Goal: Information Seeking & Learning: Learn about a topic

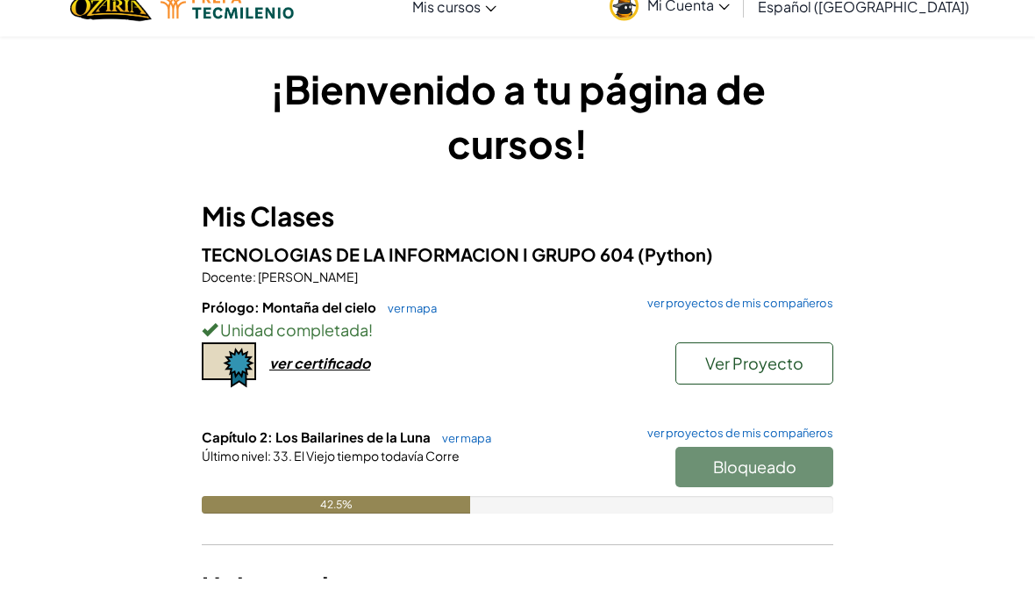
scroll to position [32, 0]
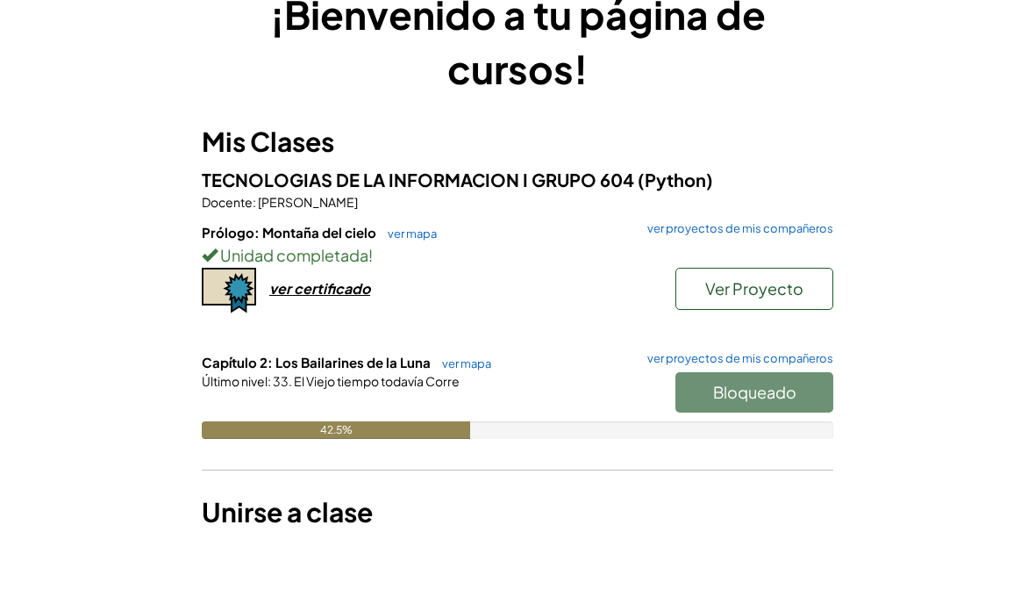
click at [465, 426] on link "ver mapa" at bounding box center [462, 433] width 58 height 14
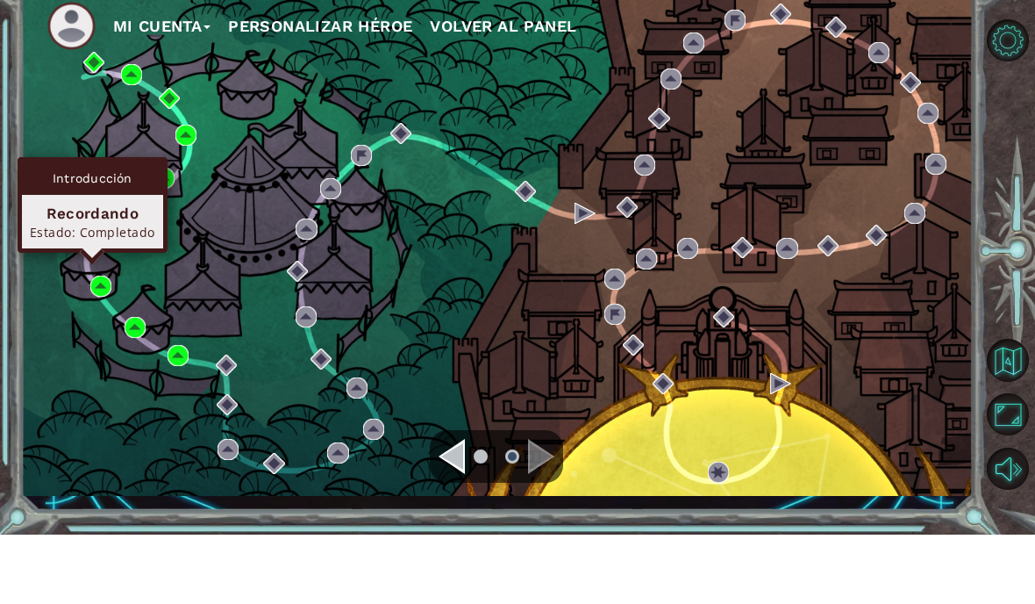
click at [81, 321] on img at bounding box center [90, 310] width 21 height 21
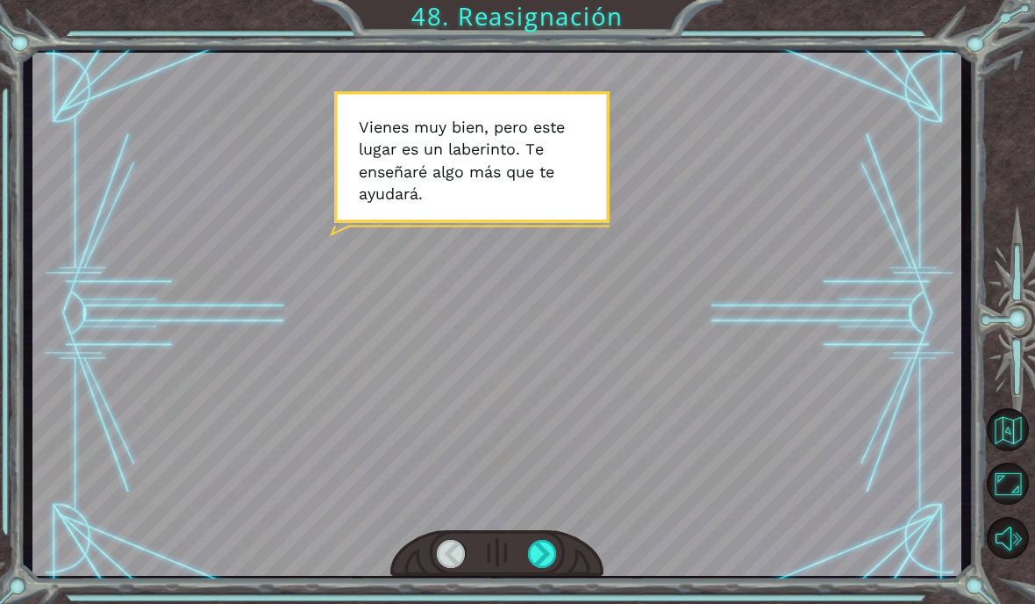
click at [555, 549] on div at bounding box center [542, 554] width 29 height 28
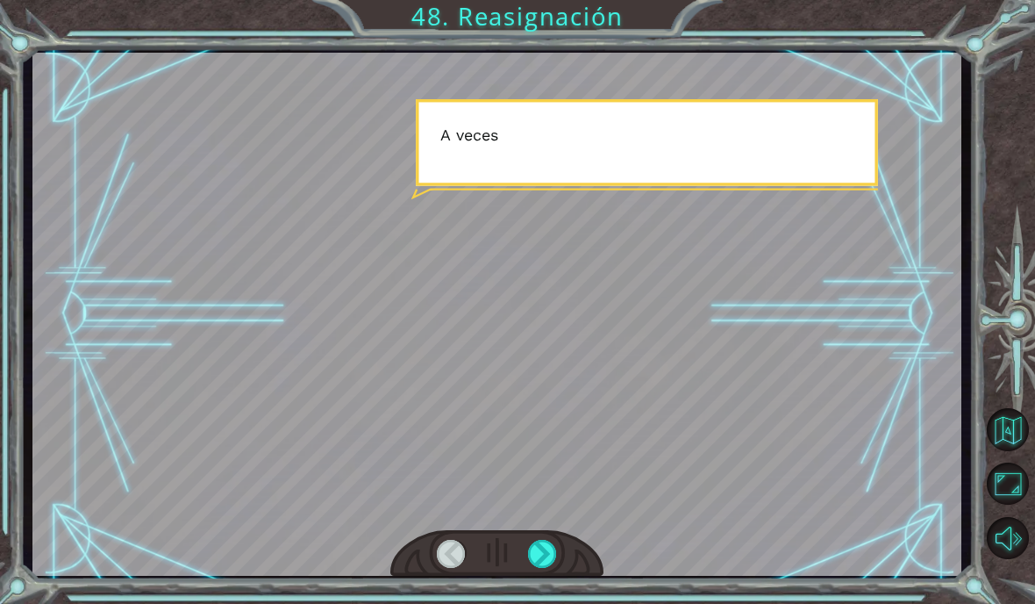
click at [555, 553] on div at bounding box center [542, 554] width 29 height 28
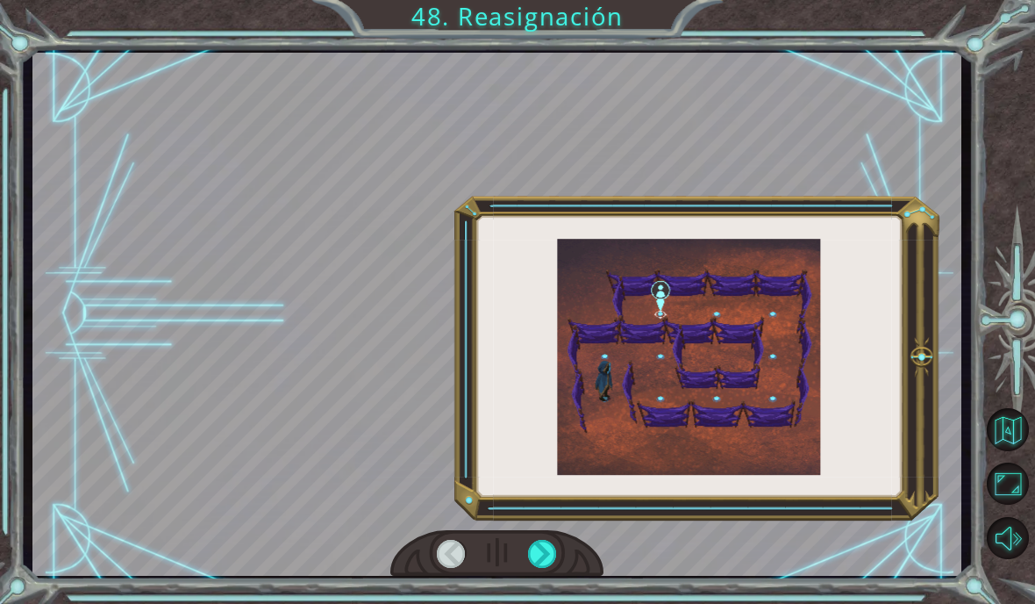
click at [552, 560] on div at bounding box center [542, 554] width 29 height 28
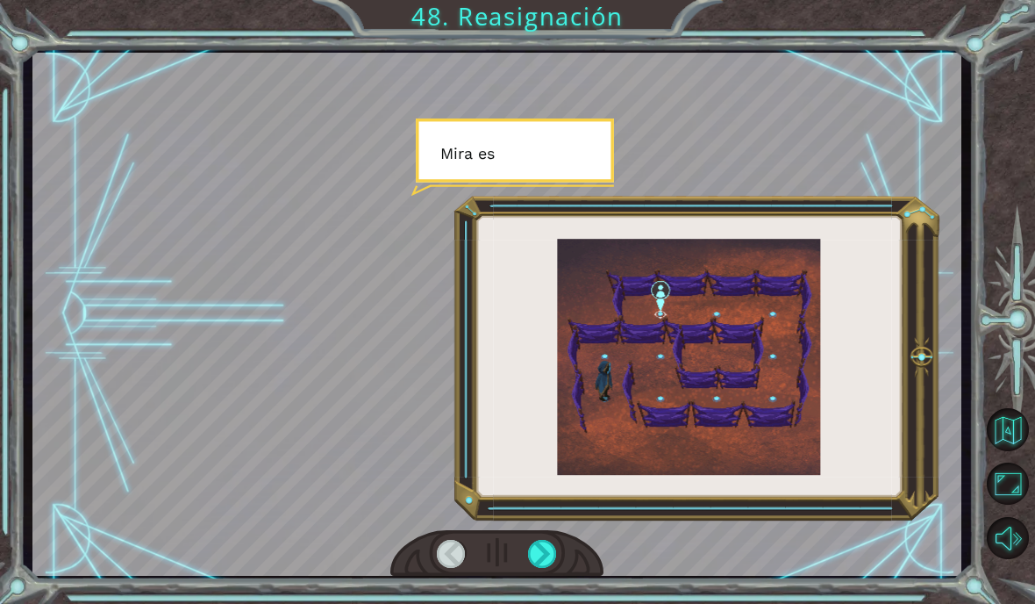
click at [552, 559] on div at bounding box center [542, 554] width 29 height 28
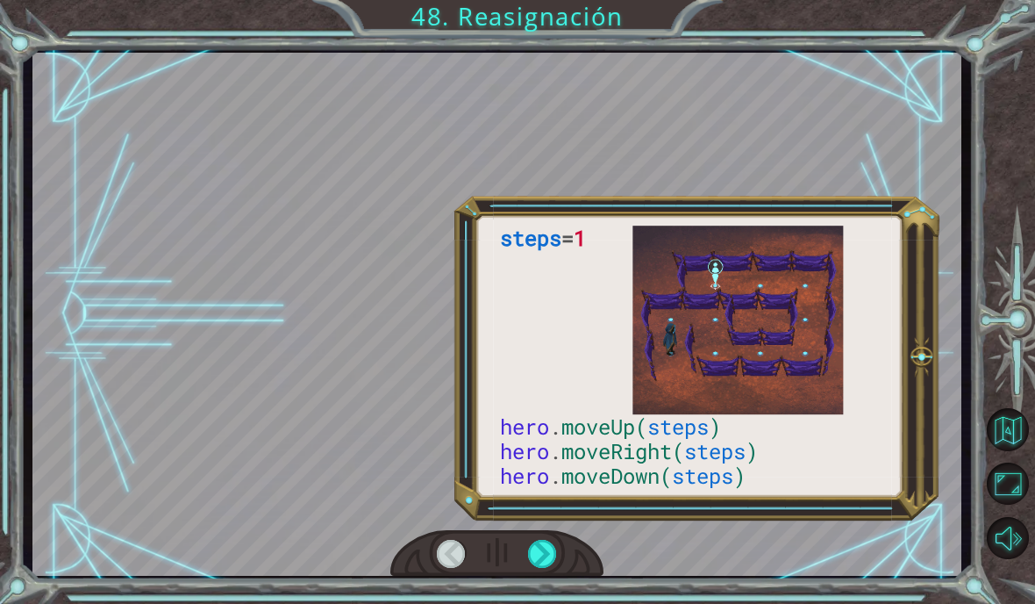
click at [550, 553] on div at bounding box center [542, 554] width 29 height 28
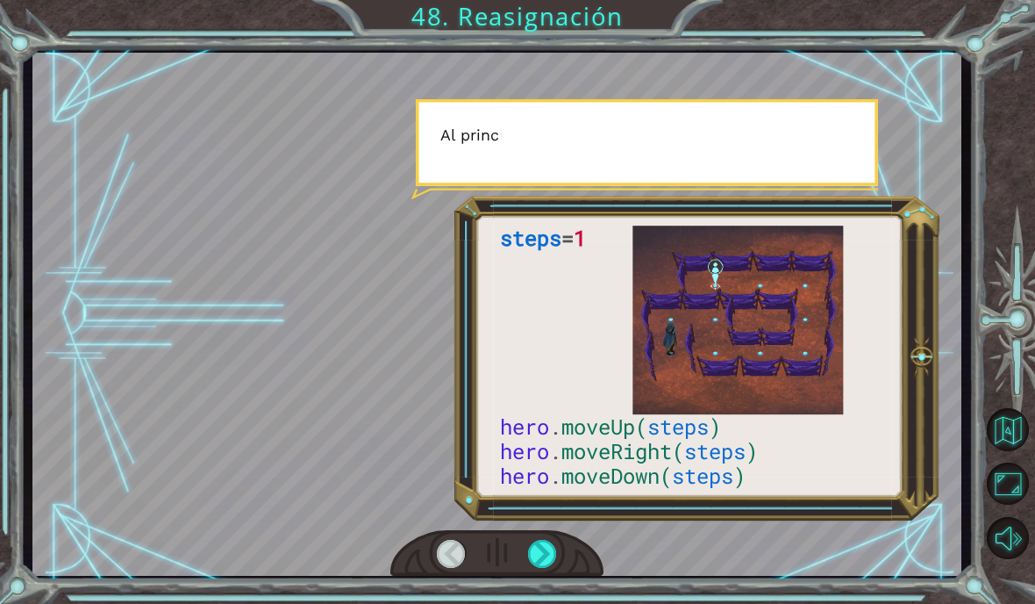
click at [550, 550] on div at bounding box center [542, 554] width 29 height 28
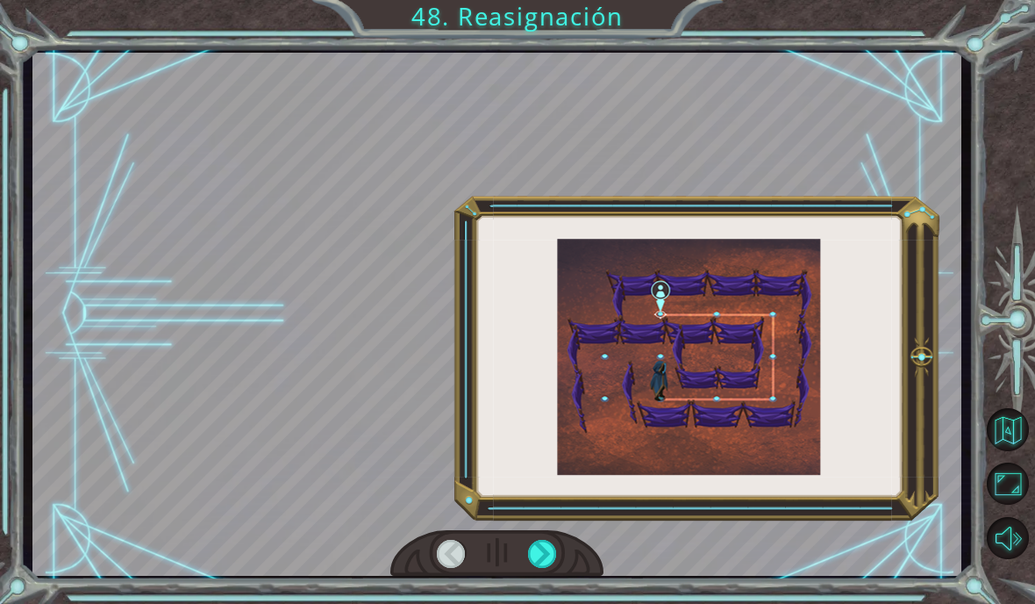
click at [549, 553] on div at bounding box center [542, 554] width 29 height 28
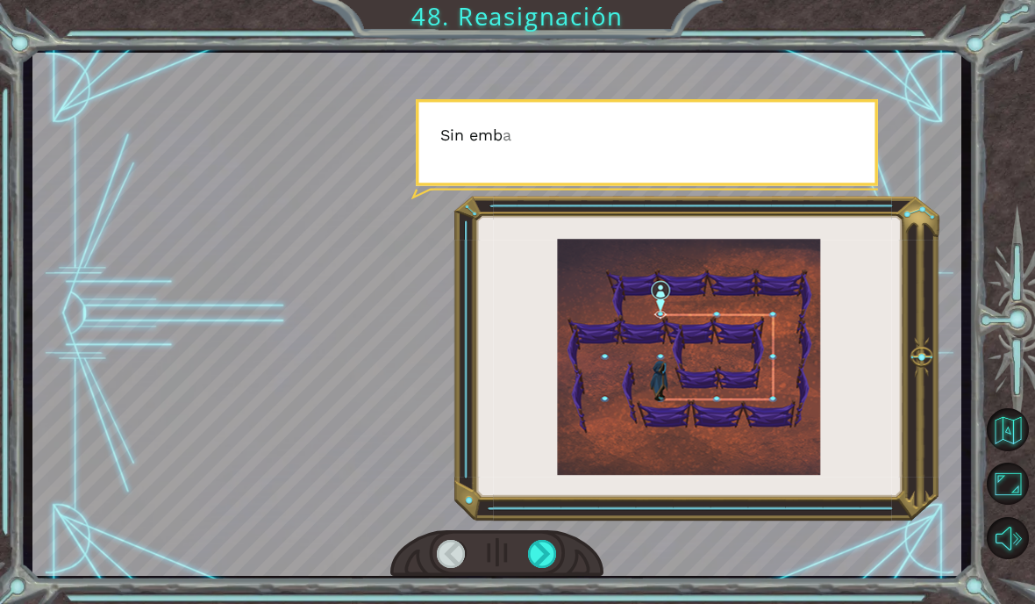
click at [549, 557] on div at bounding box center [542, 554] width 29 height 28
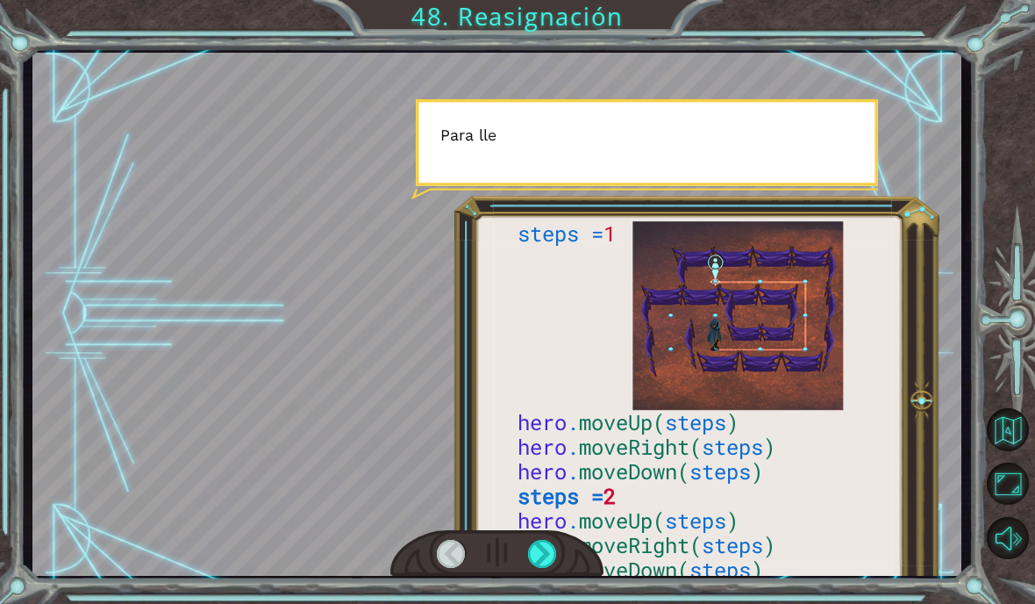
click at [541, 560] on div at bounding box center [542, 554] width 29 height 28
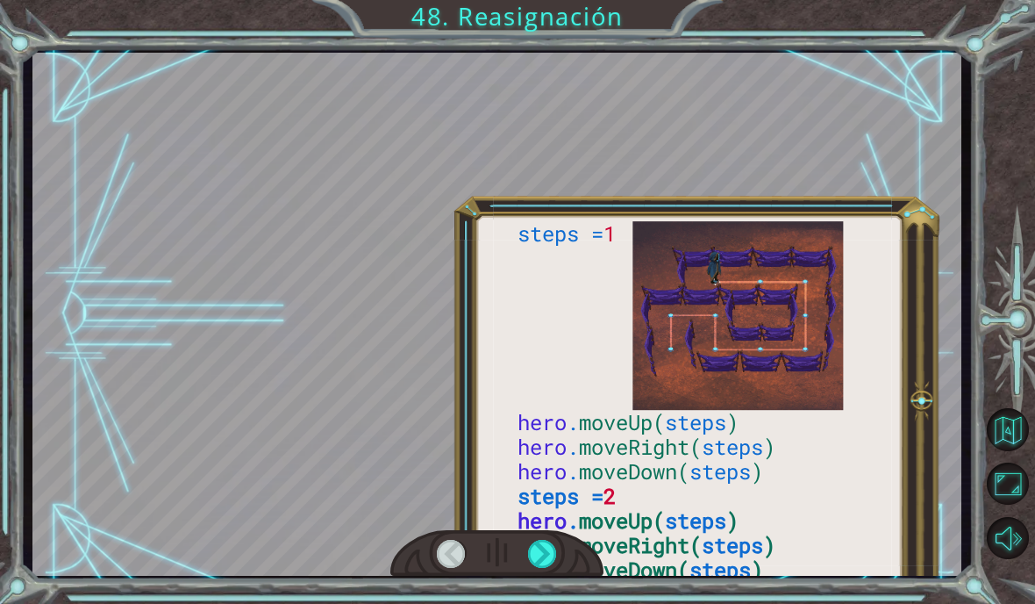
click at [548, 558] on div at bounding box center [542, 554] width 29 height 28
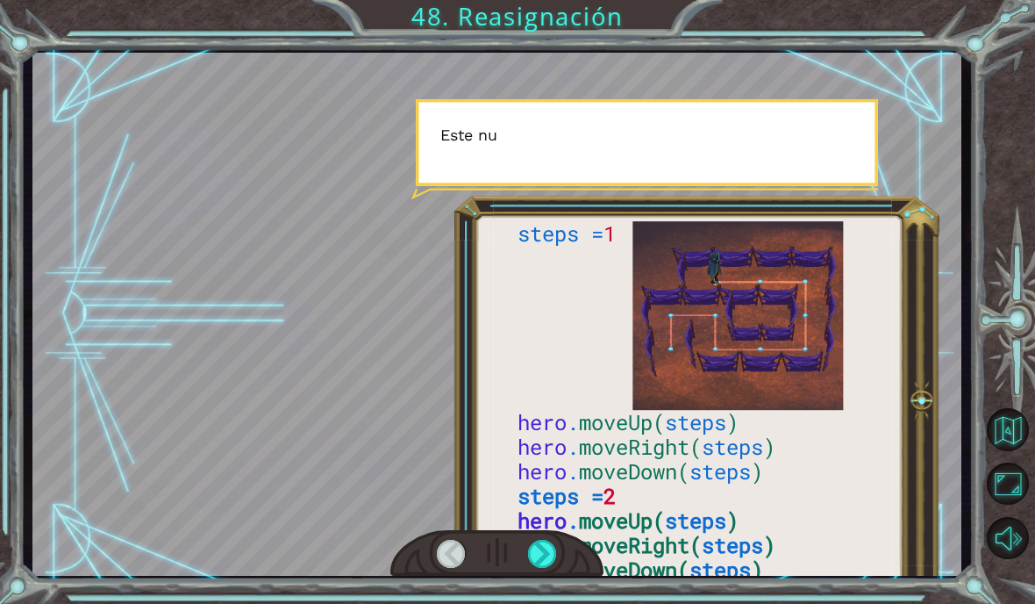
click at [542, 558] on div at bounding box center [542, 554] width 29 height 28
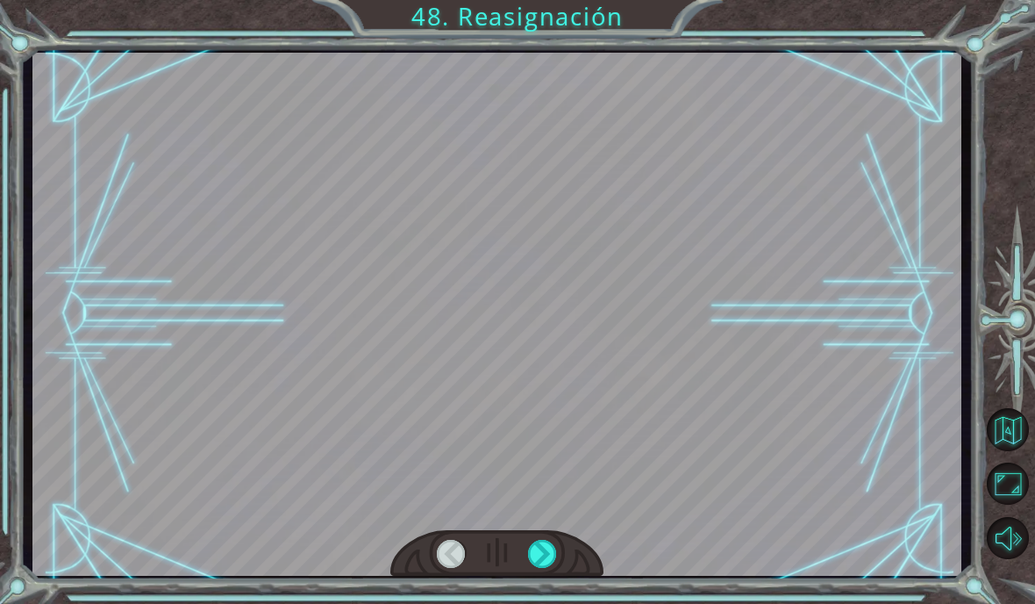
click at [543, 559] on div at bounding box center [542, 554] width 29 height 28
click at [548, 553] on div at bounding box center [542, 554] width 29 height 28
click at [549, 558] on div at bounding box center [542, 554] width 29 height 28
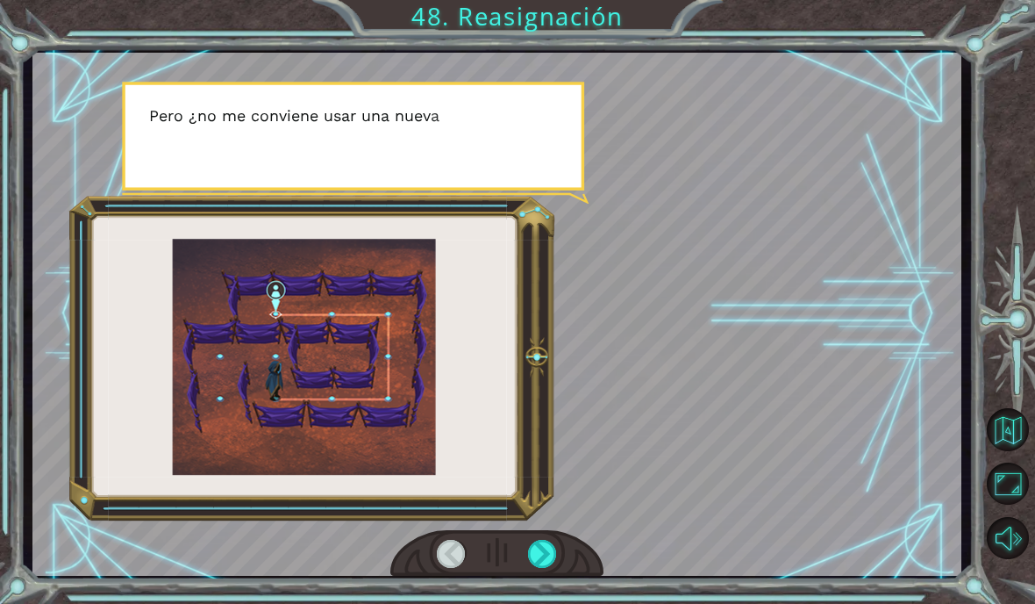
click at [547, 556] on div at bounding box center [542, 554] width 29 height 28
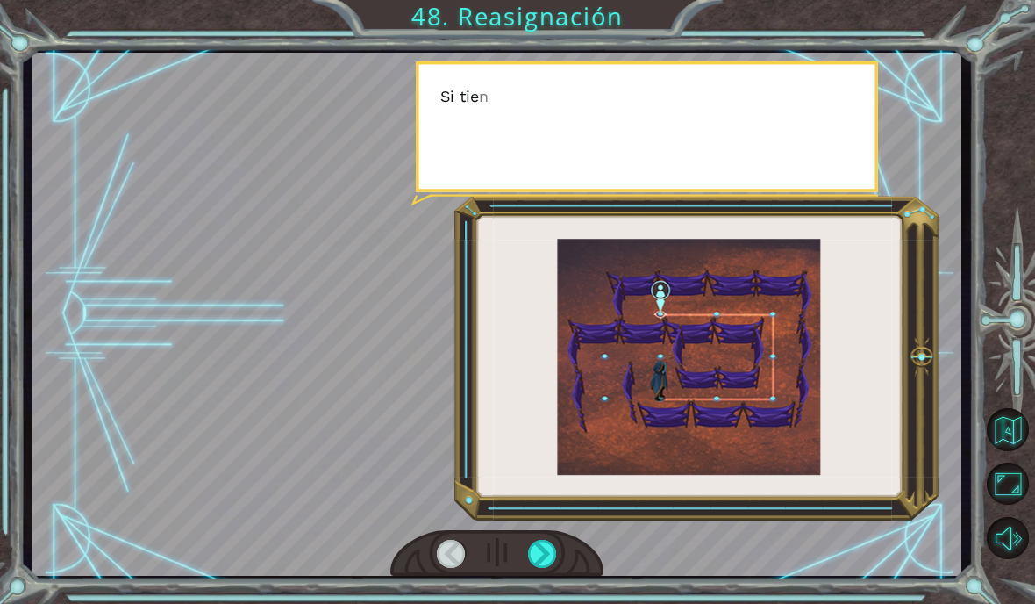
click at [547, 559] on div at bounding box center [542, 554] width 29 height 28
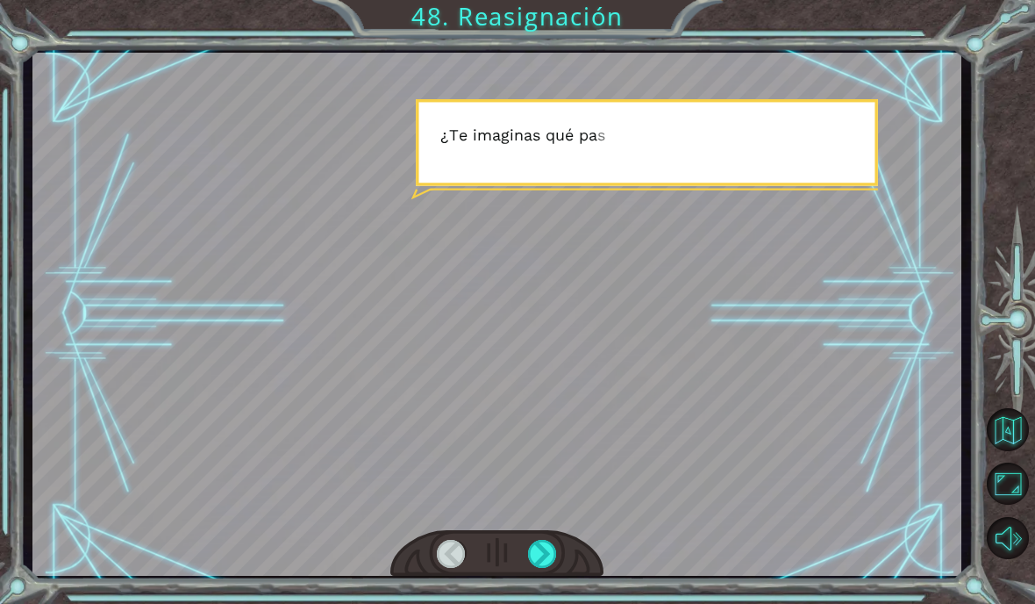
click at [543, 548] on div at bounding box center [542, 554] width 29 height 28
click at [544, 552] on div at bounding box center [542, 554] width 29 height 28
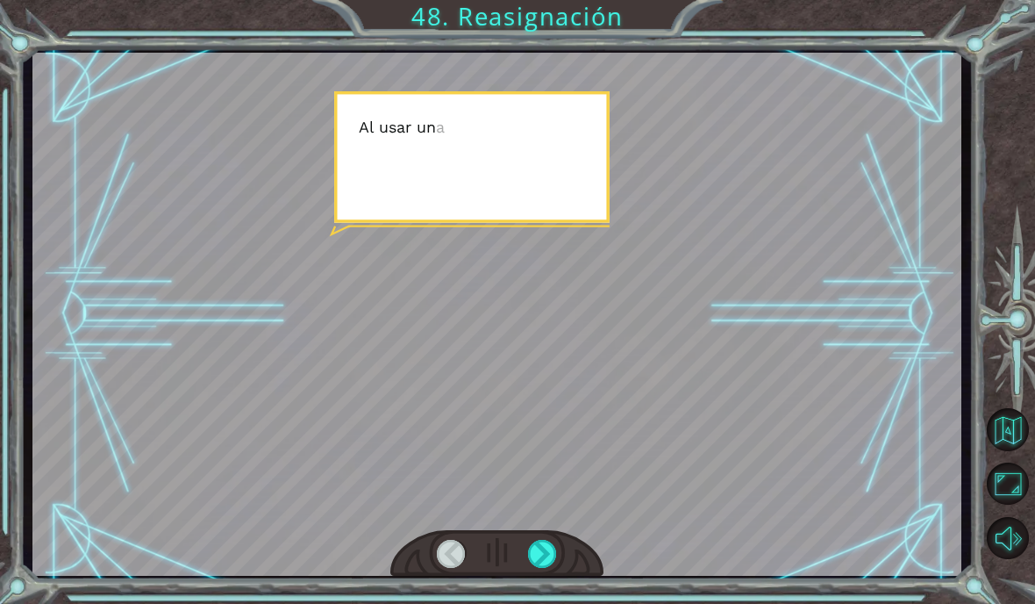
click at [546, 555] on div at bounding box center [542, 554] width 29 height 28
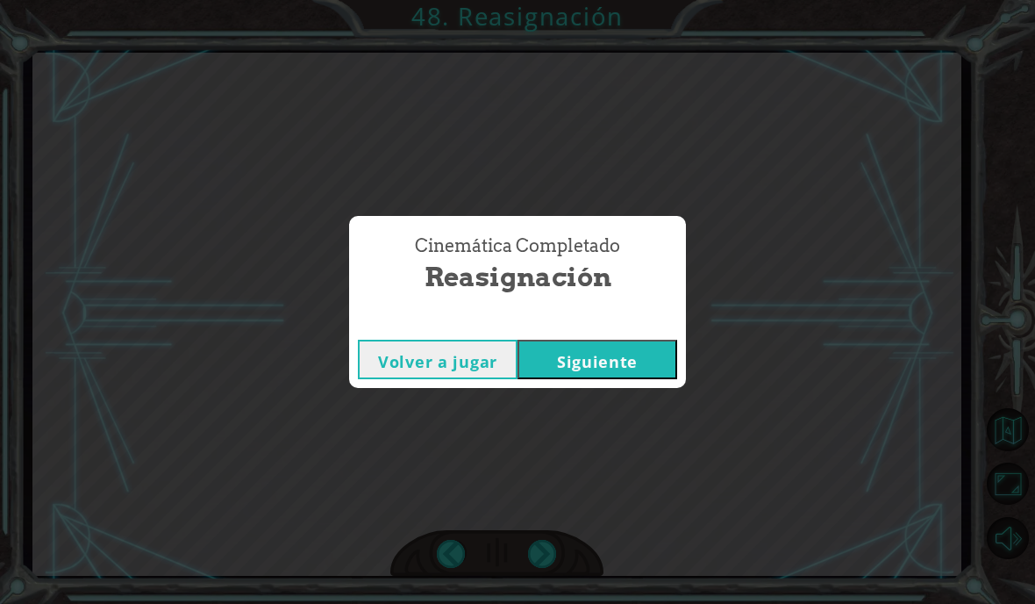
click at [547, 570] on div "Cinemática Completado Reasignación Volver a jugar [GEOGRAPHIC_DATA]" at bounding box center [517, 302] width 1035 height 604
click at [598, 371] on button "Siguiente" at bounding box center [598, 359] width 160 height 39
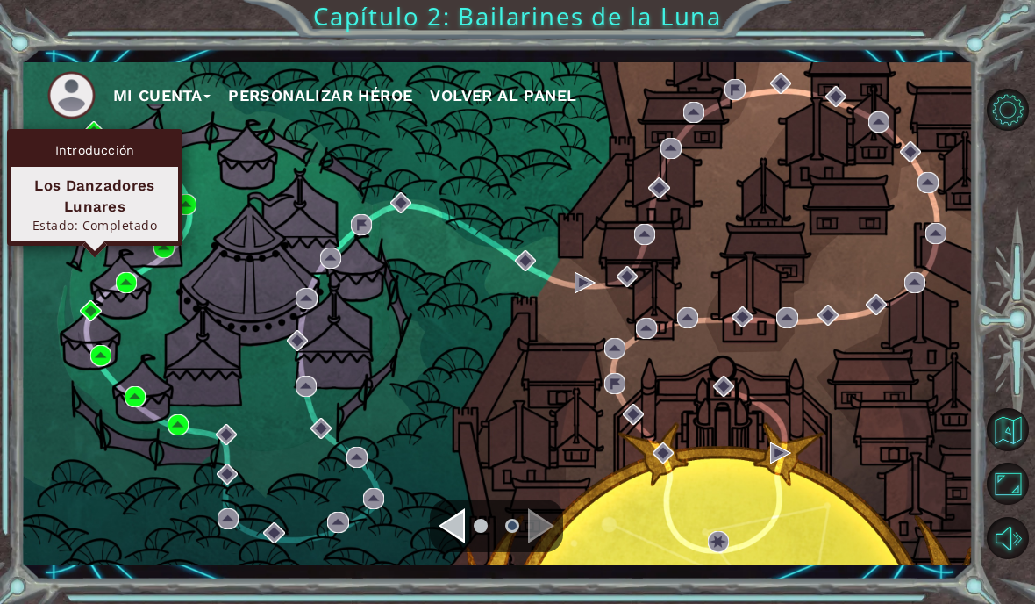
click at [174, 84] on button "Mi Cuenta" at bounding box center [162, 95] width 98 height 26
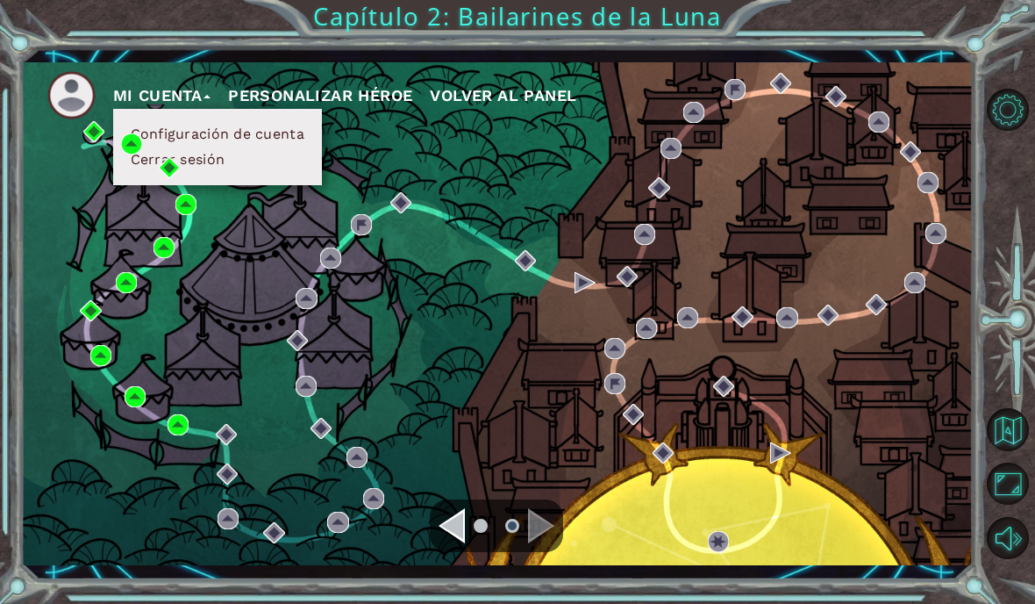
click at [33, 216] on div "Mi Cuenta Configuración de cuenta Cerrar sesión Personalizar héroe Volver al pa…" at bounding box center [497, 313] width 953 height 503
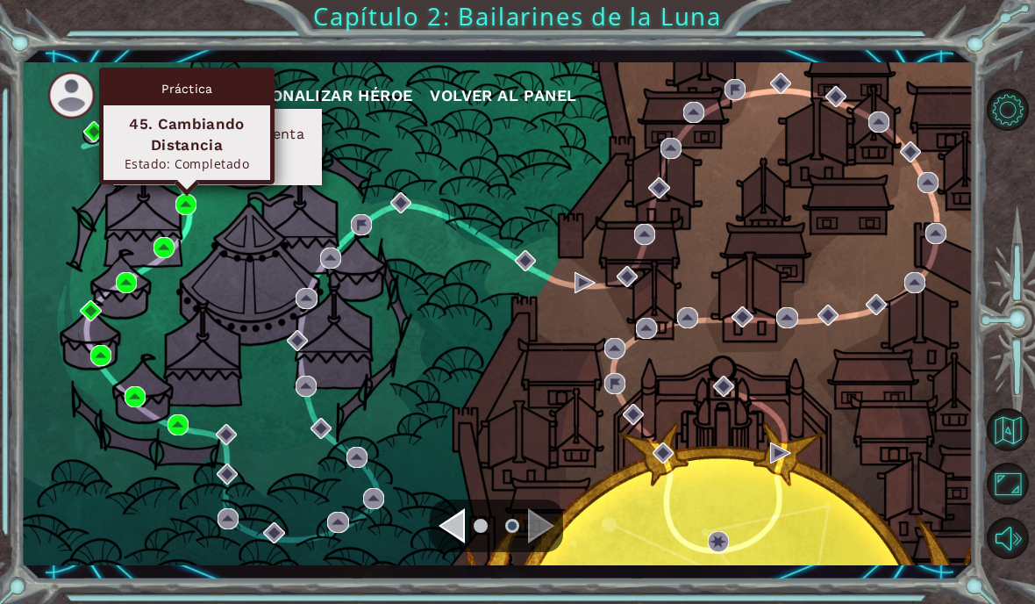
click at [58, 147] on div "Mi Cuenta Configuración de cuenta Cerrar sesión Personalizar héroe Volver al pa…" at bounding box center [497, 313] width 953 height 503
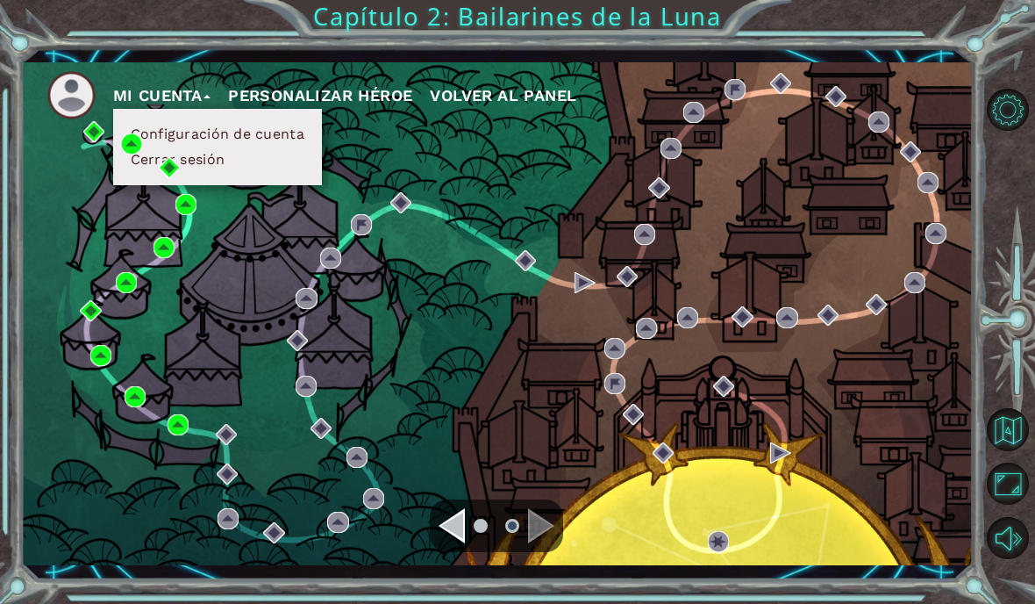
click at [454, 535] on div "Navigate to the previous page" at bounding box center [452, 525] width 26 height 35
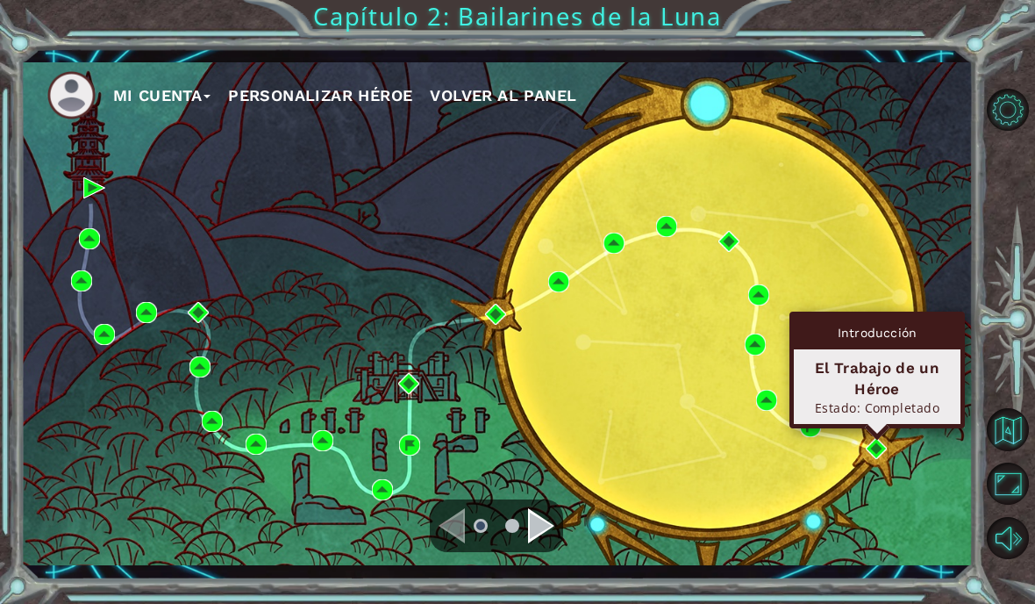
click at [529, 530] on div "Navigate to the next page" at bounding box center [541, 525] width 26 height 35
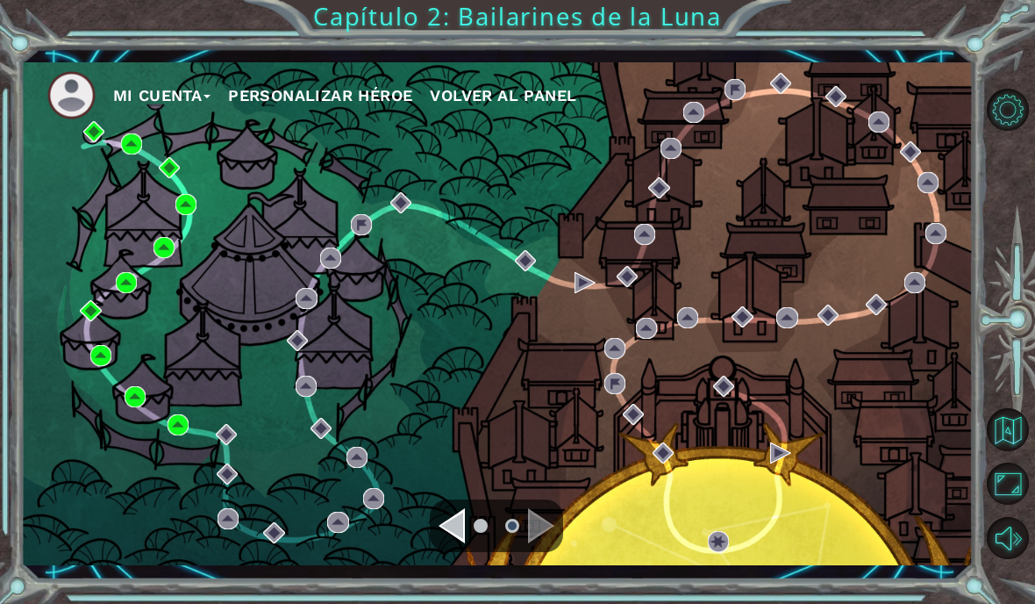
click at [503, 151] on div "Mi Cuenta Personalizar héroe Volver al panel" at bounding box center [497, 313] width 953 height 503
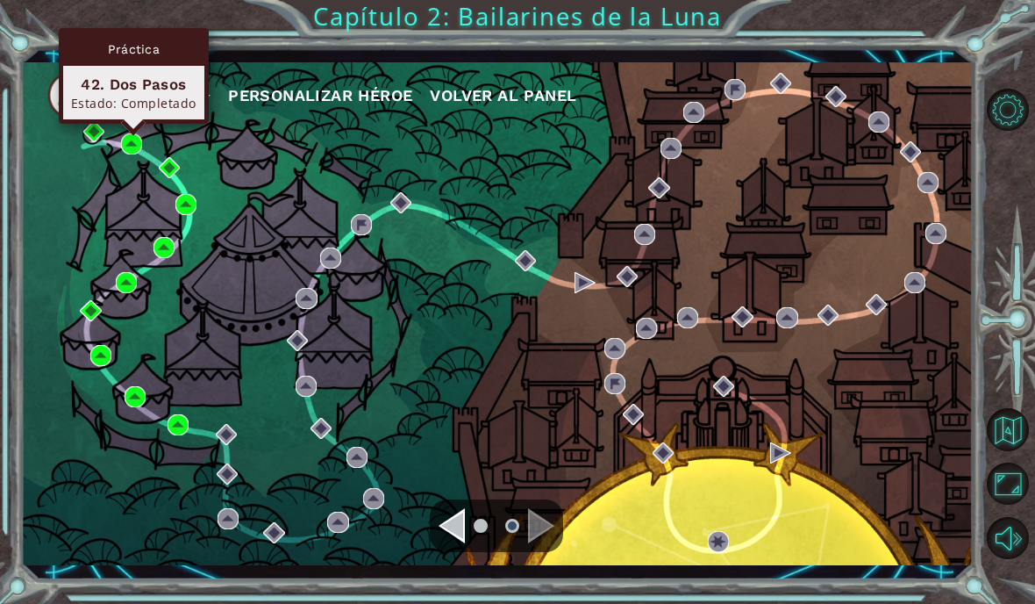
click at [322, 161] on div "Mi Cuenta Personalizar héroe Volver al panel" at bounding box center [497, 313] width 953 height 503
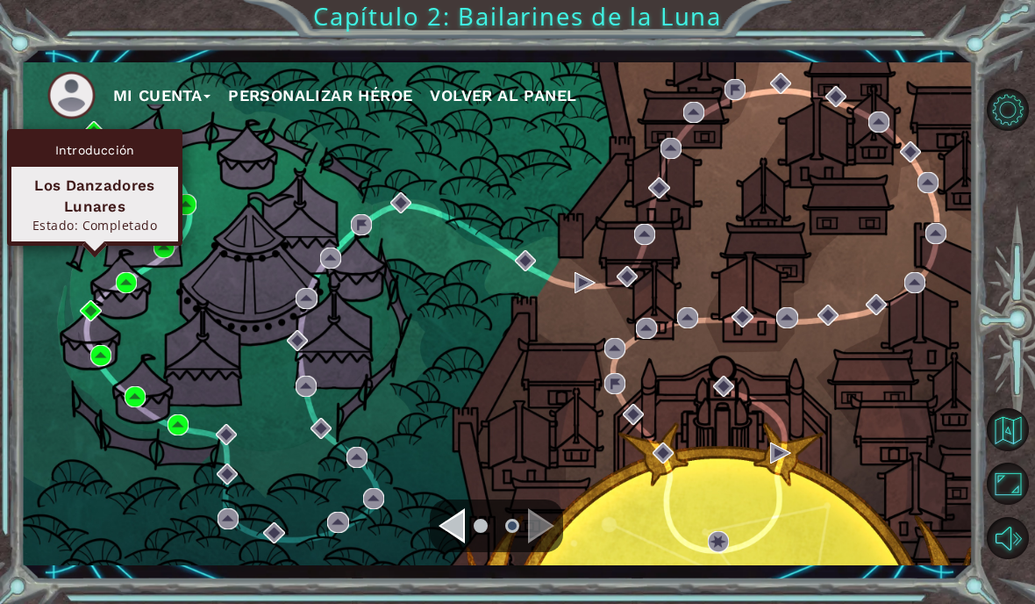
click at [465, 526] on div "Navigate to the previous page" at bounding box center [452, 525] width 26 height 35
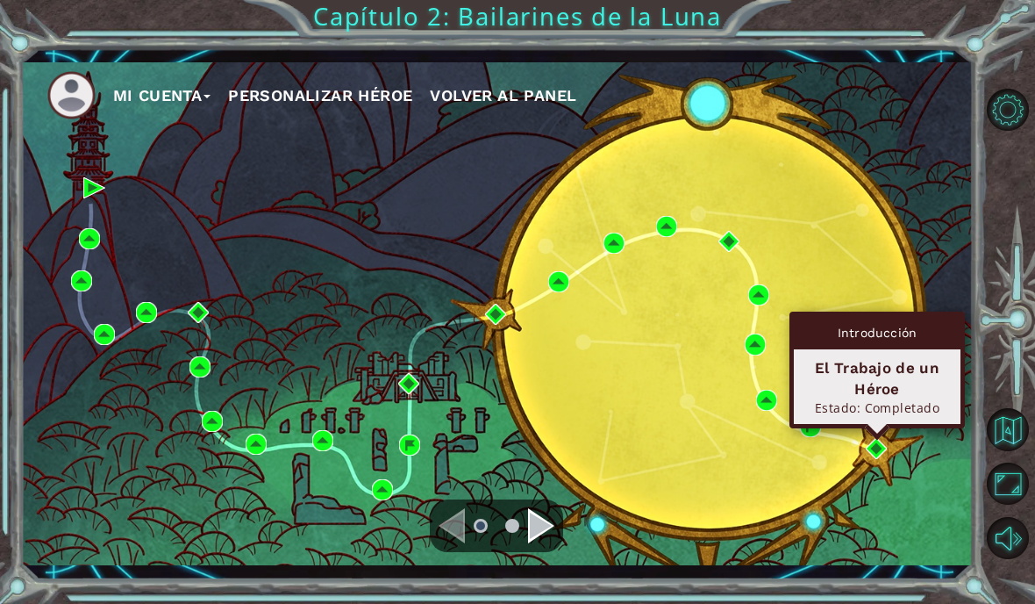
click at [533, 524] on div "Navigate to the next page" at bounding box center [541, 525] width 26 height 35
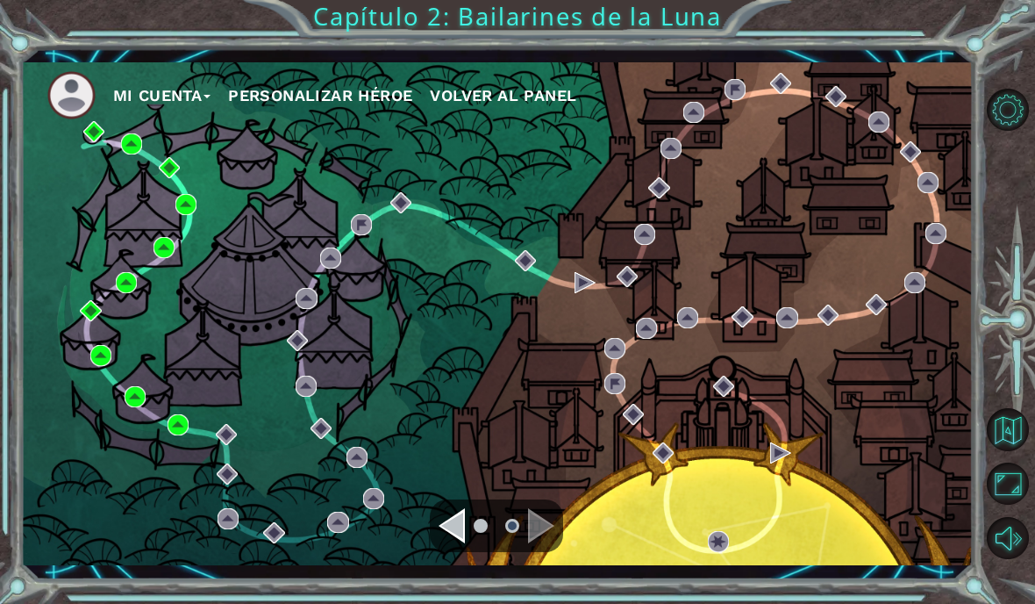
click at [91, 113] on img at bounding box center [71, 95] width 48 height 48
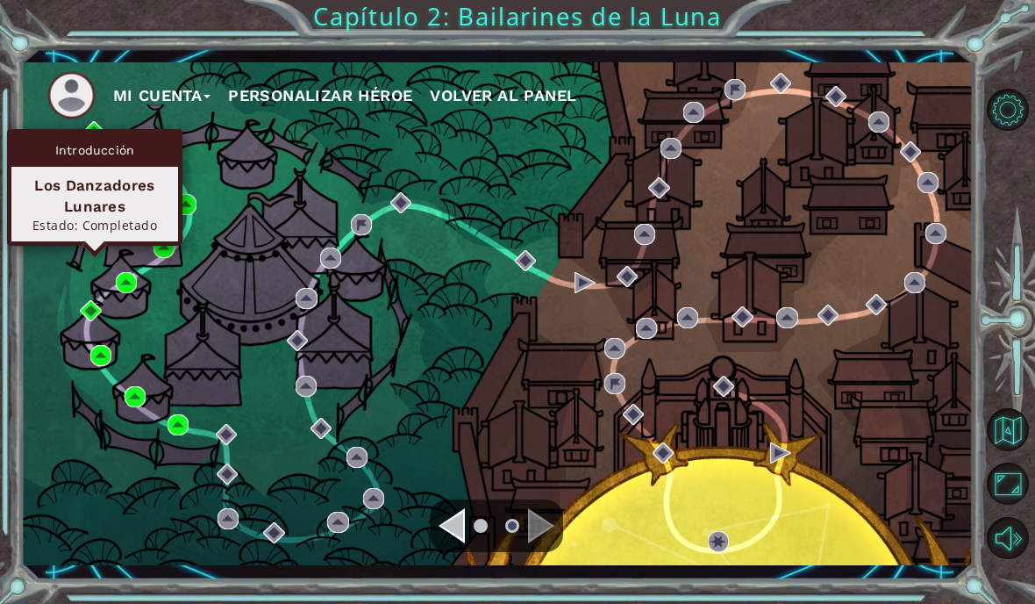
click at [271, 133] on div "Mi Cuenta Personalizar héroe Volver al panel" at bounding box center [497, 313] width 953 height 503
click at [192, 123] on div "Mi Cuenta Personalizar héroe Volver al panel" at bounding box center [497, 313] width 953 height 503
click at [100, 121] on img at bounding box center [93, 131] width 21 height 21
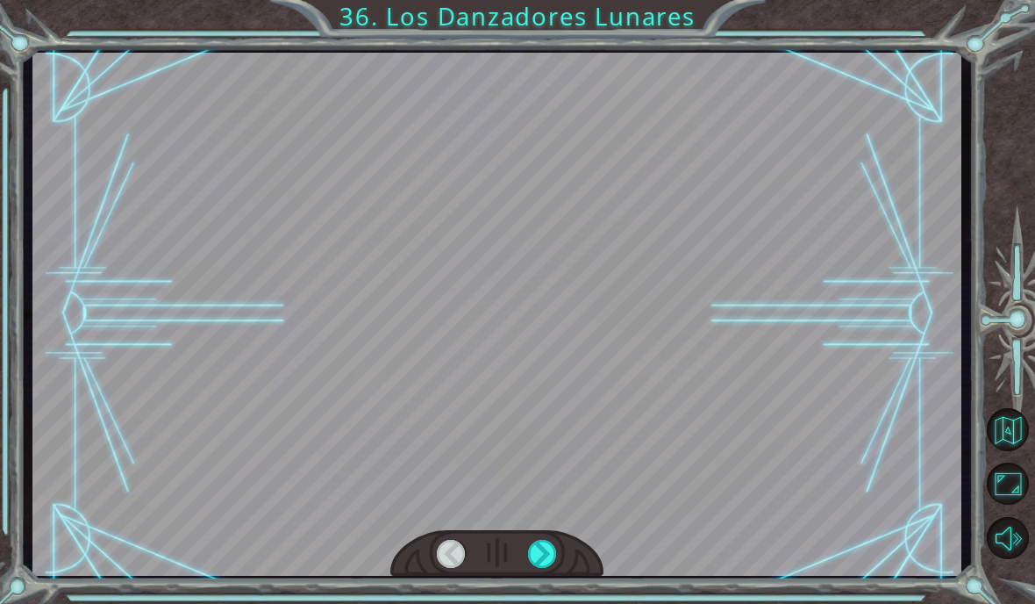
click at [541, 563] on div at bounding box center [542, 554] width 29 height 28
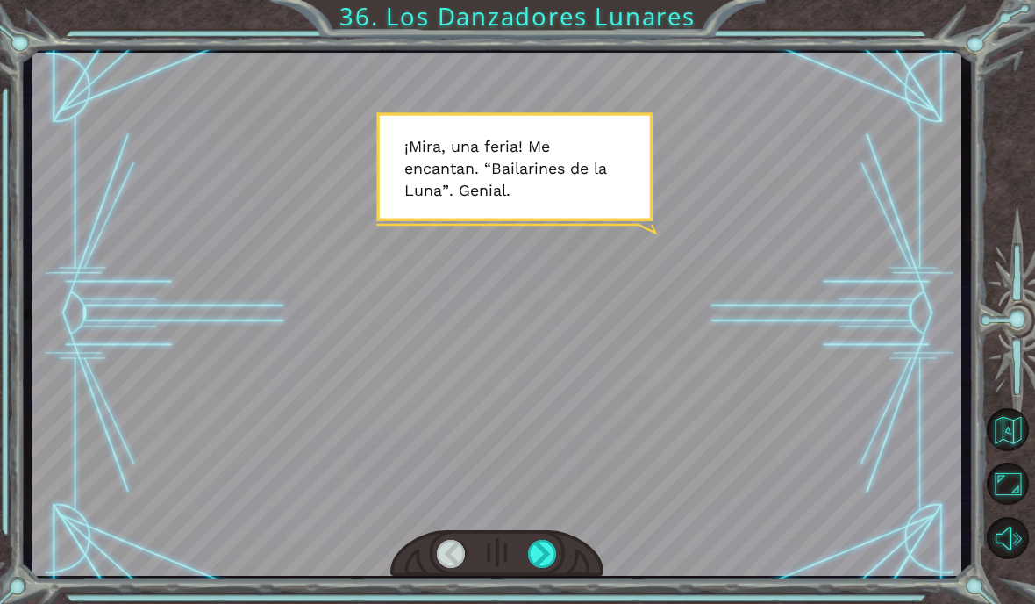
click at [549, 555] on div at bounding box center [542, 554] width 29 height 28
click at [553, 556] on div at bounding box center [542, 554] width 29 height 28
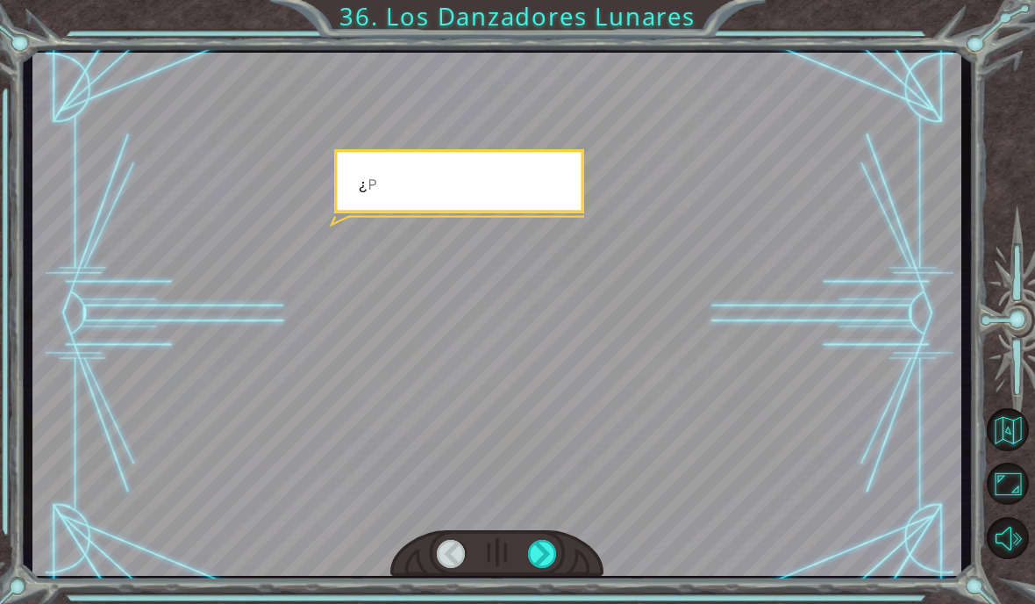
click at [555, 553] on div at bounding box center [542, 554] width 29 height 28
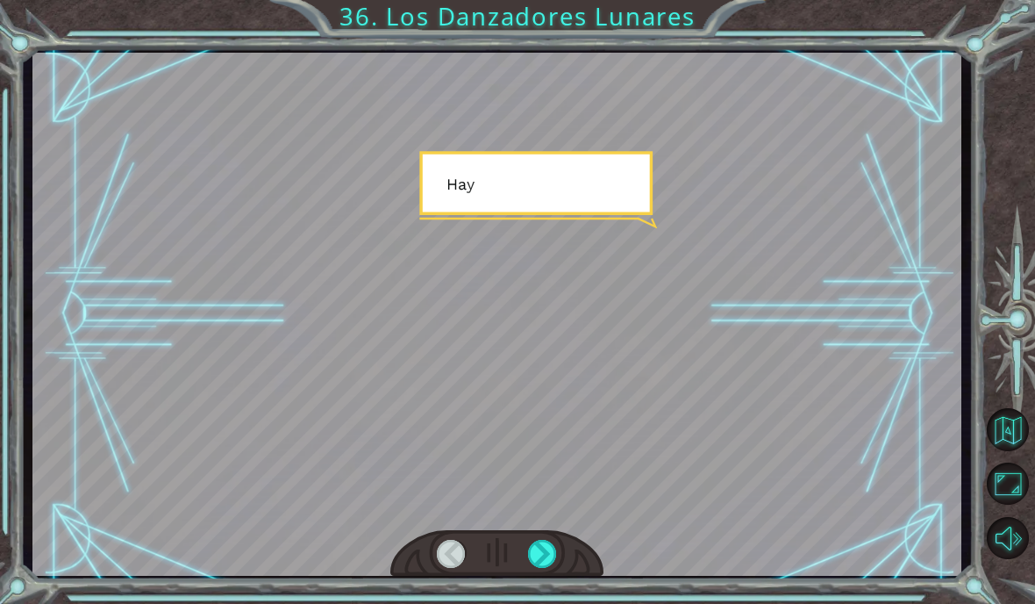
click at [555, 560] on div at bounding box center [542, 554] width 29 height 28
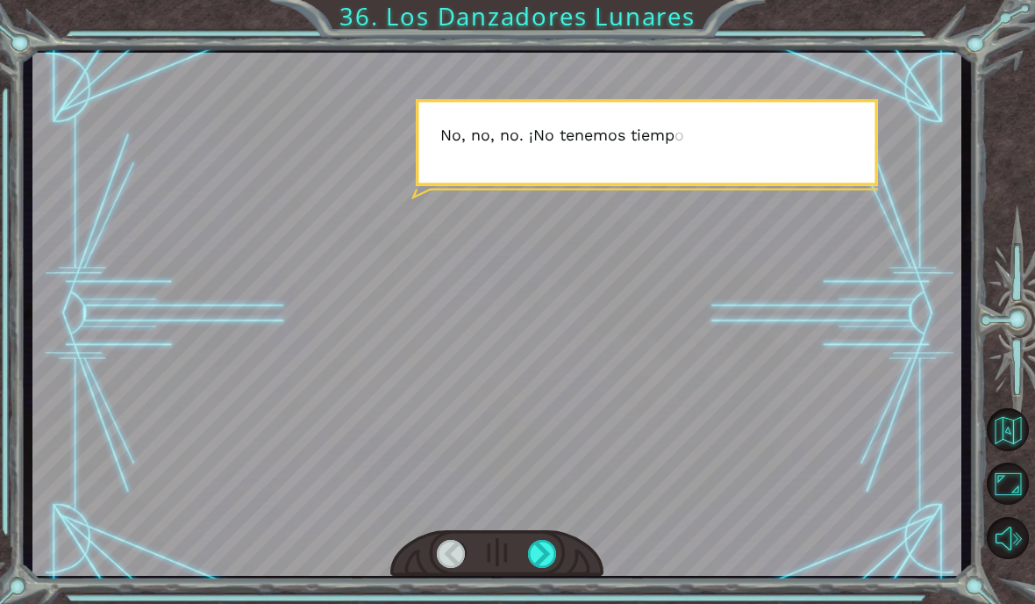
click at [535, 555] on div at bounding box center [542, 554] width 29 height 28
click at [530, 561] on div at bounding box center [542, 554] width 29 height 28
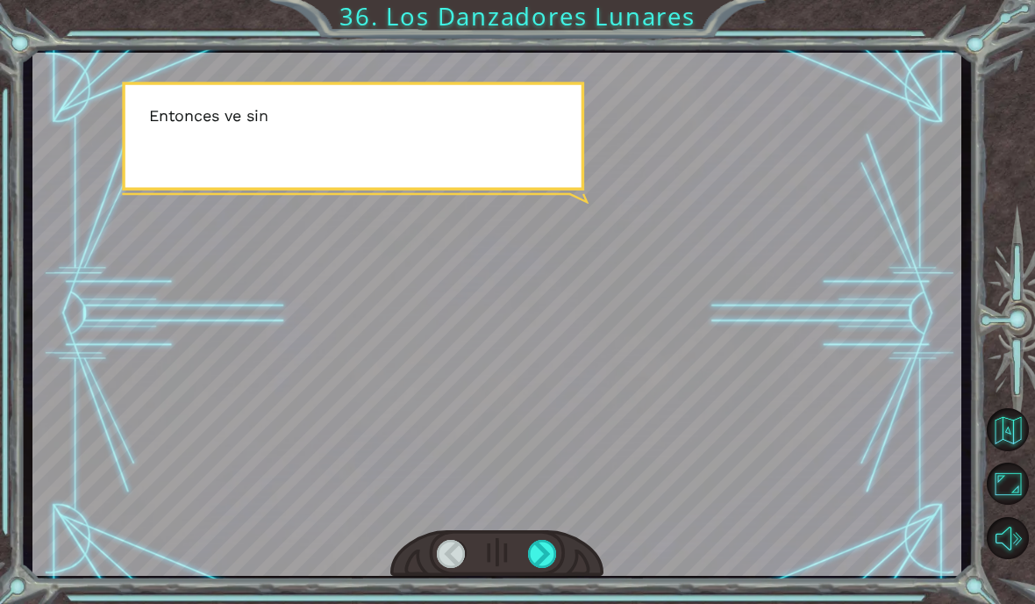
click at [536, 564] on div at bounding box center [542, 554] width 29 height 28
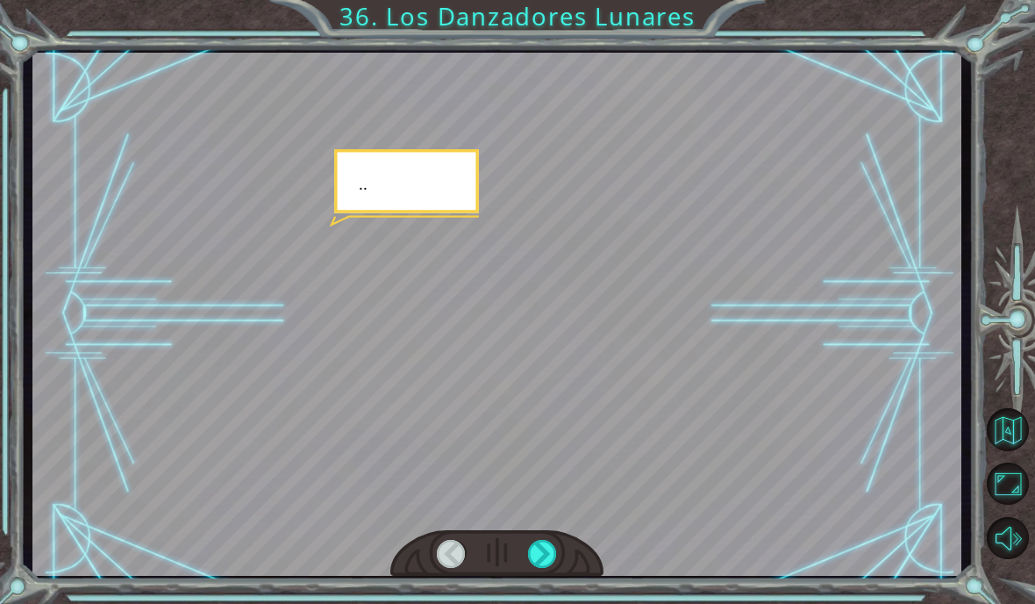
click at [544, 565] on div at bounding box center [542, 554] width 29 height 28
click at [550, 558] on div at bounding box center [542, 554] width 29 height 28
click at [554, 551] on div at bounding box center [542, 554] width 29 height 28
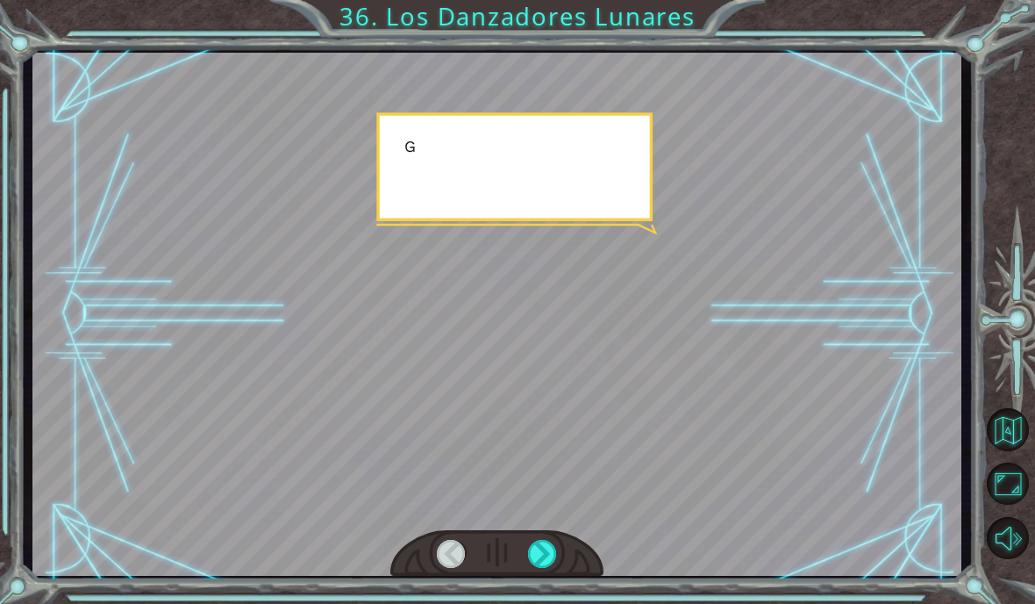
click at [542, 552] on div at bounding box center [542, 554] width 29 height 28
click at [554, 556] on div at bounding box center [542, 554] width 29 height 28
click at [549, 550] on div at bounding box center [542, 554] width 29 height 28
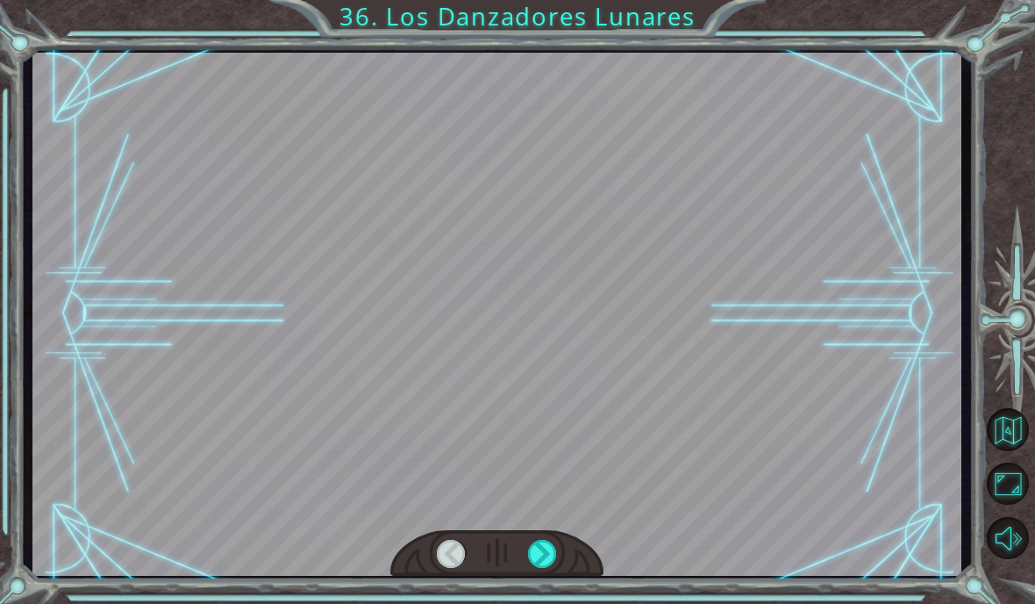
click at [552, 548] on div at bounding box center [542, 554] width 29 height 28
click at [548, 548] on div at bounding box center [542, 554] width 29 height 28
click at [553, 553] on div at bounding box center [542, 554] width 29 height 28
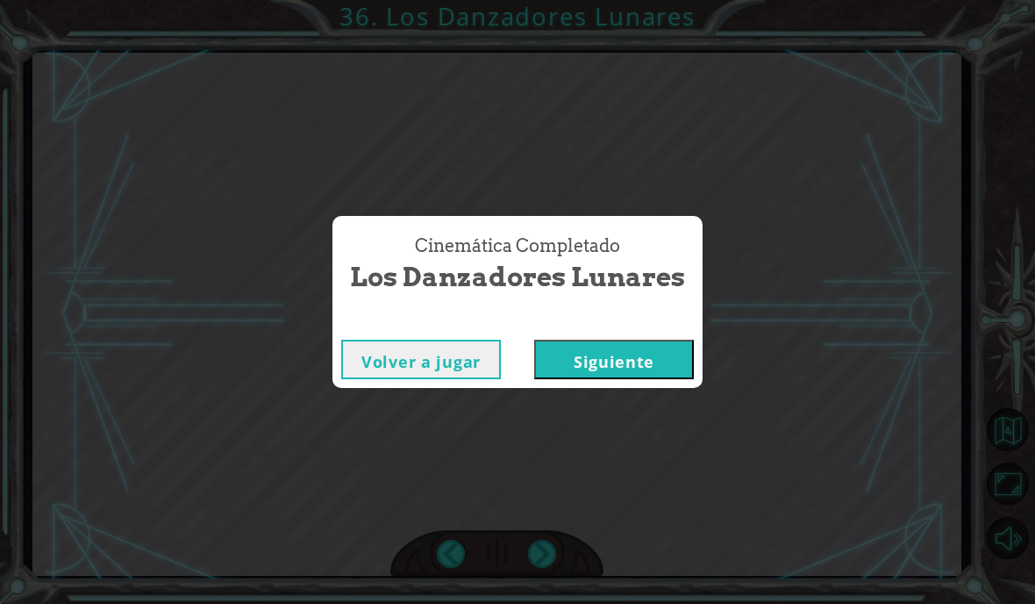
click at [552, 555] on div "Cinemática Completado Los Danzadores Lunares Volver a jugar [GEOGRAPHIC_DATA]" at bounding box center [517, 302] width 1035 height 604
click at [603, 363] on button "Siguiente" at bounding box center [614, 359] width 160 height 39
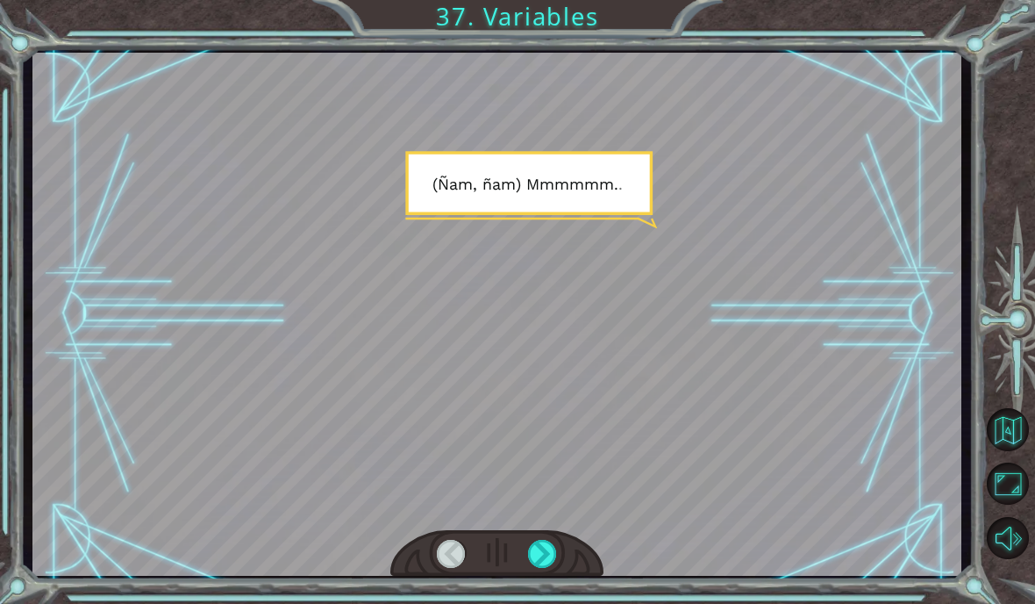
click at [540, 567] on div at bounding box center [542, 554] width 29 height 28
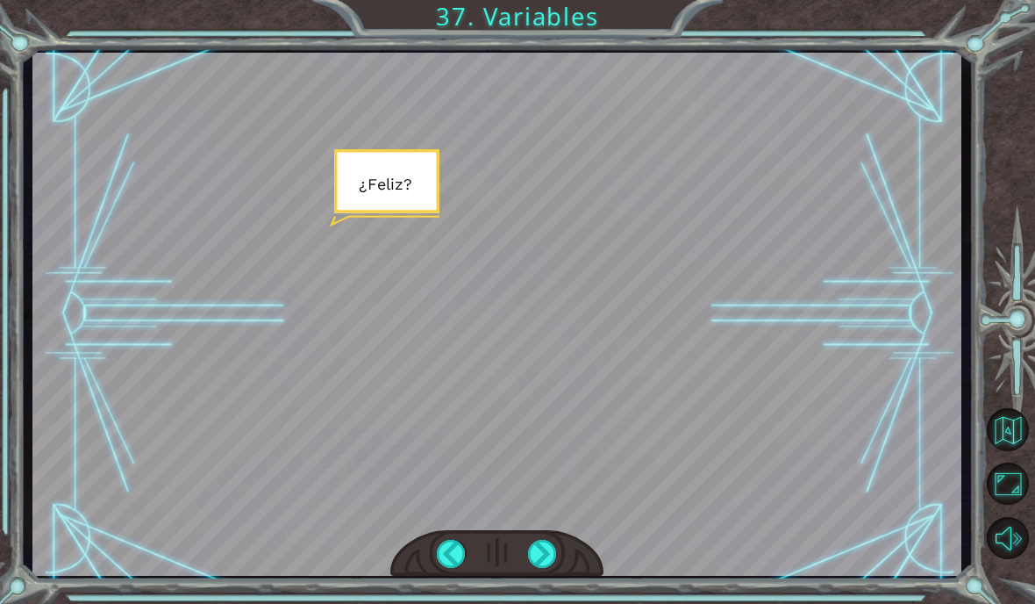
click at [548, 560] on div at bounding box center [542, 554] width 29 height 28
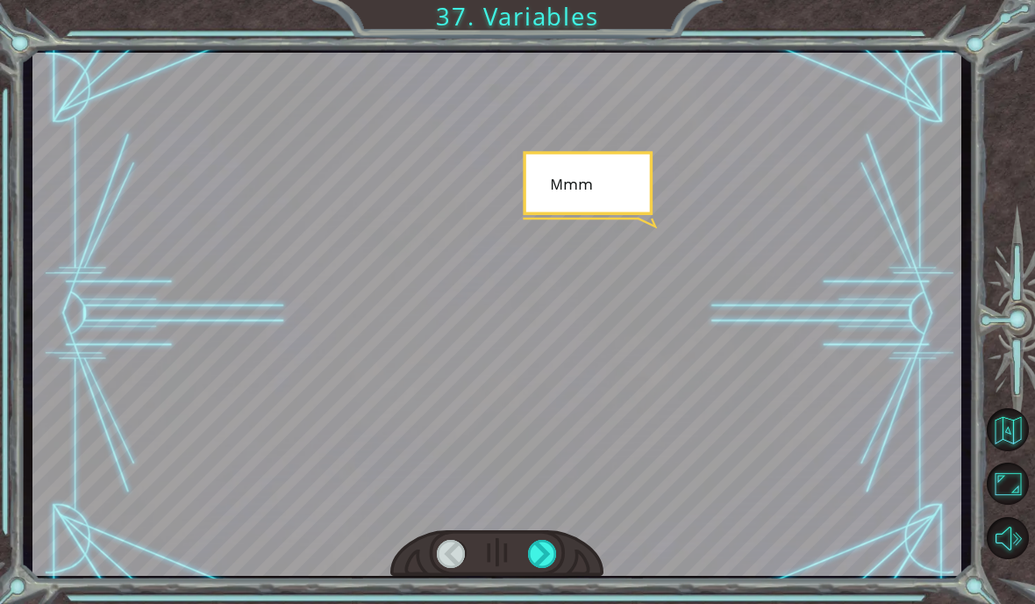
click at [547, 555] on div at bounding box center [542, 554] width 29 height 28
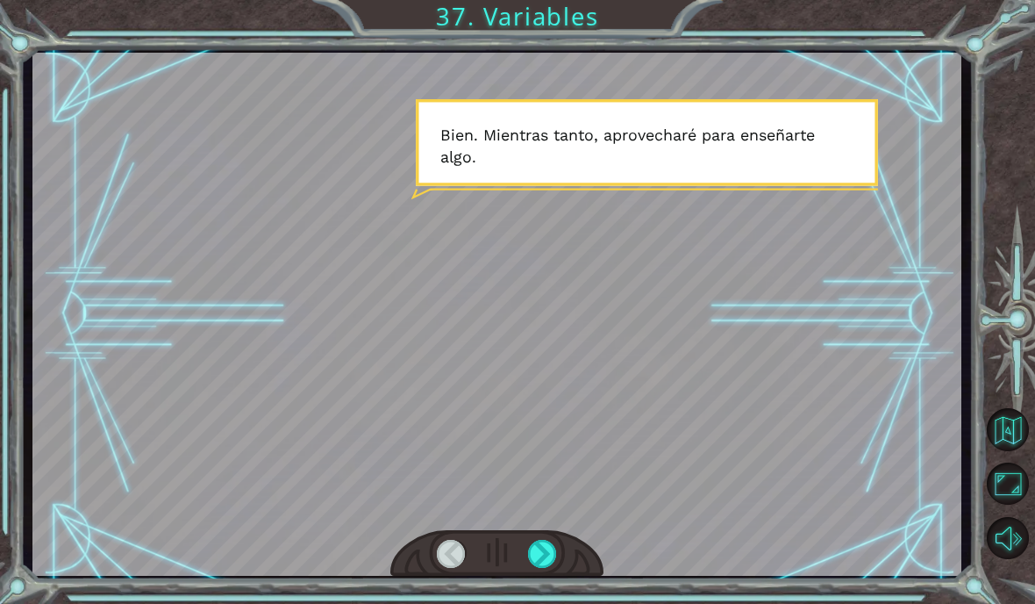
click at [533, 566] on div at bounding box center [542, 554] width 29 height 28
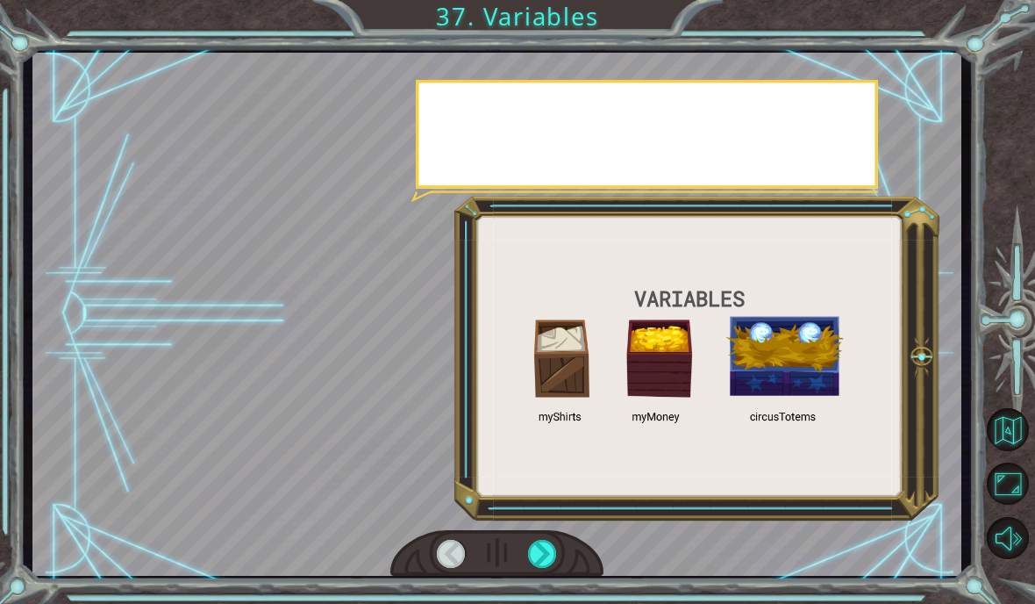
click at [519, 566] on div at bounding box center [497, 553] width 214 height 47
click at [533, 543] on div at bounding box center [542, 554] width 29 height 28
click at [545, 558] on div at bounding box center [542, 554] width 29 height 28
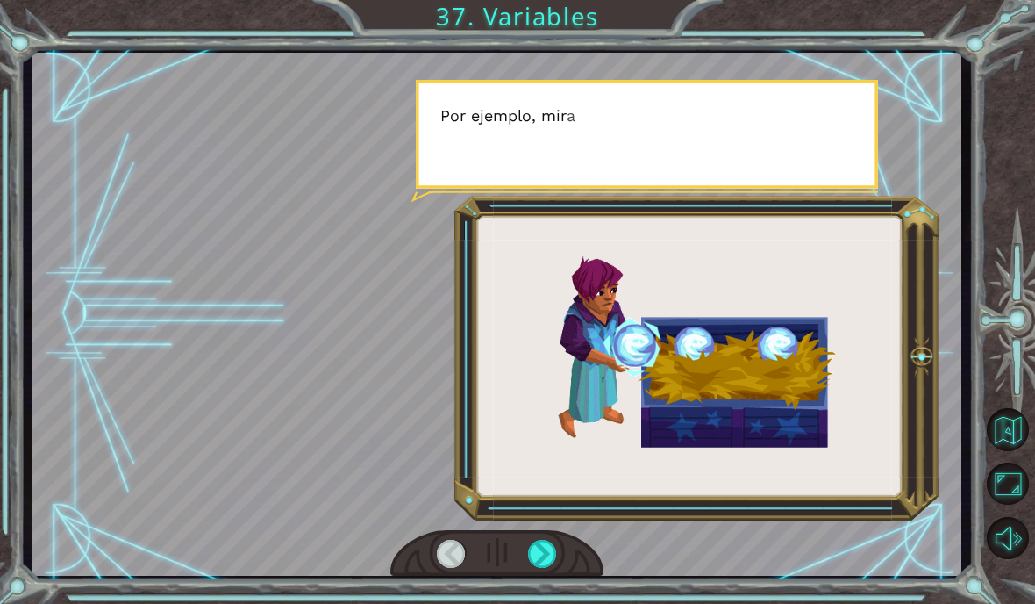
click at [528, 551] on div at bounding box center [542, 554] width 29 height 28
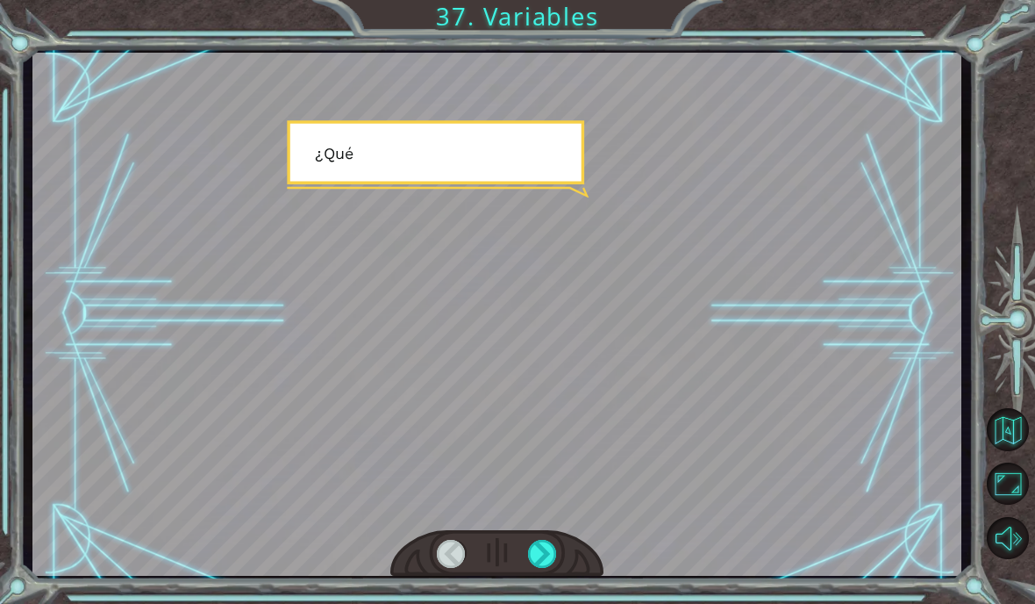
click at [534, 559] on div at bounding box center [542, 554] width 29 height 28
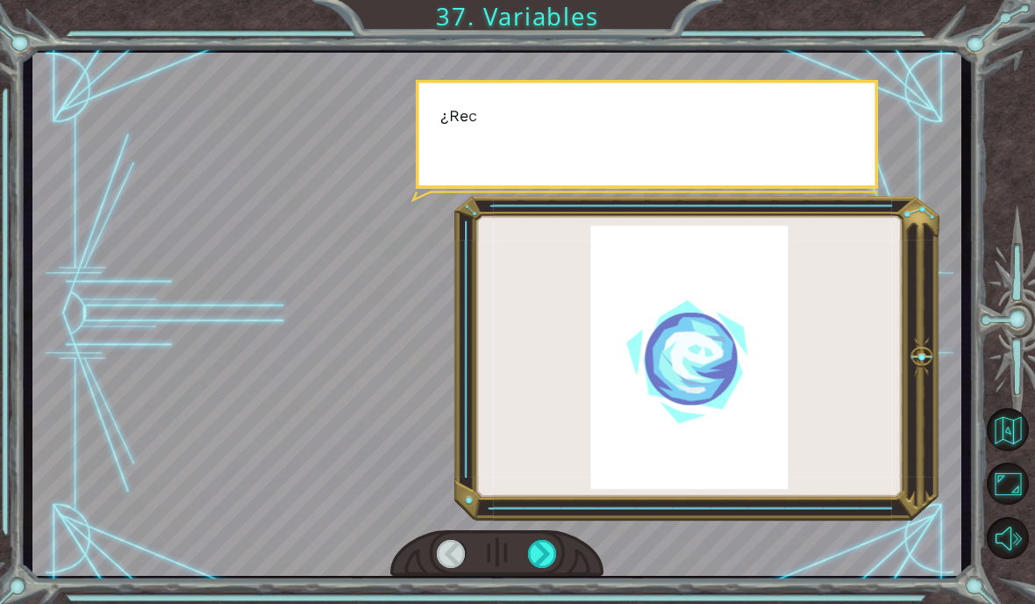
click at [528, 548] on div at bounding box center [542, 554] width 29 height 28
click at [528, 568] on div at bounding box center [542, 554] width 29 height 28
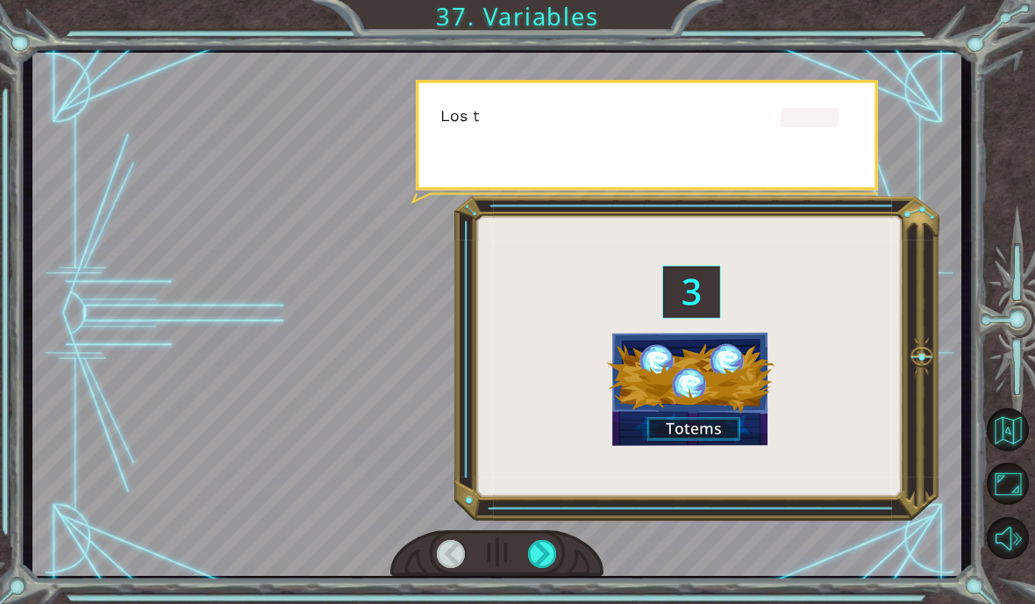
click at [555, 540] on div at bounding box center [542, 554] width 29 height 28
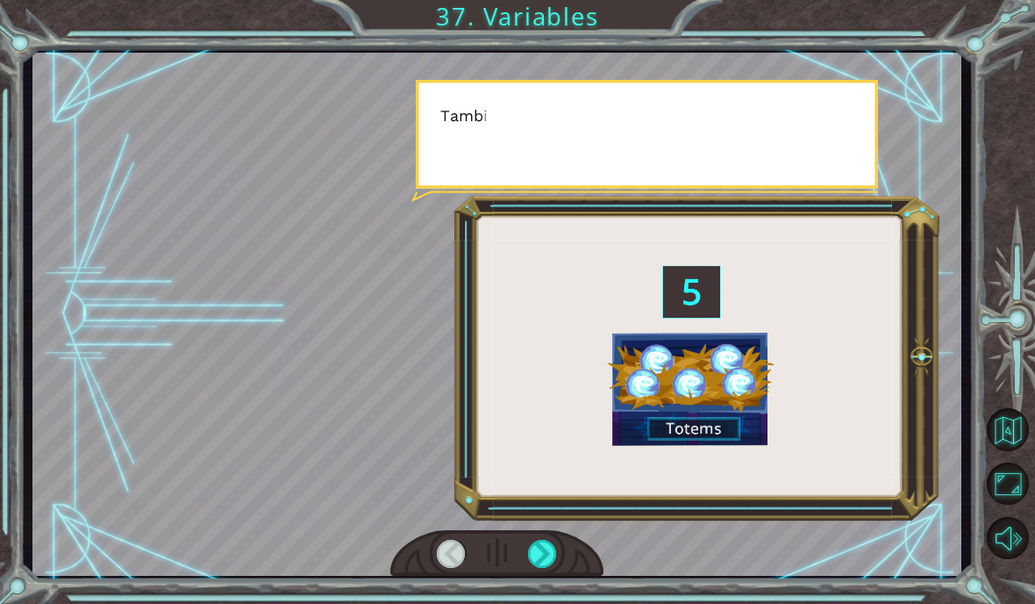
click at [545, 541] on div at bounding box center [542, 554] width 29 height 28
click at [567, 544] on div at bounding box center [497, 553] width 214 height 47
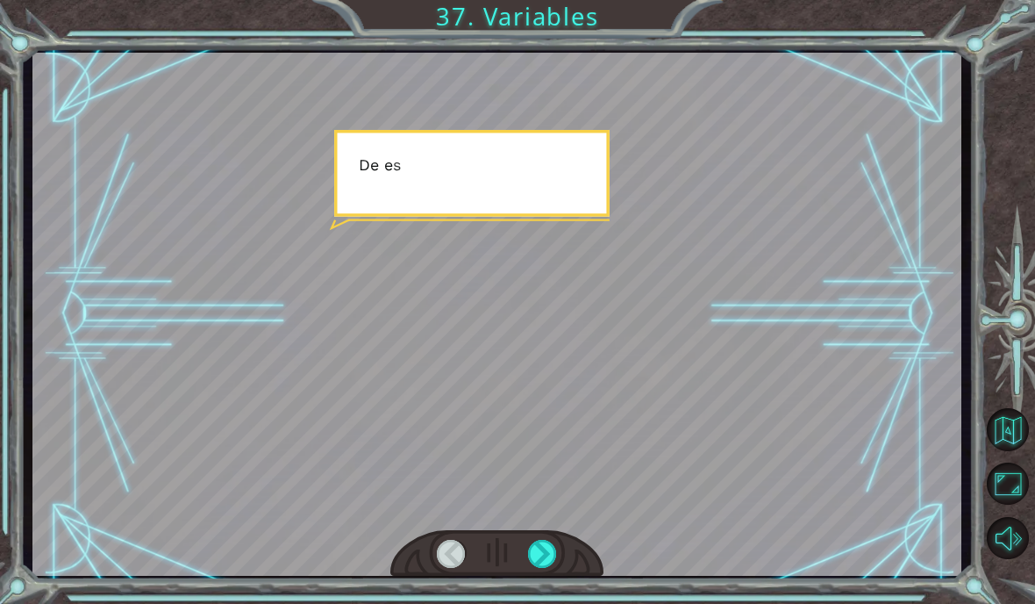
click at [550, 548] on div at bounding box center [542, 554] width 29 height 28
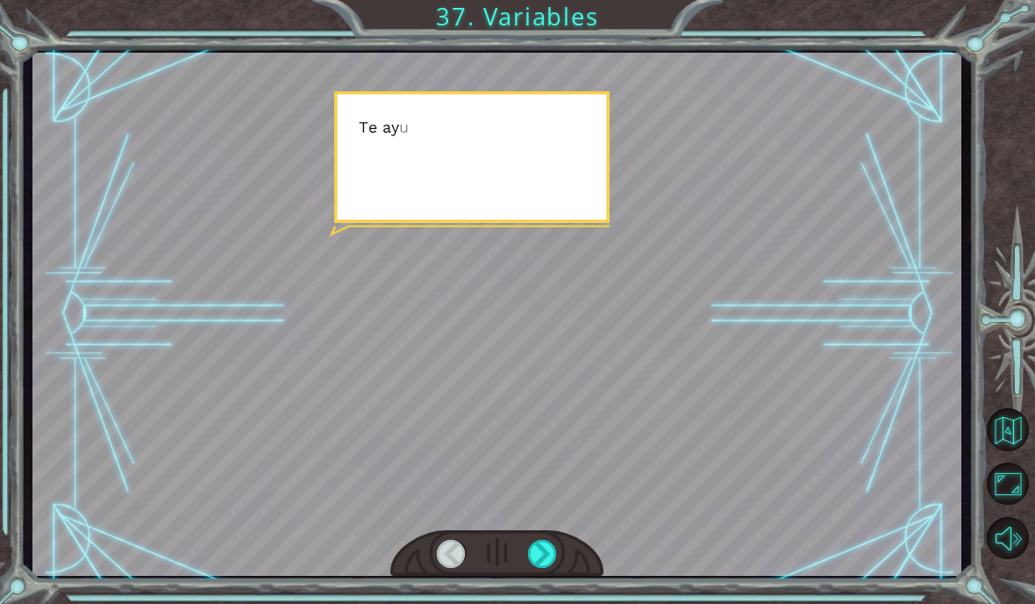
click at [547, 544] on div at bounding box center [542, 554] width 29 height 28
click at [541, 542] on div at bounding box center [542, 554] width 29 height 28
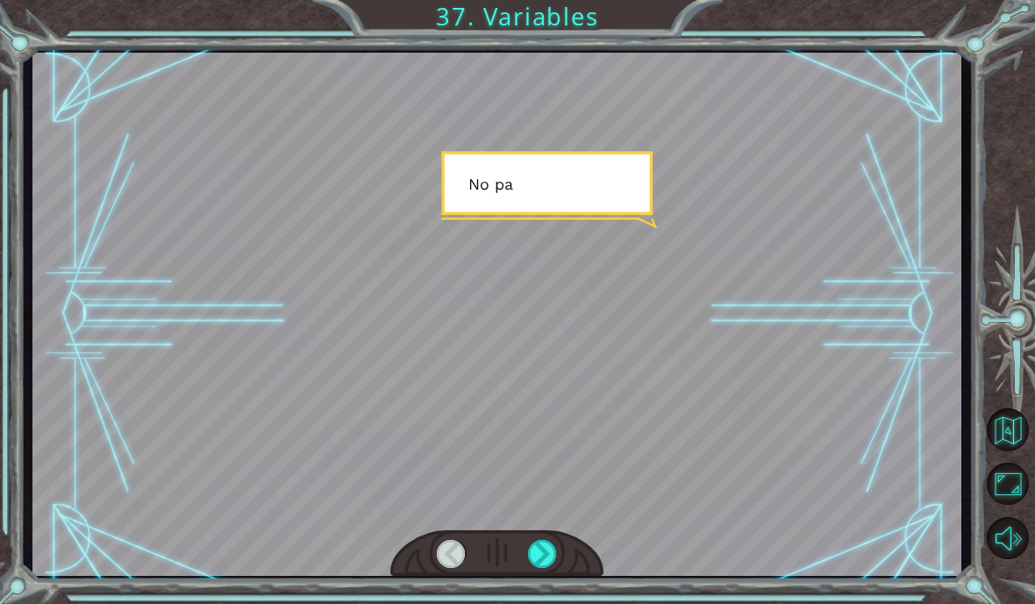
click at [534, 534] on div at bounding box center [497, 553] width 214 height 47
click at [548, 547] on div at bounding box center [542, 554] width 29 height 28
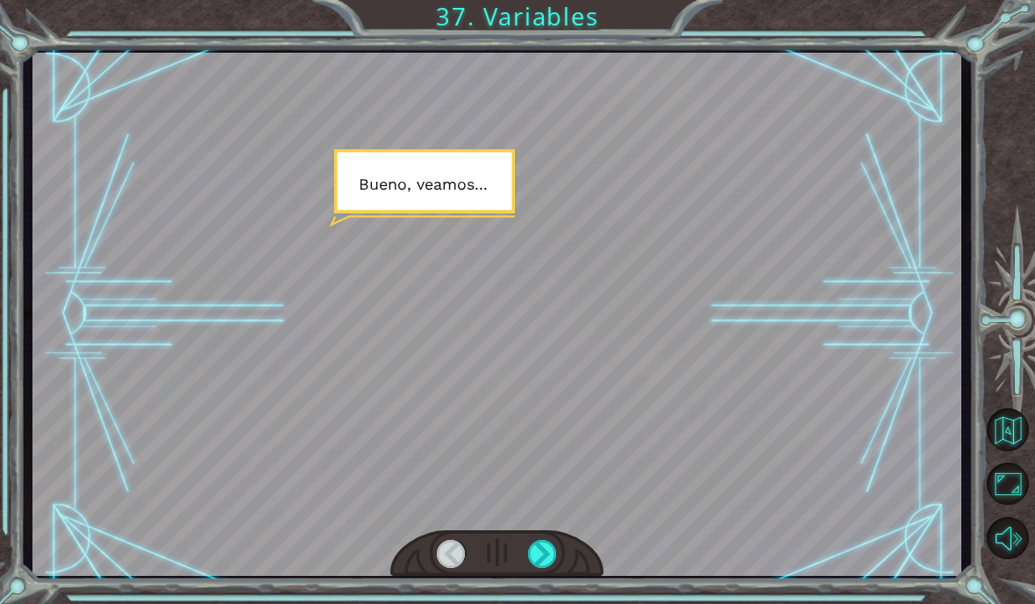
click at [556, 551] on div at bounding box center [542, 554] width 29 height 28
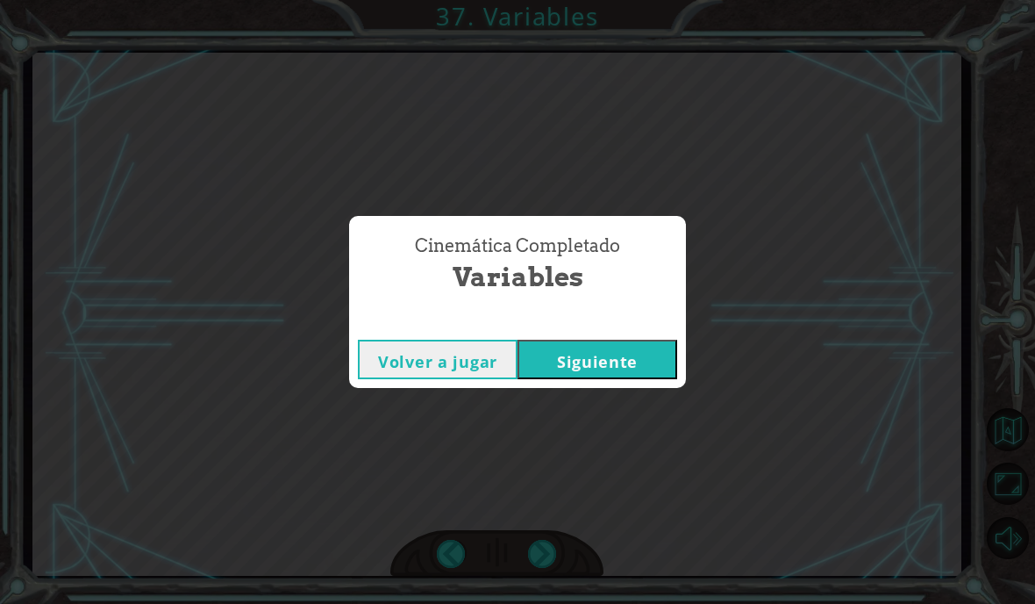
click at [552, 547] on div "Cinemática Completado Variables Volver a jugar [GEOGRAPHIC_DATA]" at bounding box center [517, 302] width 1035 height 604
click at [552, 542] on div "Cinemática Completado Variables Volver a jugar [GEOGRAPHIC_DATA]" at bounding box center [517, 302] width 1035 height 604
click at [582, 362] on button "Siguiente" at bounding box center [598, 359] width 160 height 39
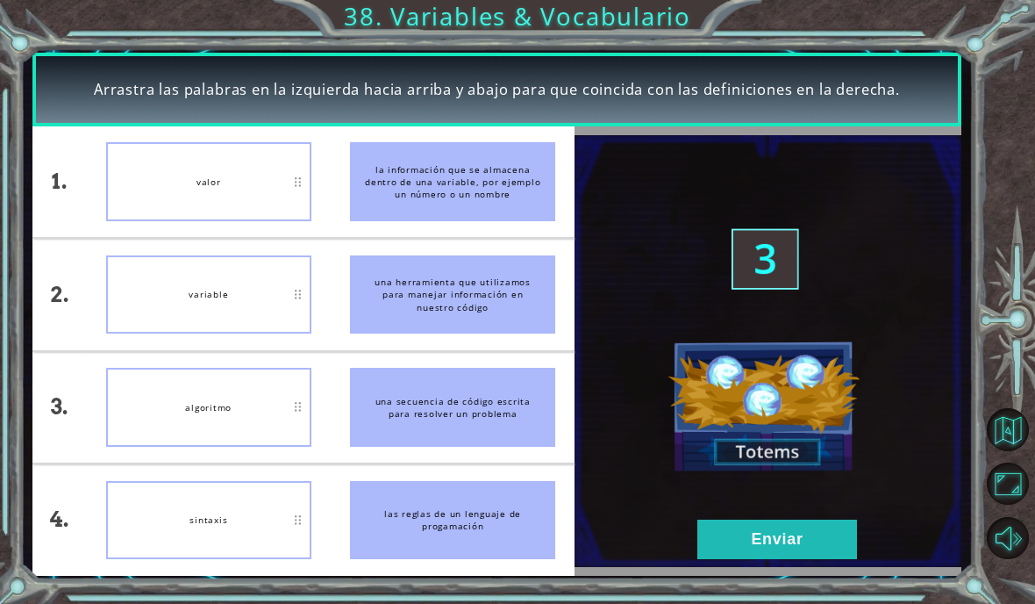
click at [713, 565] on img at bounding box center [768, 351] width 387 height 432
click at [751, 558] on button "Enviar" at bounding box center [778, 538] width 160 height 39
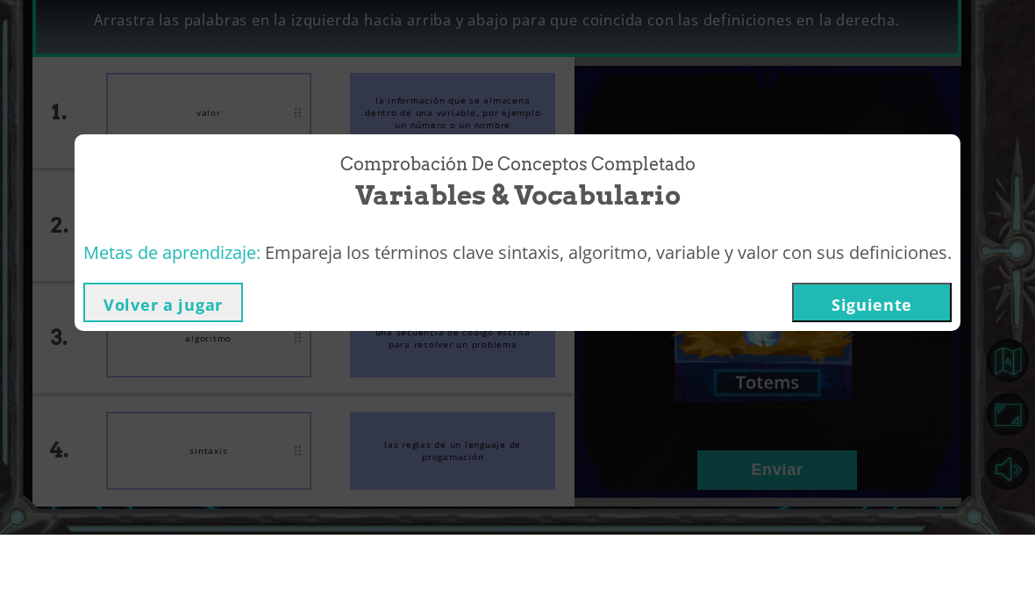
scroll to position [70, 0]
click at [873, 352] on button "Siguiente" at bounding box center [872, 371] width 160 height 39
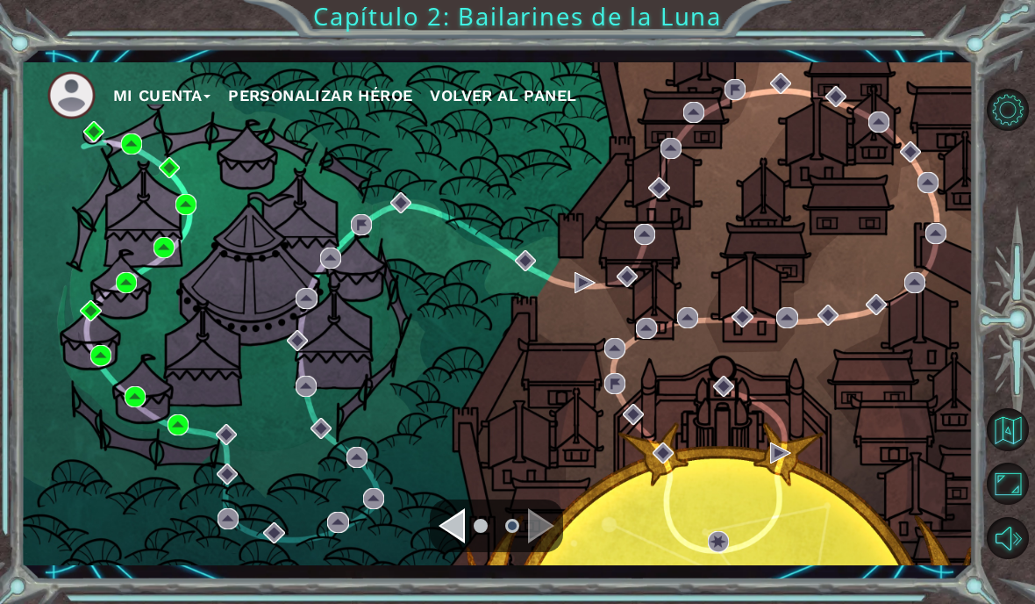
click at [283, 190] on div "Mi Cuenta Personalizar héroe Volver al panel" at bounding box center [497, 313] width 953 height 503
click at [332, 222] on div "Mi Cuenta Personalizar héroe Volver al panel" at bounding box center [497, 313] width 953 height 503
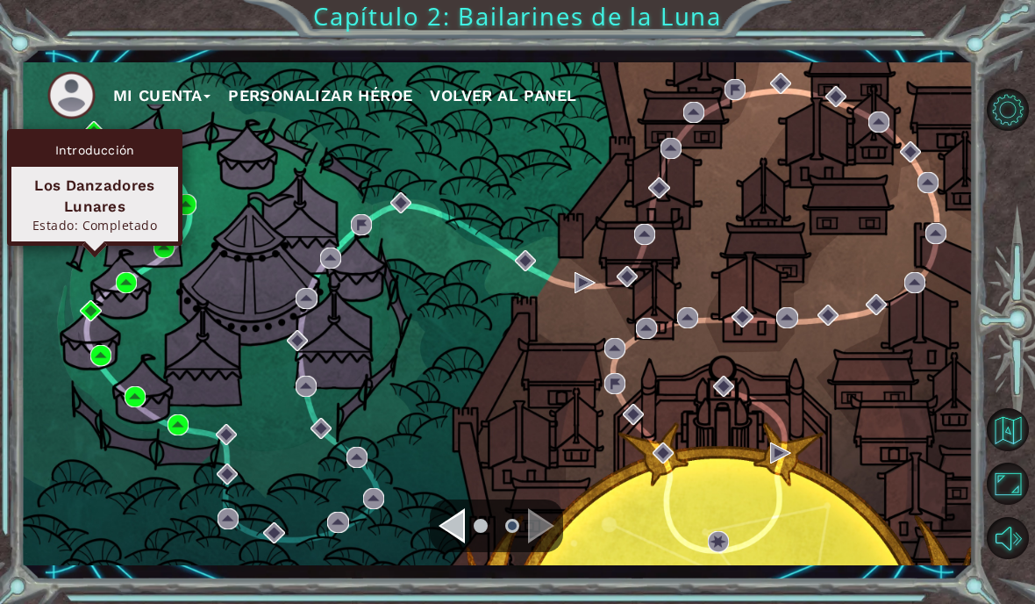
click at [84, 197] on div "Los Danzadores Lunares" at bounding box center [94, 196] width 151 height 42
click at [91, 220] on div "Estado: Completado" at bounding box center [94, 225] width 151 height 17
click at [83, 190] on div "Los Danzadores Lunares" at bounding box center [94, 196] width 151 height 42
click at [91, 148] on div "Introducción" at bounding box center [94, 149] width 167 height 33
click at [97, 204] on div "Los Danzadores Lunares" at bounding box center [94, 196] width 151 height 42
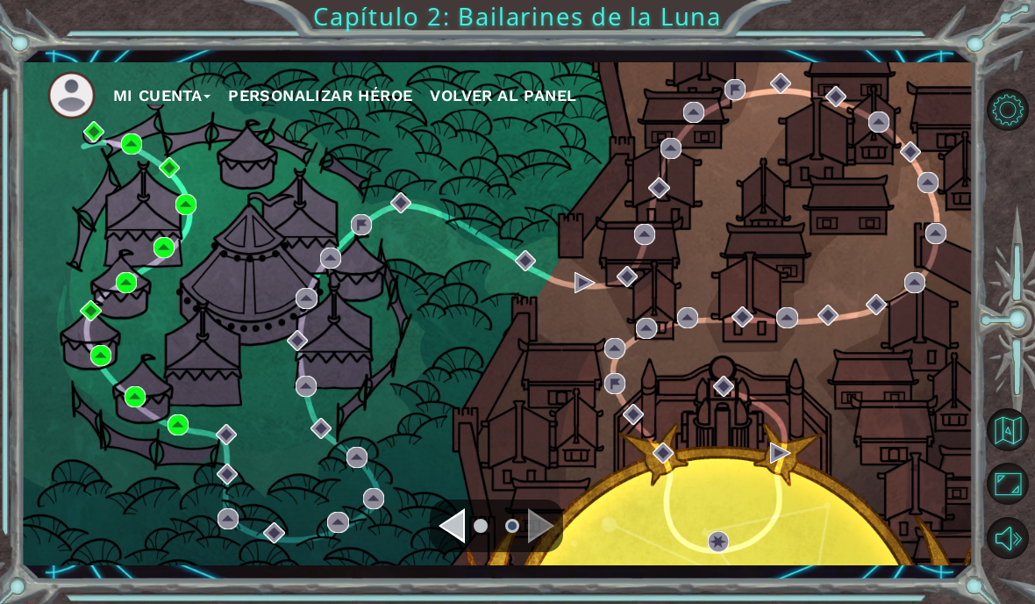
click at [86, 111] on img at bounding box center [71, 95] width 48 height 48
click at [93, 118] on img at bounding box center [71, 95] width 48 height 48
click at [93, 121] on img at bounding box center [93, 131] width 21 height 21
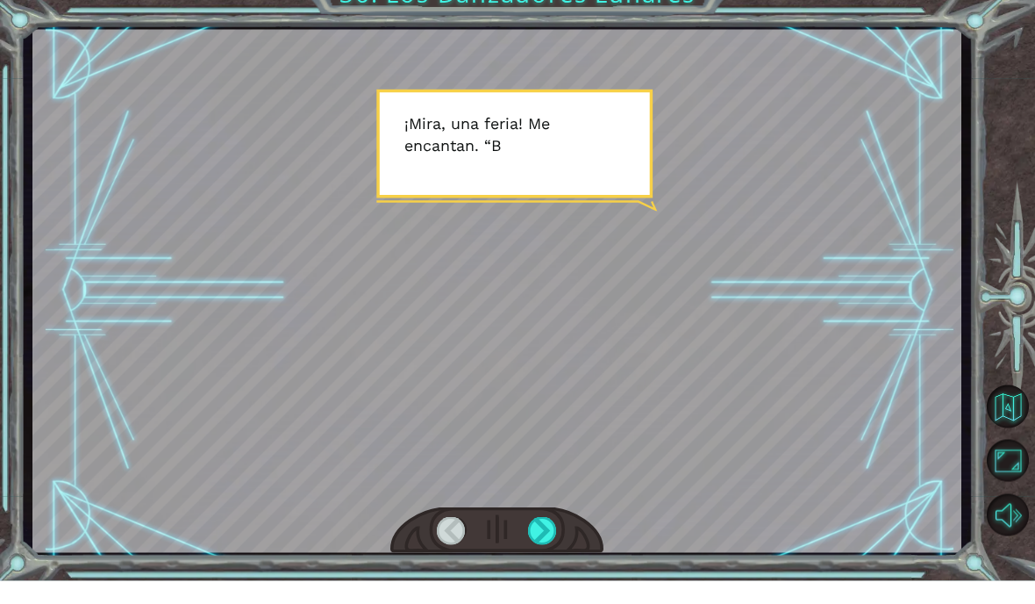
click at [552, 540] on div at bounding box center [542, 554] width 29 height 28
click at [556, 540] on div at bounding box center [542, 554] width 29 height 28
click at [552, 540] on div at bounding box center [542, 554] width 29 height 28
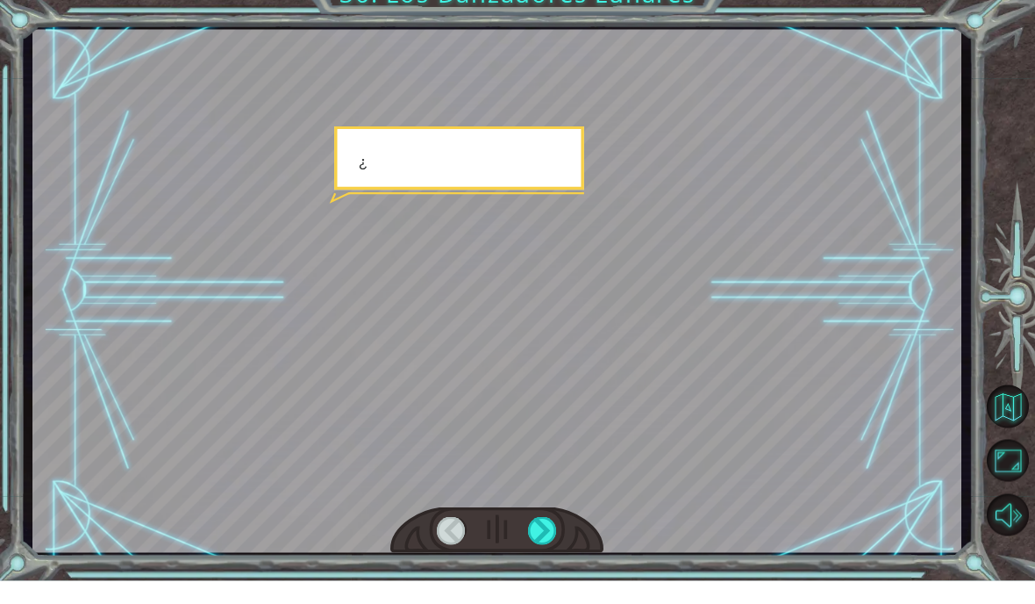
click at [551, 540] on div at bounding box center [542, 554] width 29 height 28
click at [552, 540] on div at bounding box center [542, 554] width 29 height 28
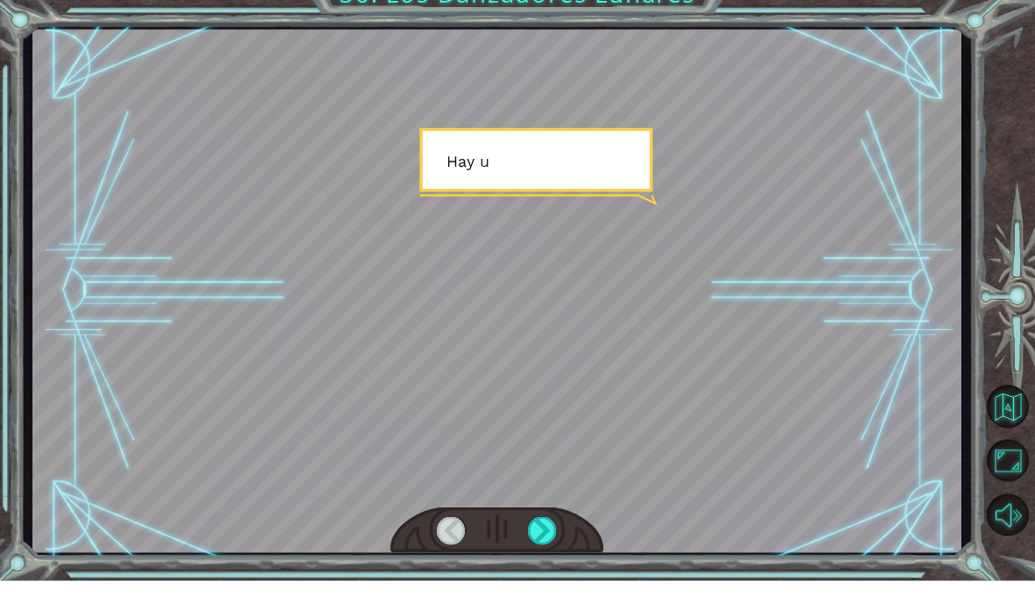
click at [552, 540] on div at bounding box center [542, 554] width 29 height 28
click at [555, 540] on div at bounding box center [542, 554] width 29 height 28
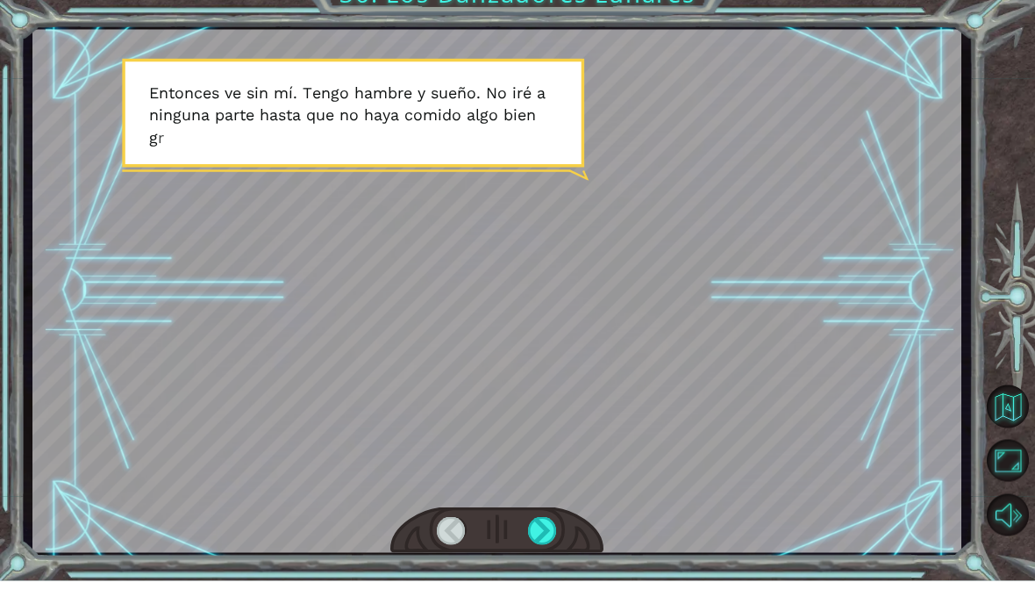
click at [548, 540] on div at bounding box center [542, 554] width 29 height 28
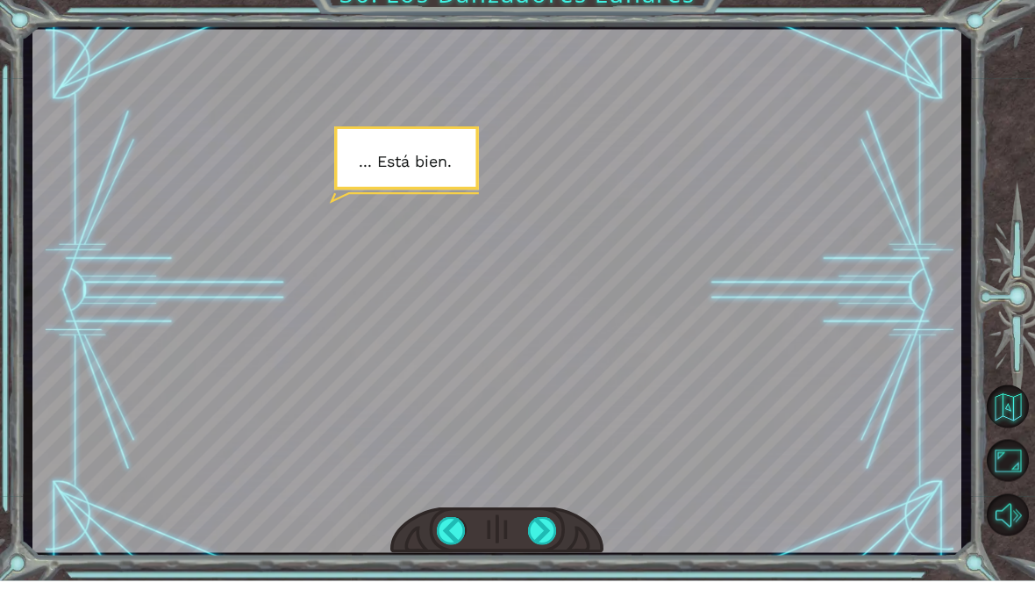
click at [548, 540] on div at bounding box center [542, 554] width 29 height 28
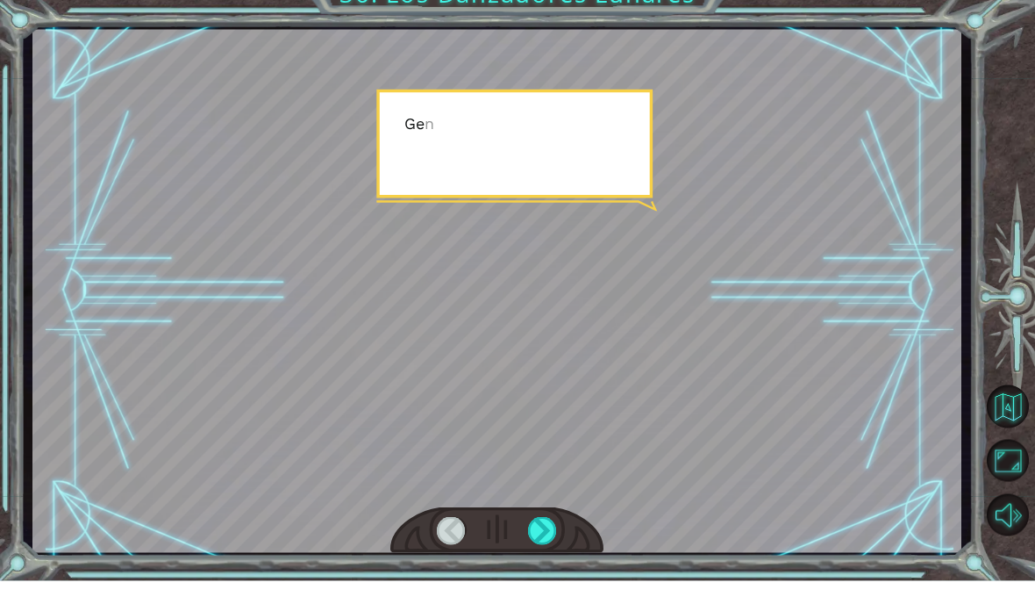
click at [544, 540] on div at bounding box center [542, 554] width 29 height 28
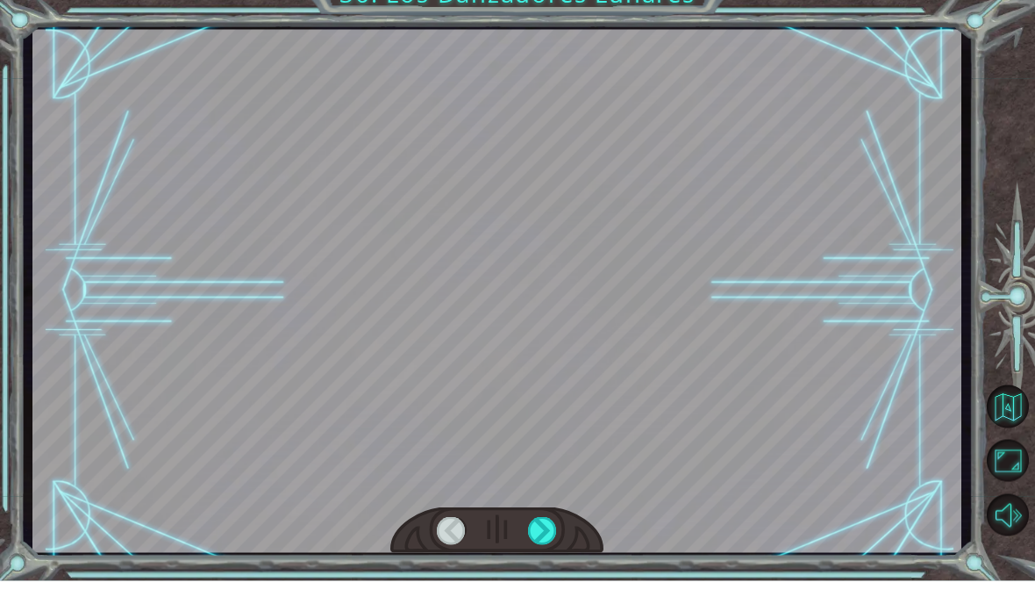
click at [552, 540] on div at bounding box center [542, 554] width 29 height 28
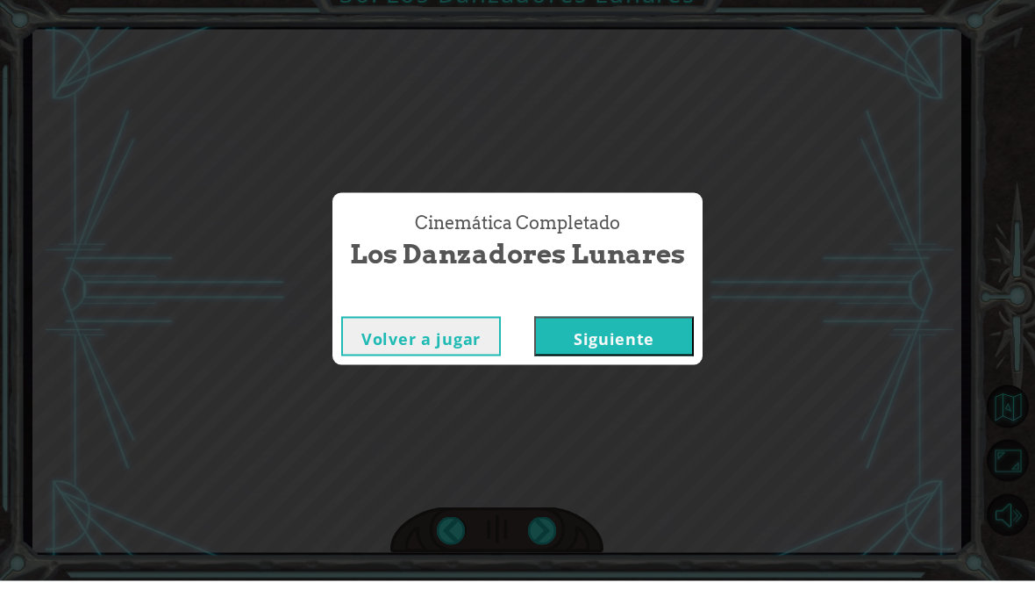
click at [648, 347] on button "Siguiente" at bounding box center [614, 359] width 160 height 39
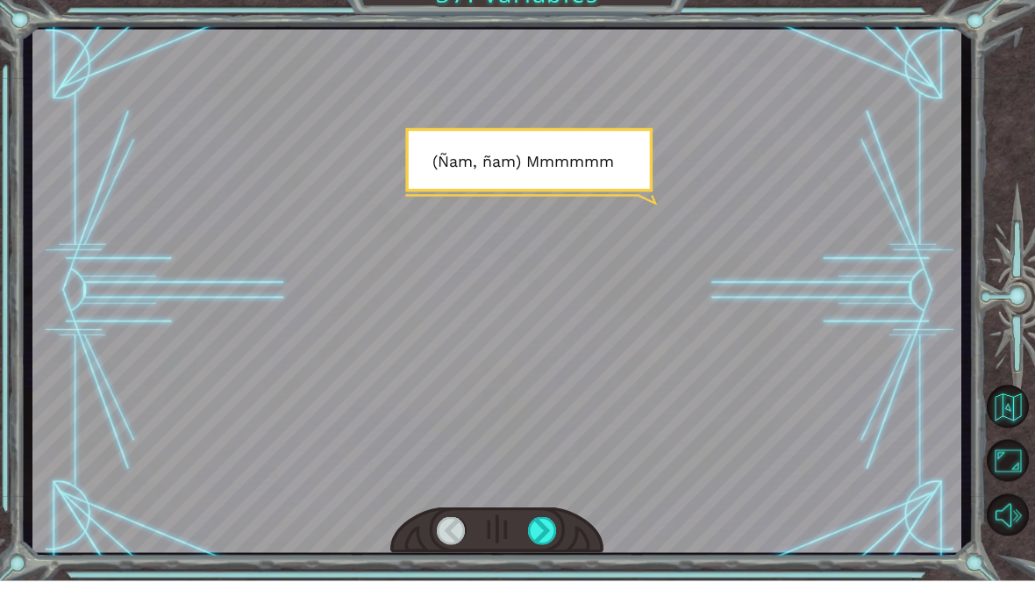
click at [605, 498] on div at bounding box center [497, 314] width 930 height 523
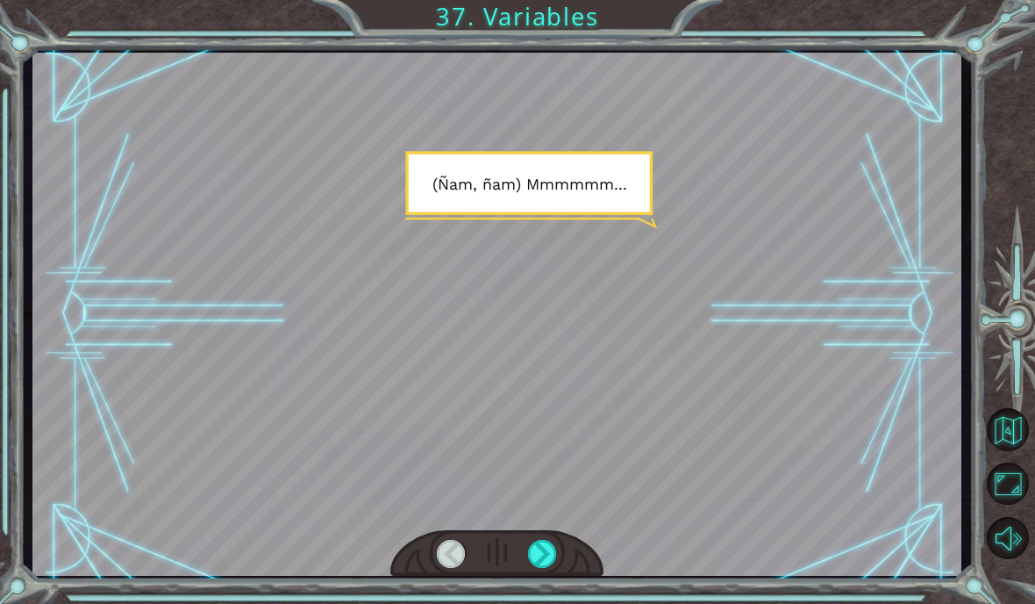
click at [545, 552] on div at bounding box center [542, 554] width 29 height 28
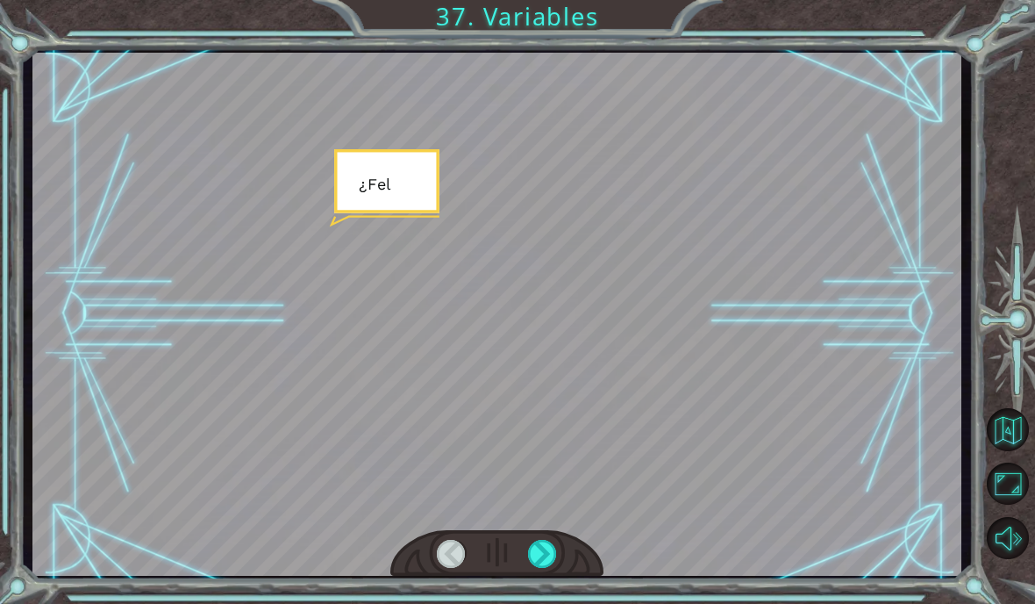
click at [551, 549] on div at bounding box center [542, 554] width 29 height 28
click at [557, 552] on div at bounding box center [542, 554] width 29 height 28
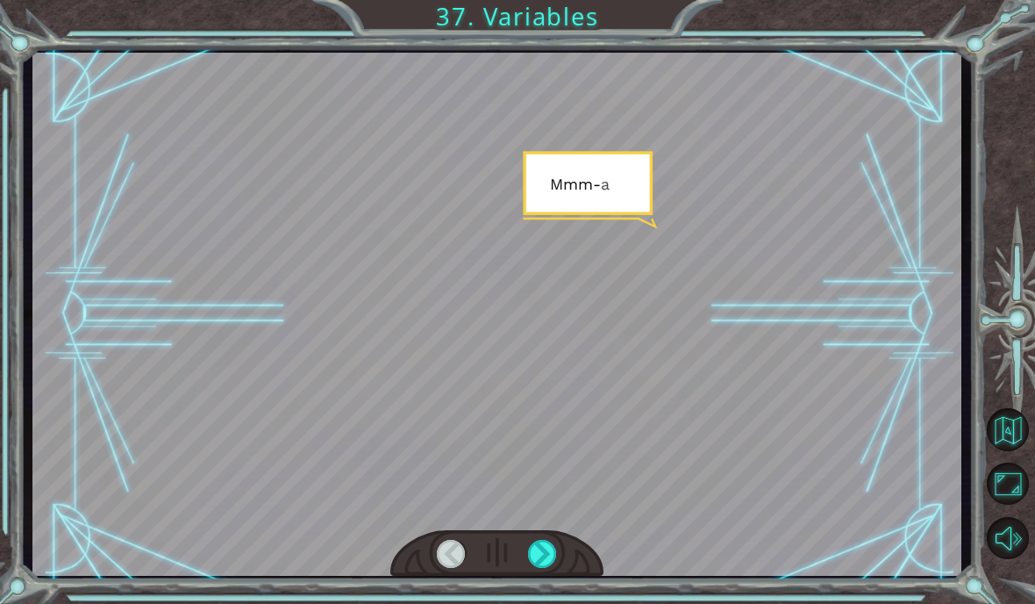
click at [555, 546] on div at bounding box center [542, 554] width 29 height 28
click at [550, 554] on div at bounding box center [542, 554] width 29 height 28
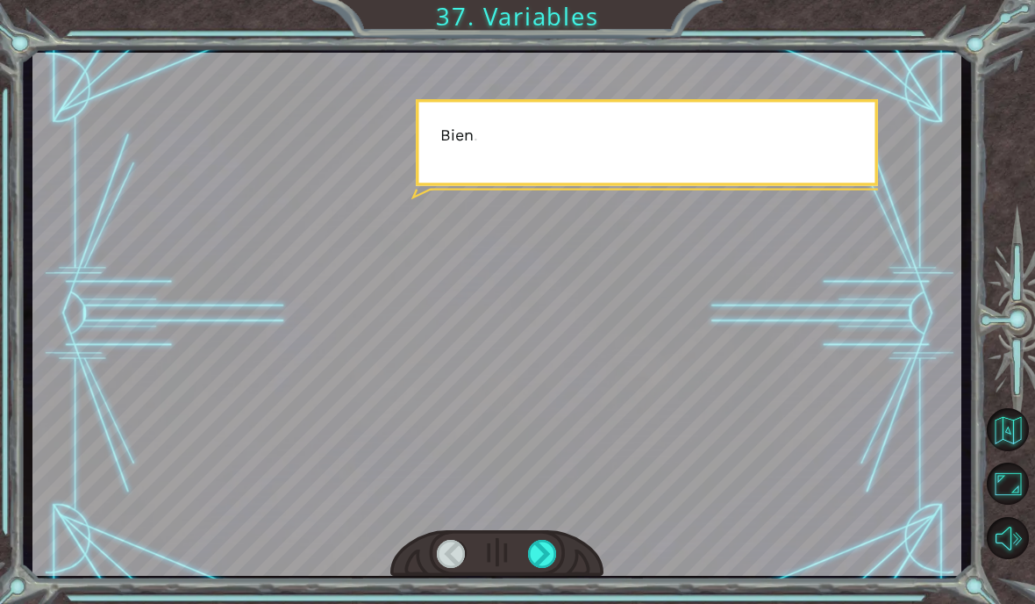
click at [548, 555] on div at bounding box center [542, 554] width 29 height 28
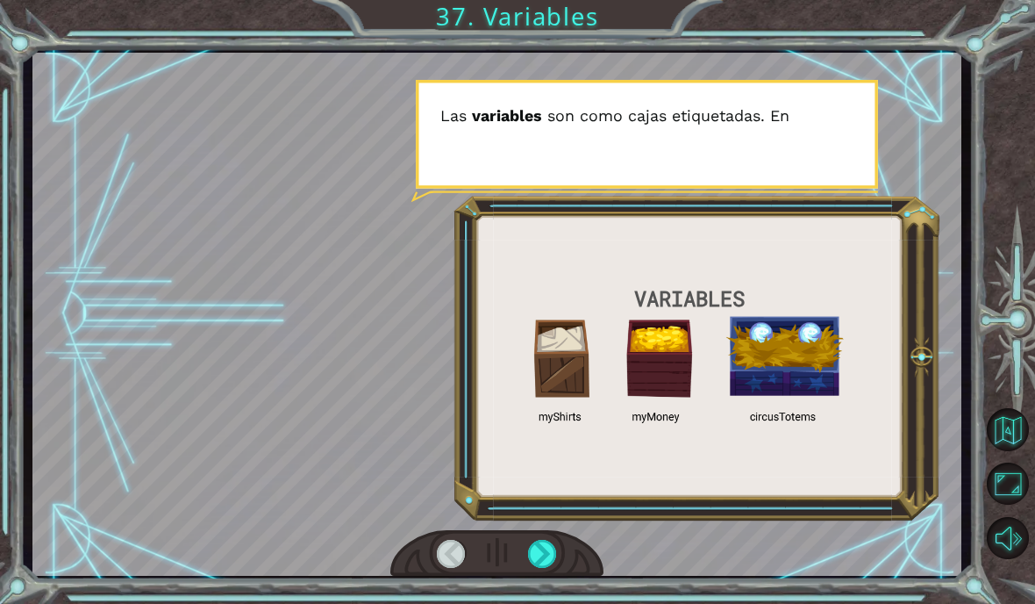
click at [548, 561] on div at bounding box center [542, 554] width 29 height 28
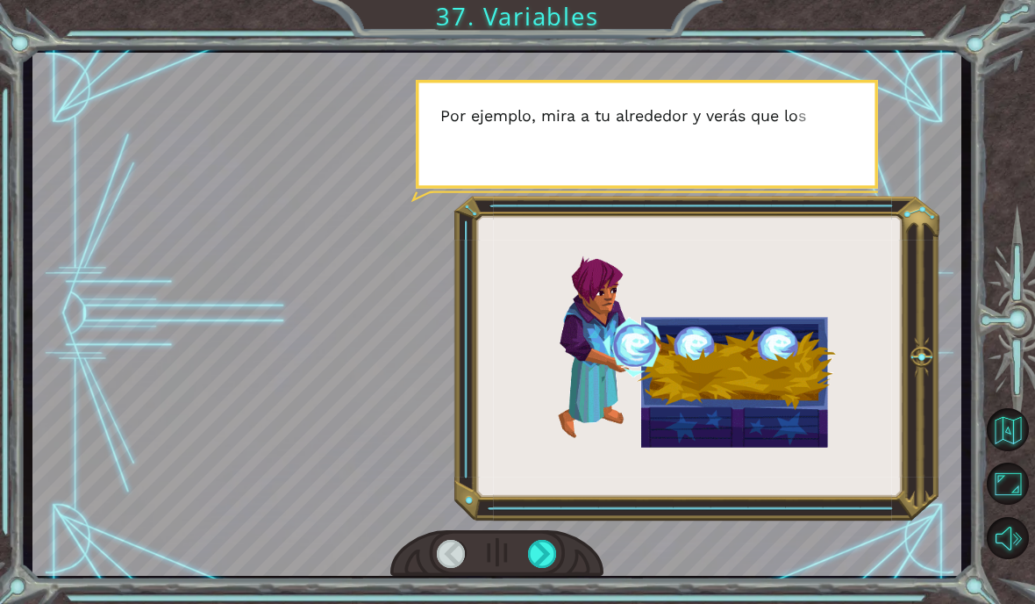
click at [554, 557] on div at bounding box center [542, 554] width 29 height 28
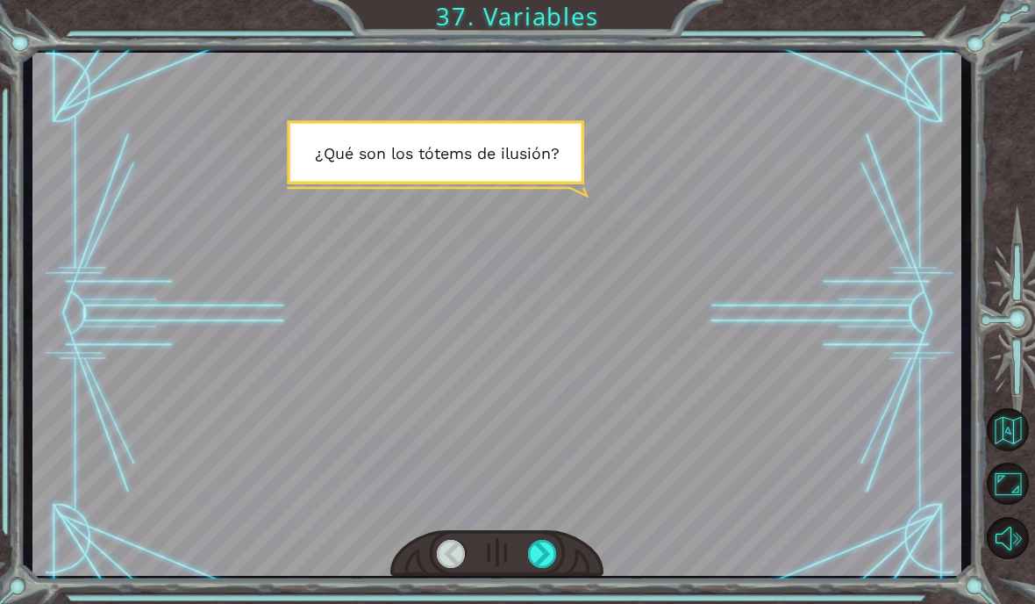
click at [556, 561] on div at bounding box center [542, 554] width 29 height 28
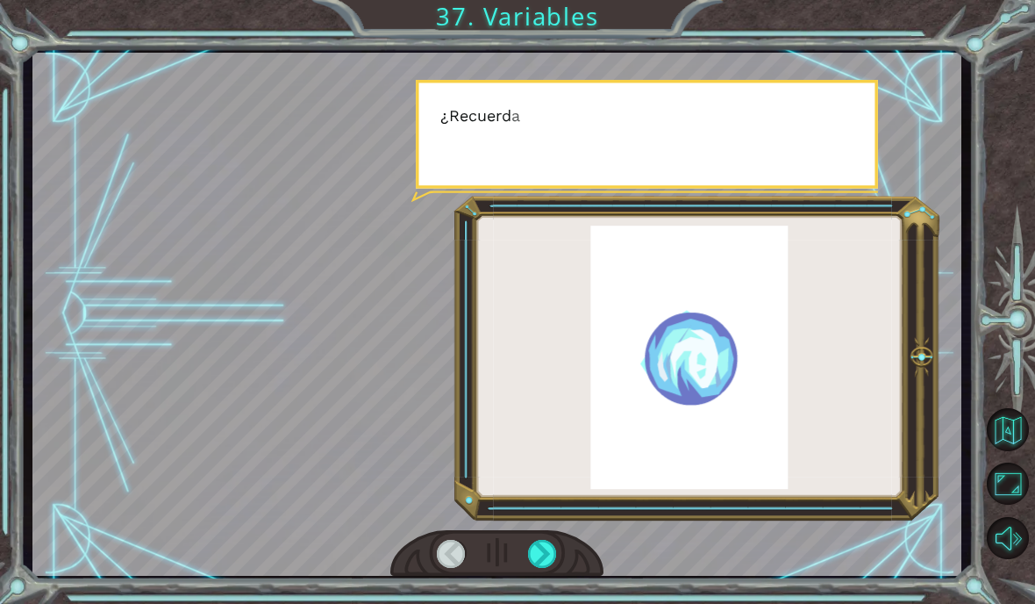
click at [542, 562] on div at bounding box center [542, 554] width 29 height 28
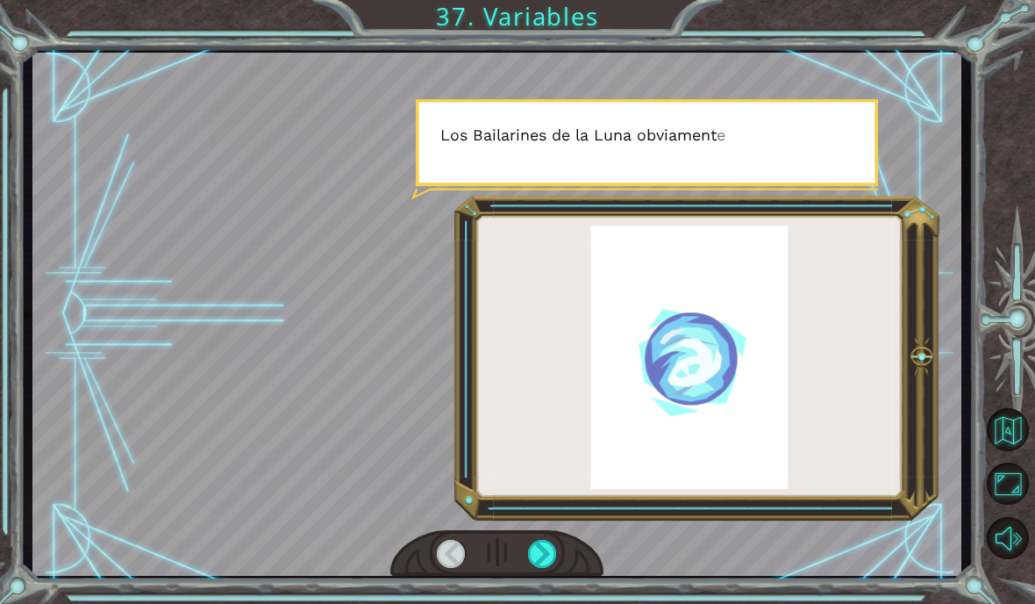
click at [544, 556] on div at bounding box center [542, 554] width 29 height 28
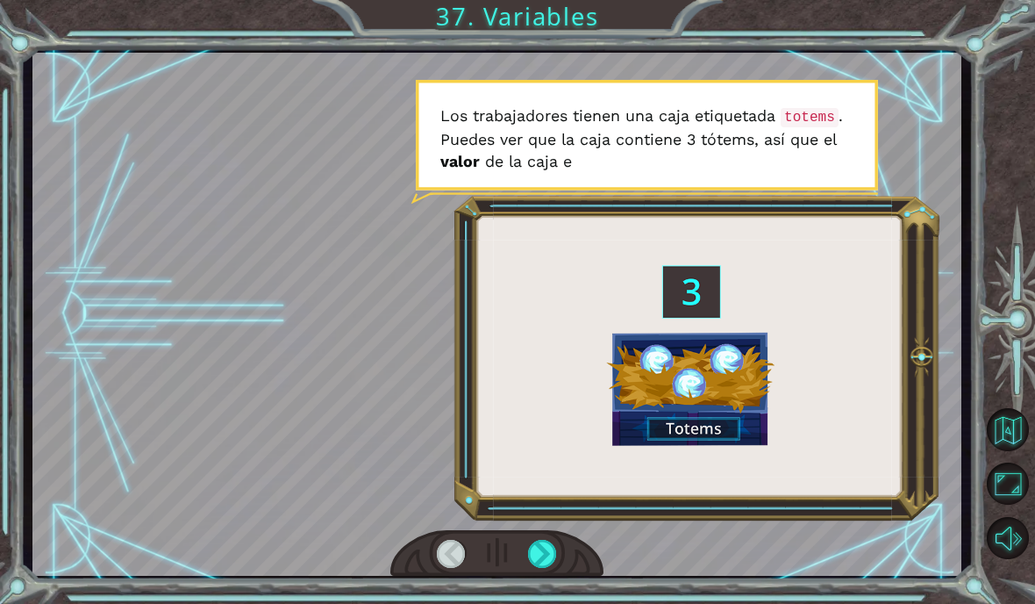
click at [557, 562] on div at bounding box center [542, 554] width 29 height 28
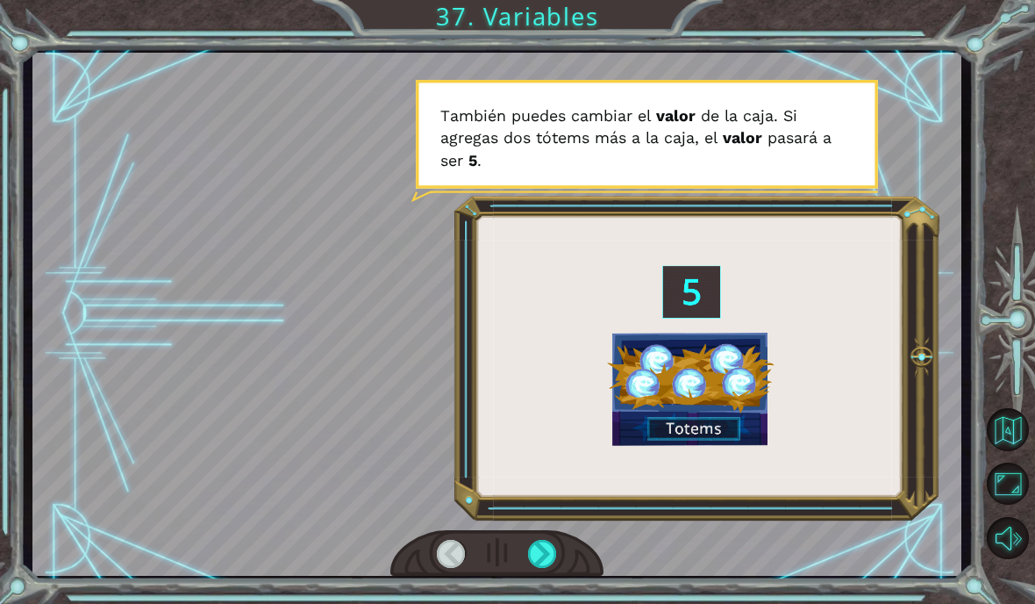
click at [552, 550] on div at bounding box center [542, 554] width 29 height 28
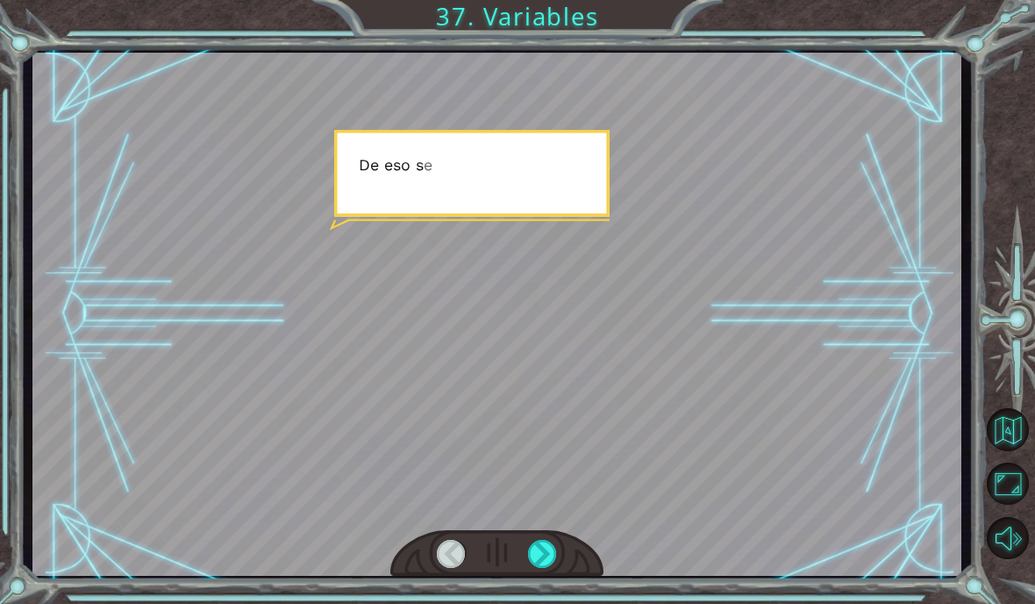
click at [548, 554] on div at bounding box center [542, 554] width 29 height 28
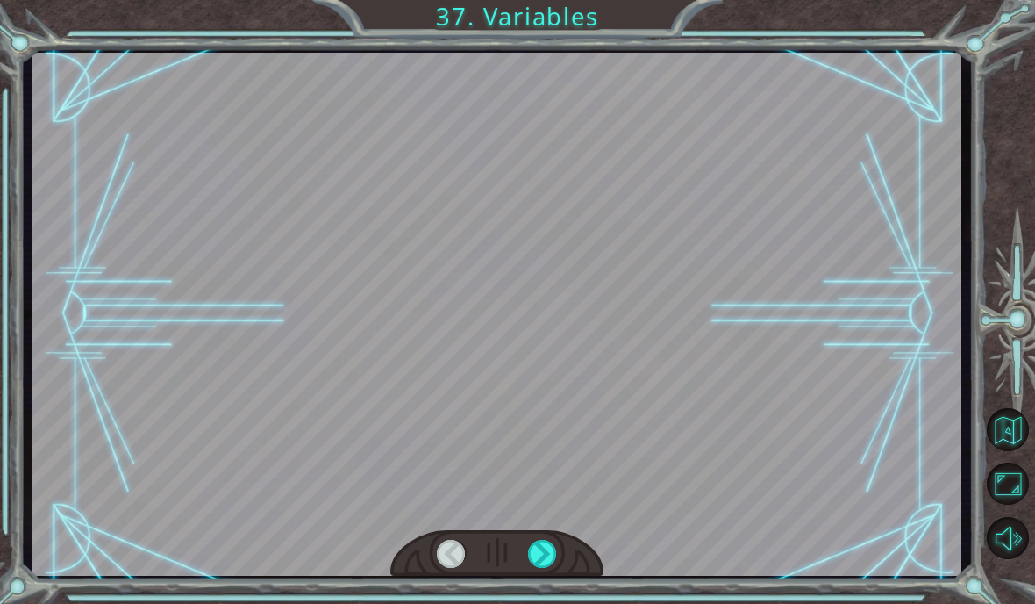
click at [552, 550] on div at bounding box center [542, 554] width 29 height 28
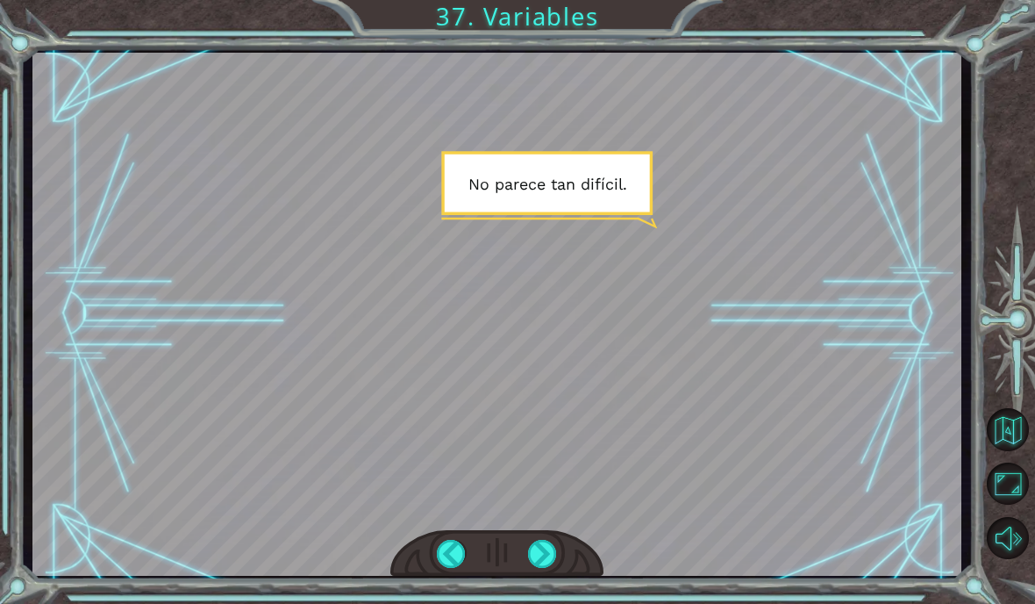
click at [551, 562] on div at bounding box center [542, 554] width 29 height 28
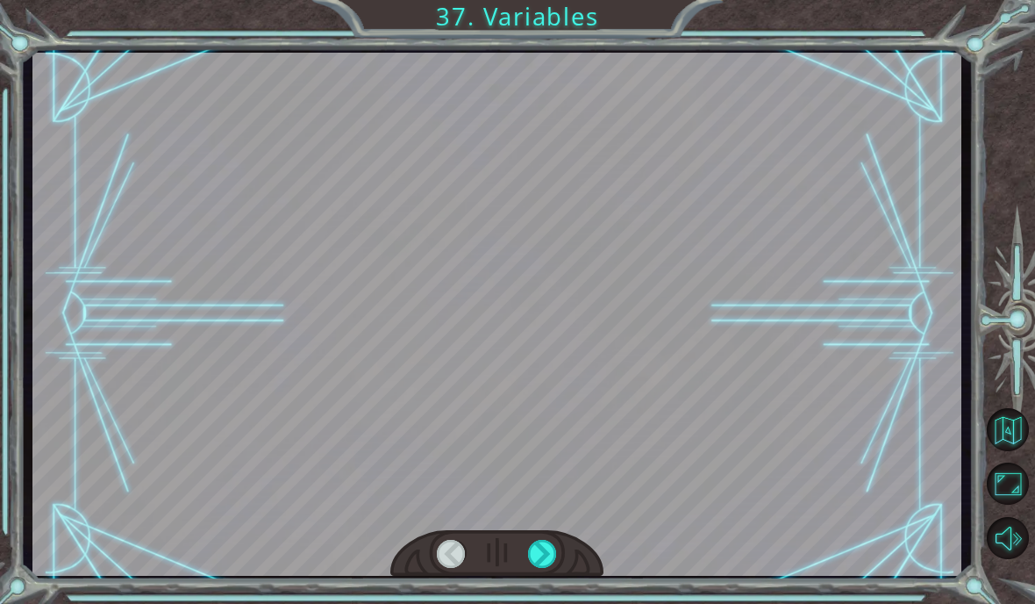
click at [550, 559] on div at bounding box center [542, 554] width 29 height 28
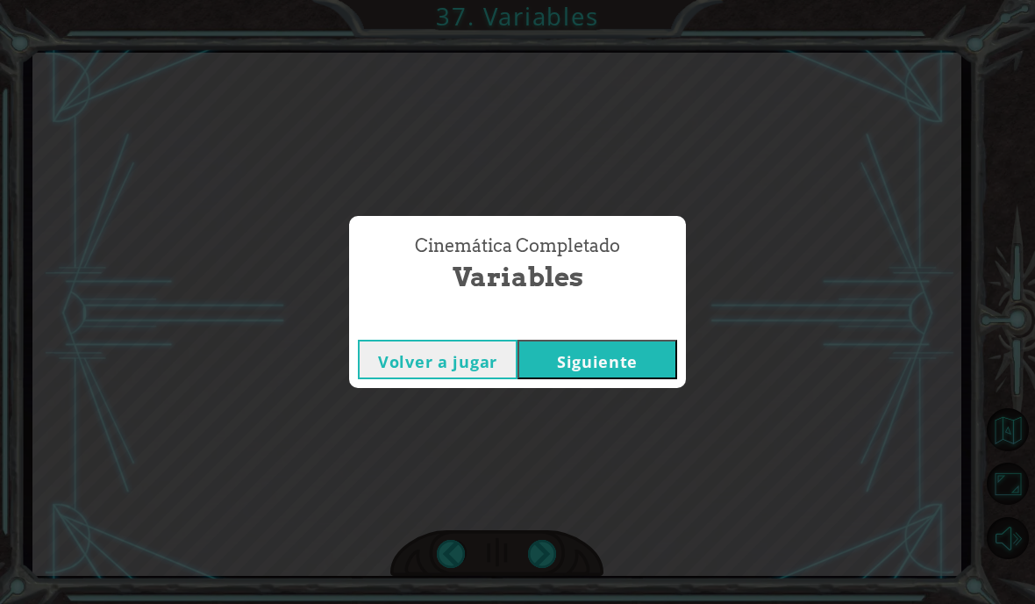
click at [554, 562] on div "Cinemática Completado Variables Volver a jugar [GEOGRAPHIC_DATA]" at bounding box center [517, 302] width 1035 height 604
click at [637, 369] on button "Siguiente" at bounding box center [598, 359] width 160 height 39
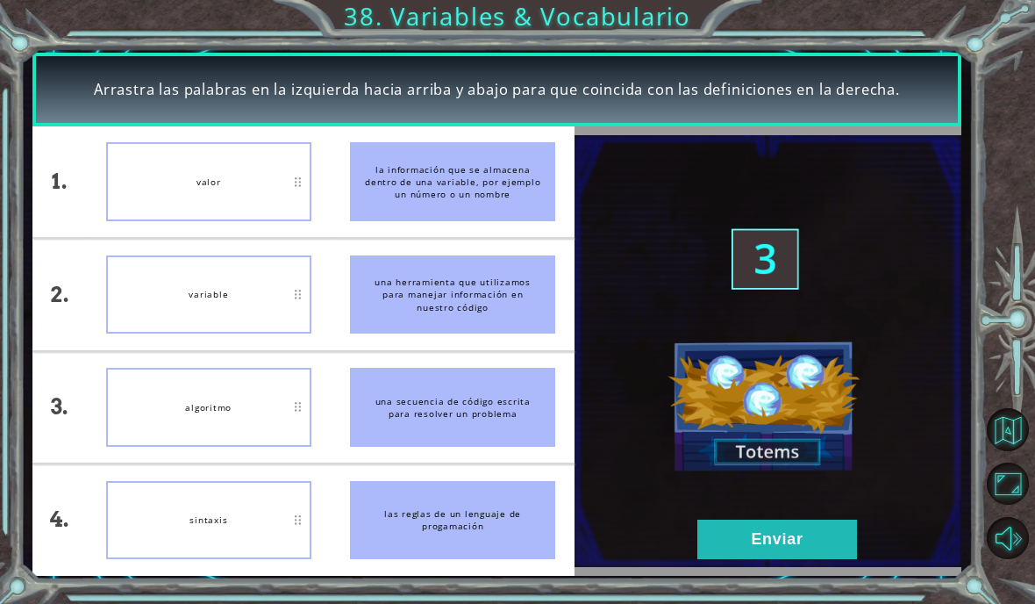
click at [806, 544] on button "Enviar" at bounding box center [778, 538] width 160 height 39
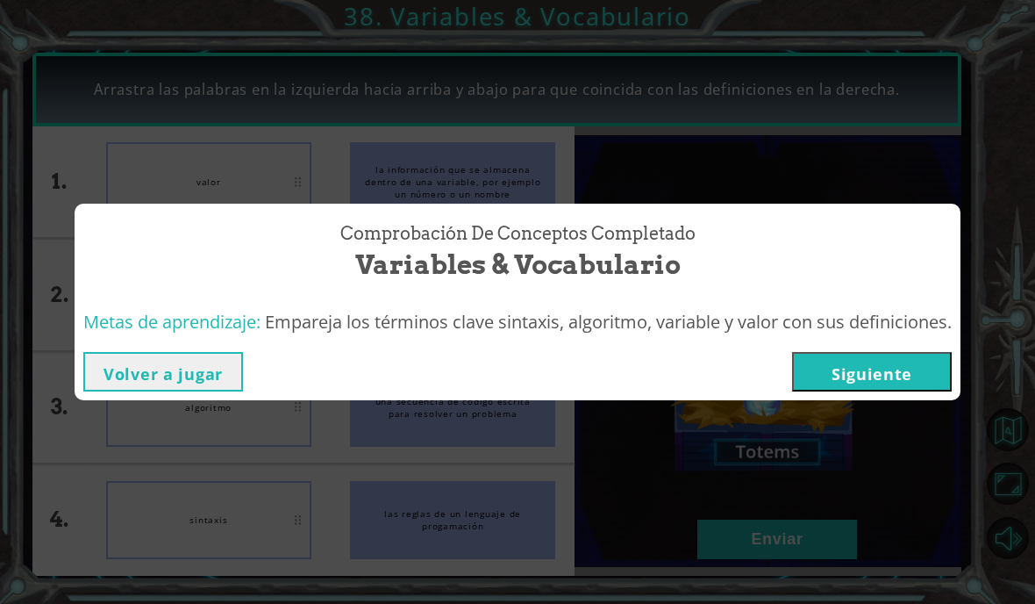
click at [862, 343] on div "Volver a jugar [GEOGRAPHIC_DATA]" at bounding box center [518, 371] width 886 height 57
click at [858, 375] on button "Siguiente" at bounding box center [872, 371] width 160 height 39
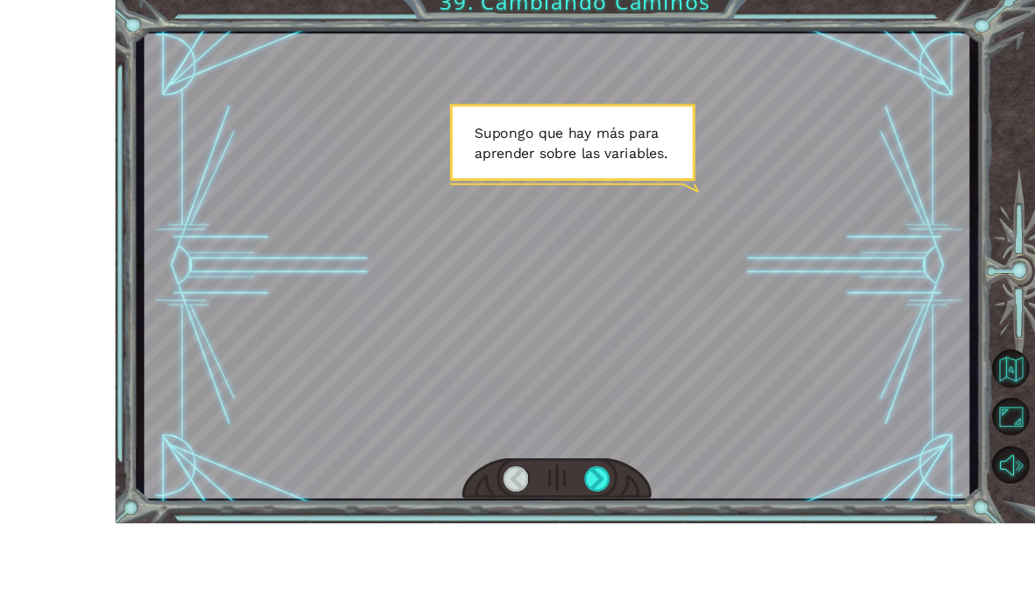
scroll to position [71, 0]
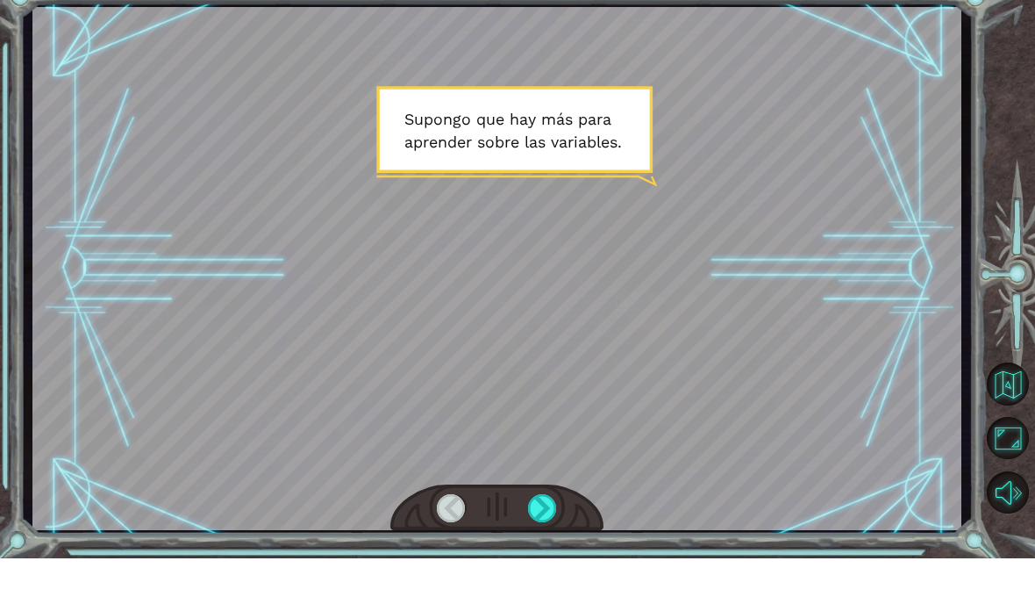
click at [526, 475] on div at bounding box center [497, 314] width 930 height 523
click at [545, 540] on div at bounding box center [542, 554] width 29 height 28
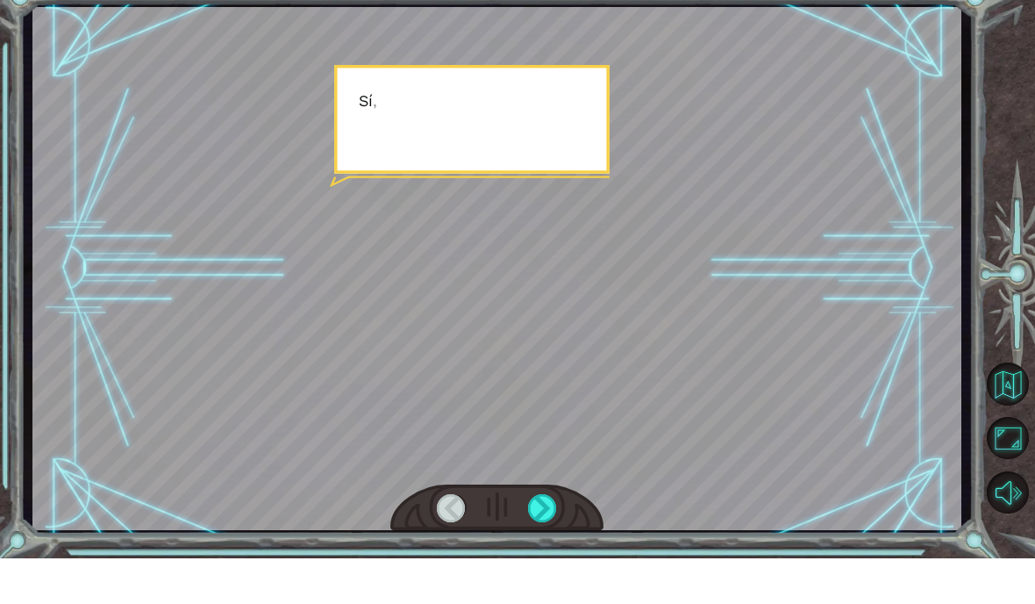
click at [545, 540] on div at bounding box center [542, 554] width 29 height 28
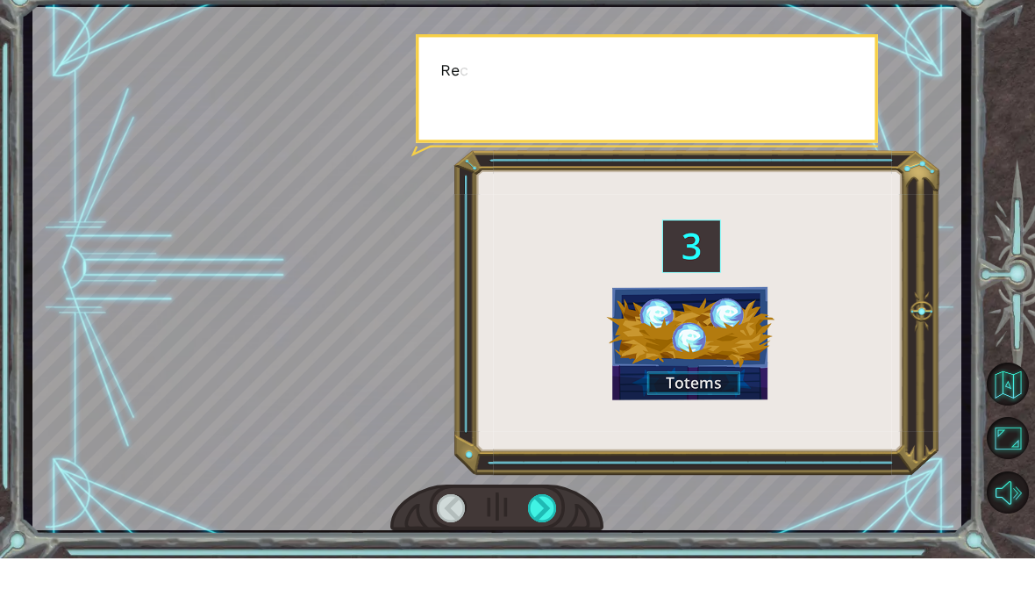
click at [545, 540] on div at bounding box center [542, 554] width 29 height 28
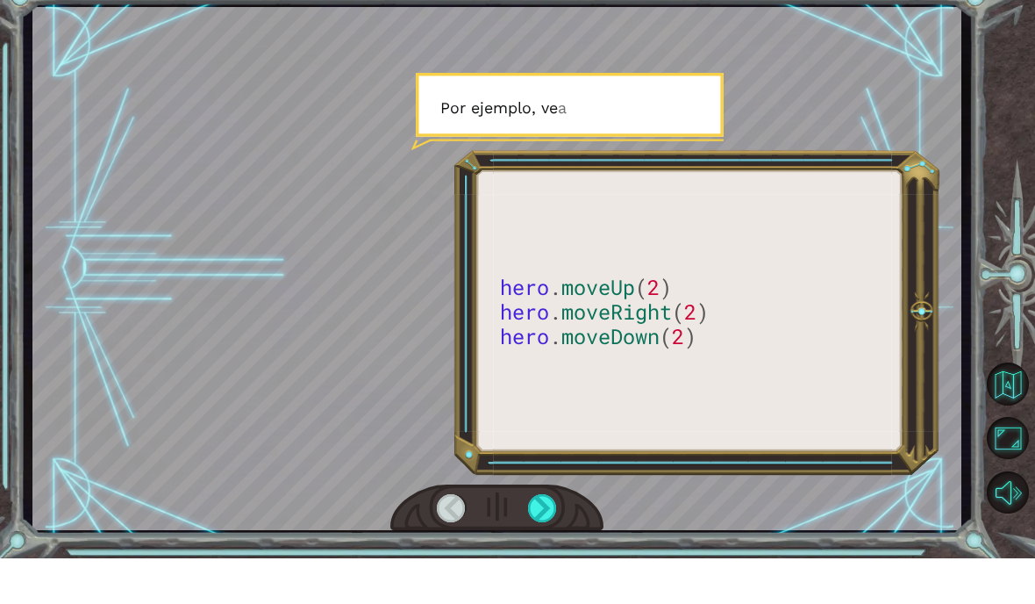
click at [543, 540] on div at bounding box center [542, 554] width 29 height 28
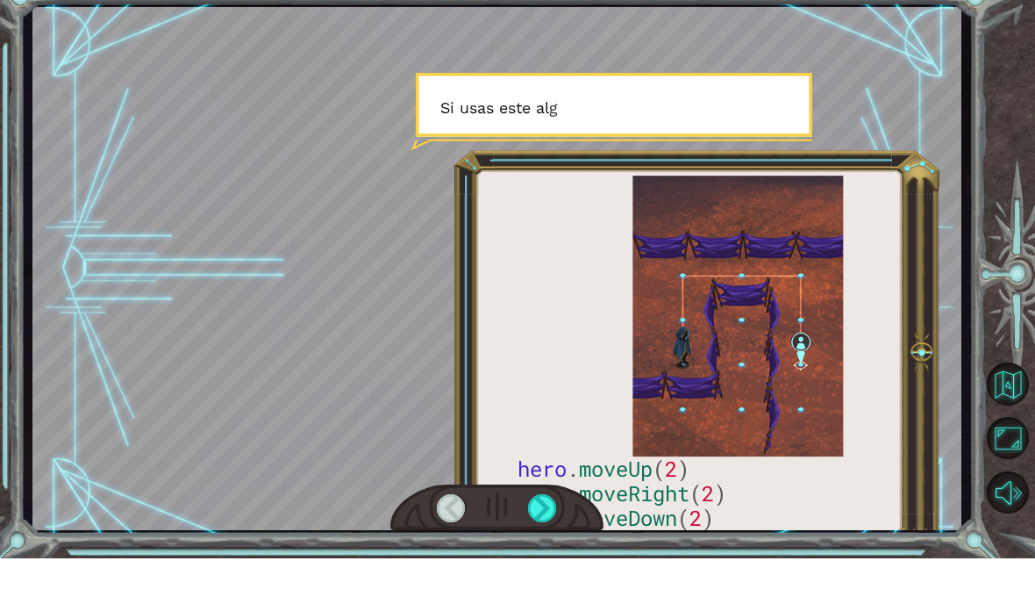
click at [555, 540] on div at bounding box center [542, 554] width 29 height 28
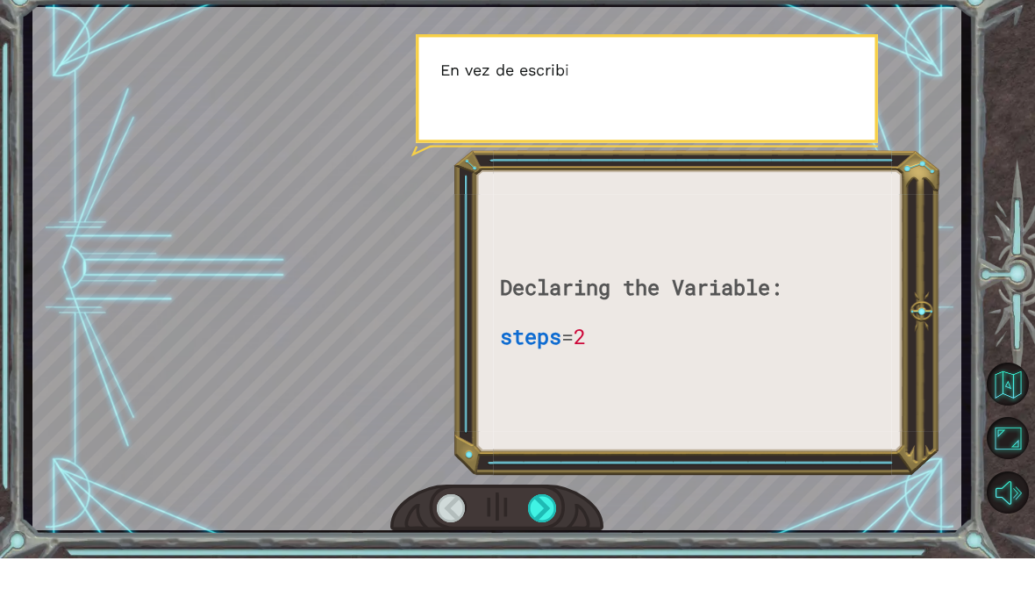
click at [544, 540] on div at bounding box center [542, 554] width 29 height 28
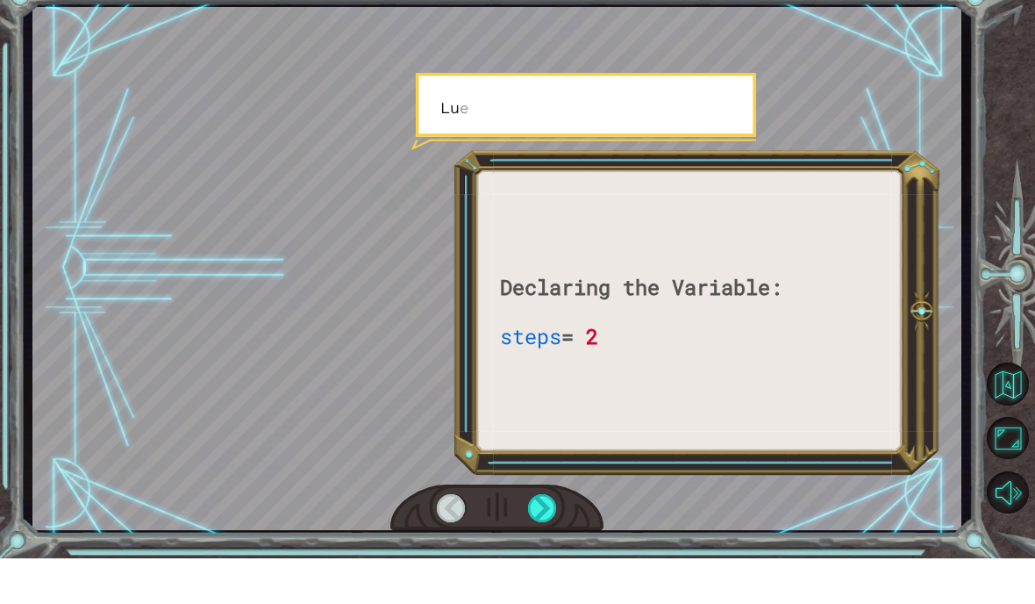
click at [546, 540] on div at bounding box center [542, 554] width 29 height 28
click at [541, 540] on div at bounding box center [542, 554] width 29 height 28
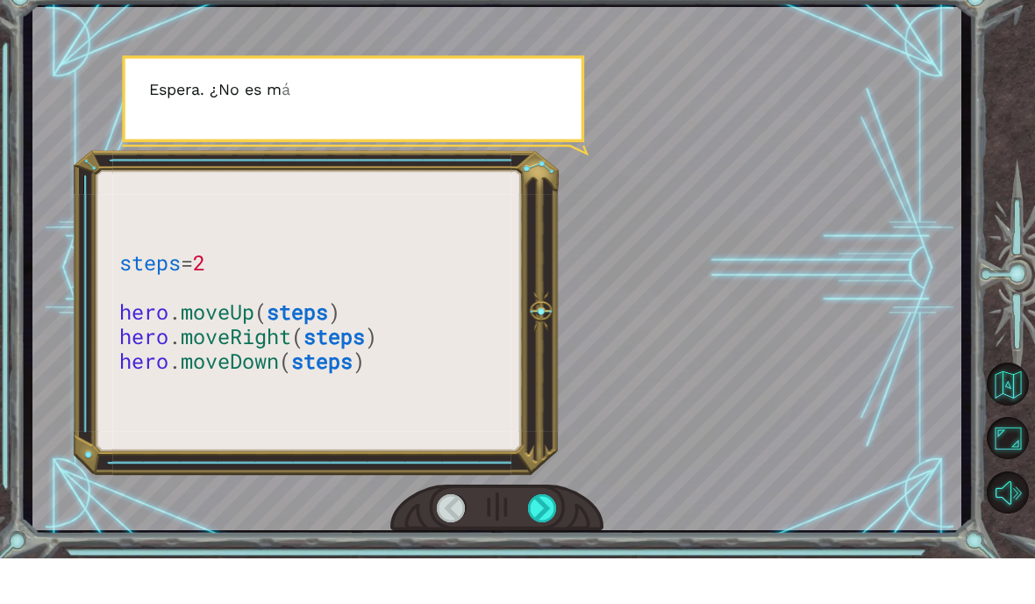
click at [545, 540] on div at bounding box center [542, 554] width 29 height 28
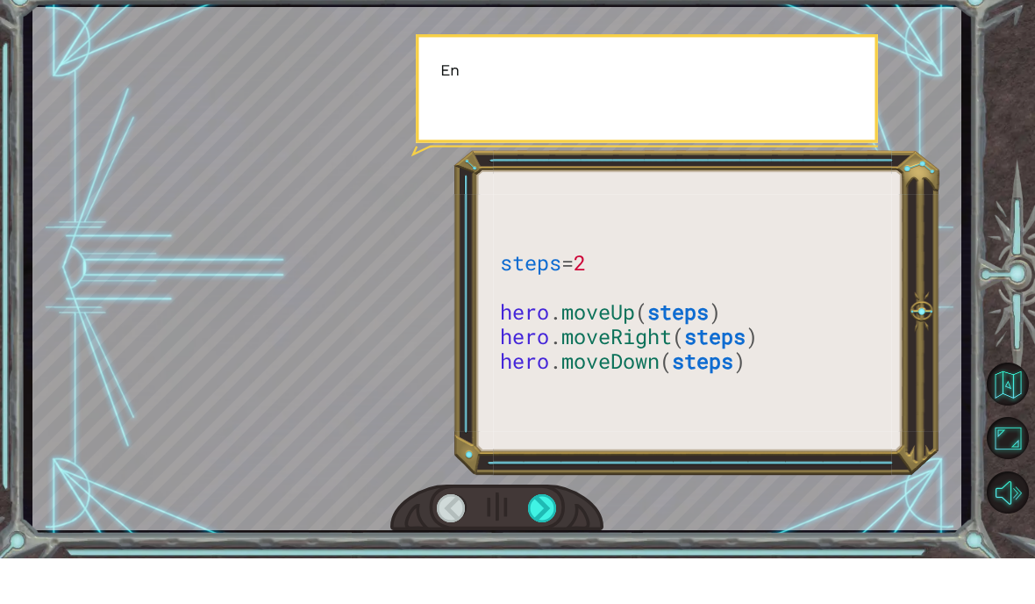
click at [542, 540] on div at bounding box center [542, 554] width 29 height 28
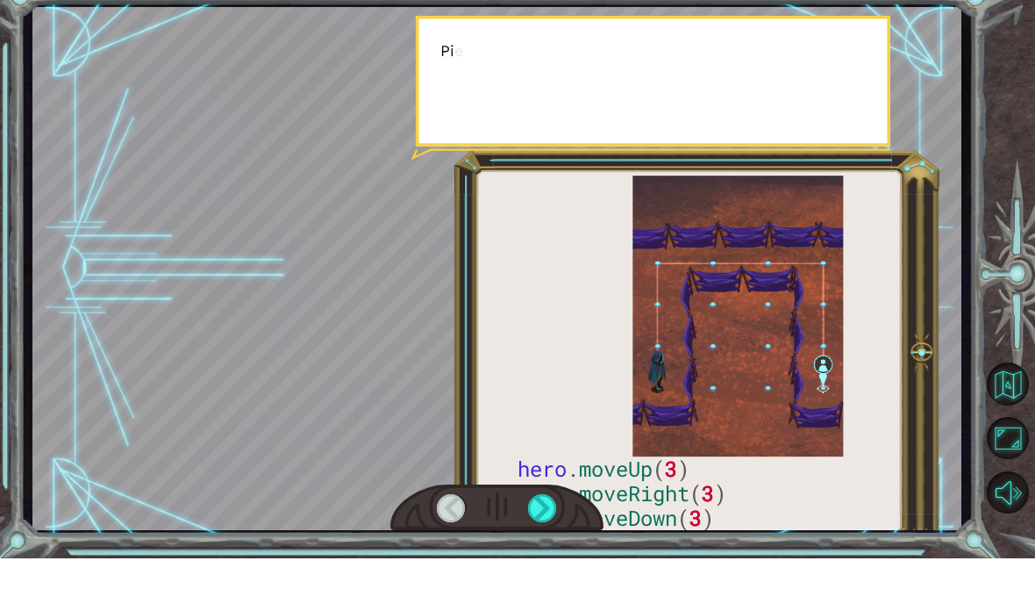
click at [548, 540] on div at bounding box center [542, 554] width 29 height 28
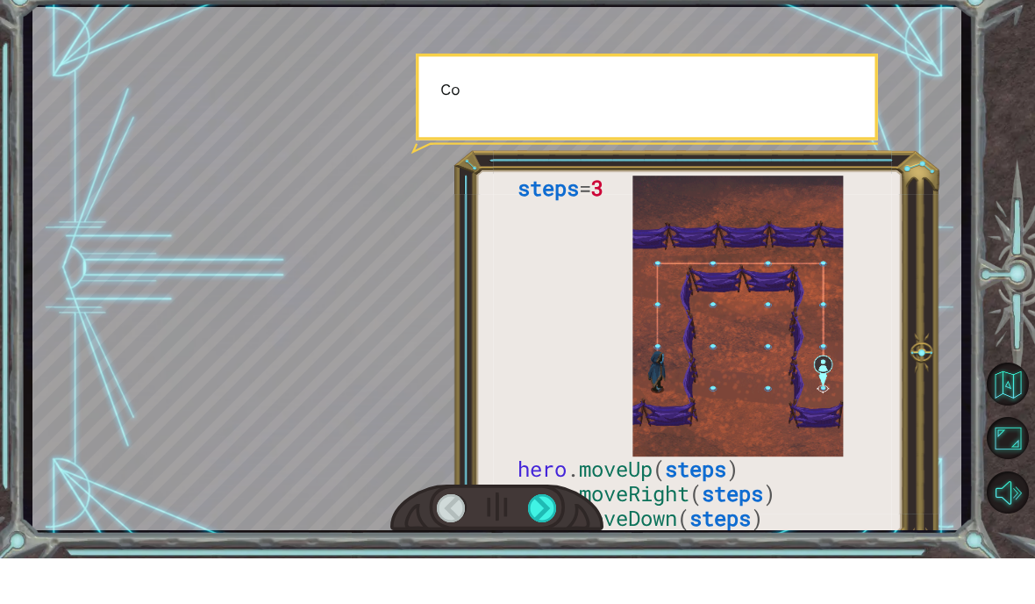
click at [546, 540] on div at bounding box center [542, 554] width 29 height 28
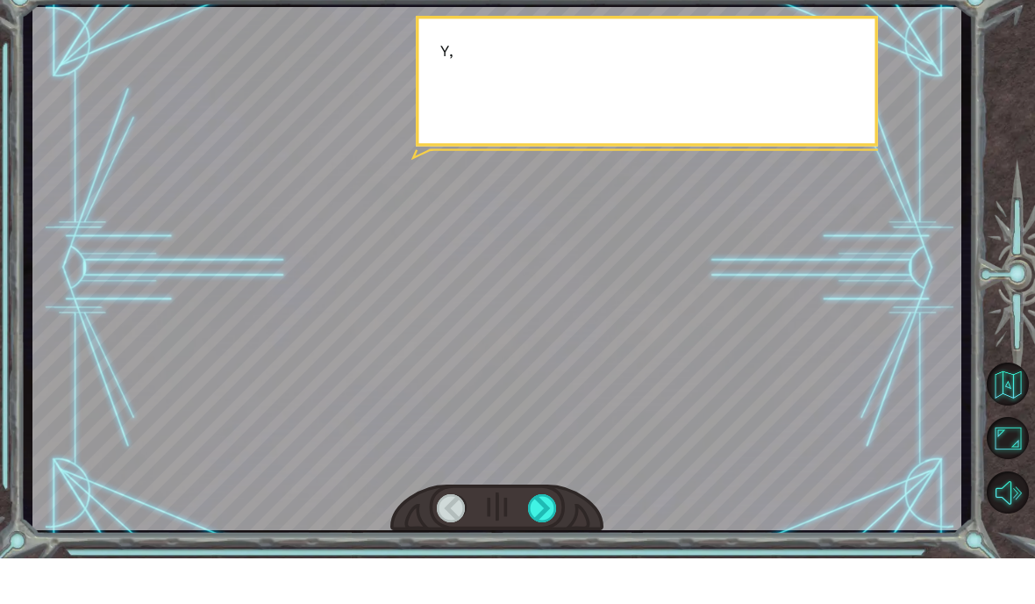
click at [552, 540] on div at bounding box center [542, 554] width 29 height 28
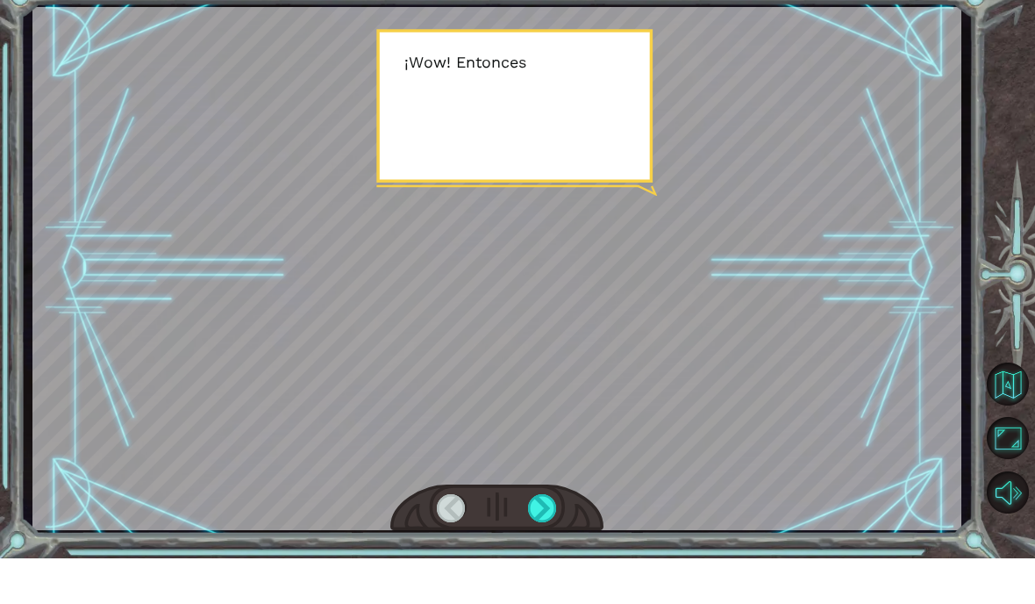
click at [548, 540] on div at bounding box center [542, 554] width 29 height 28
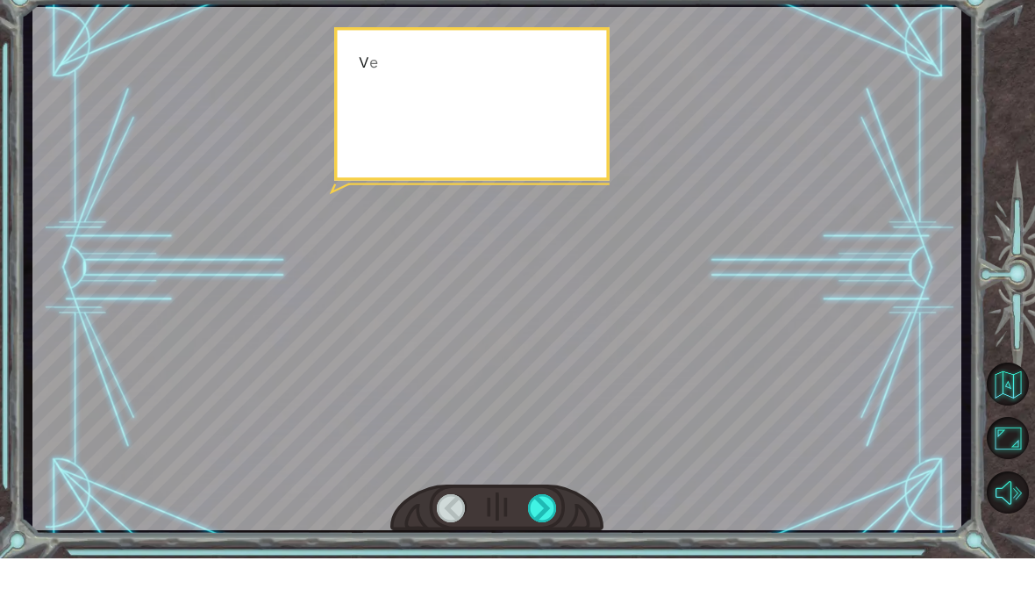
click at [544, 540] on div at bounding box center [542, 554] width 29 height 28
click at [548, 540] on div at bounding box center [542, 554] width 29 height 28
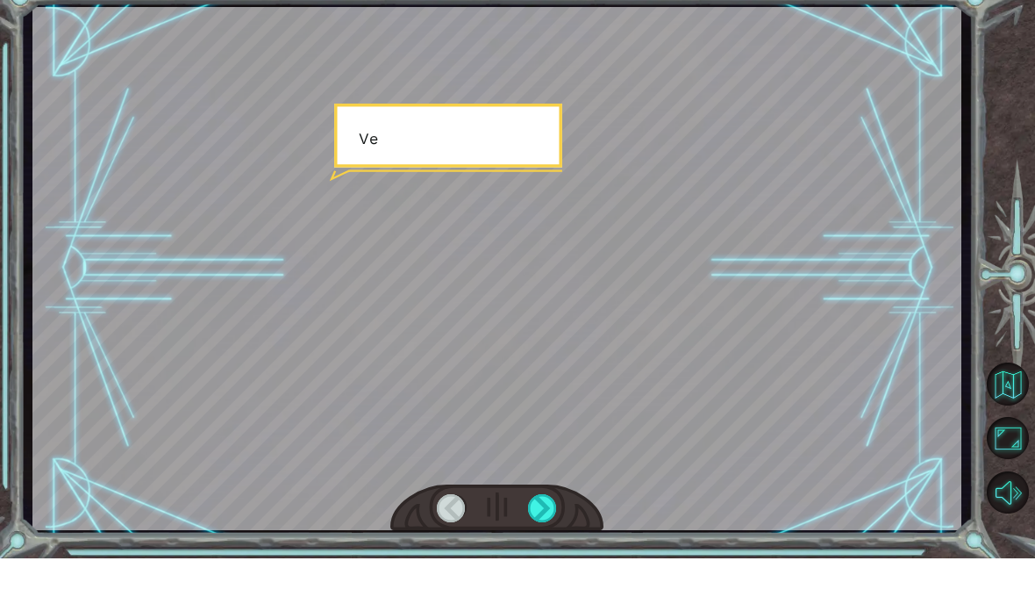
click at [545, 540] on div at bounding box center [542, 554] width 29 height 28
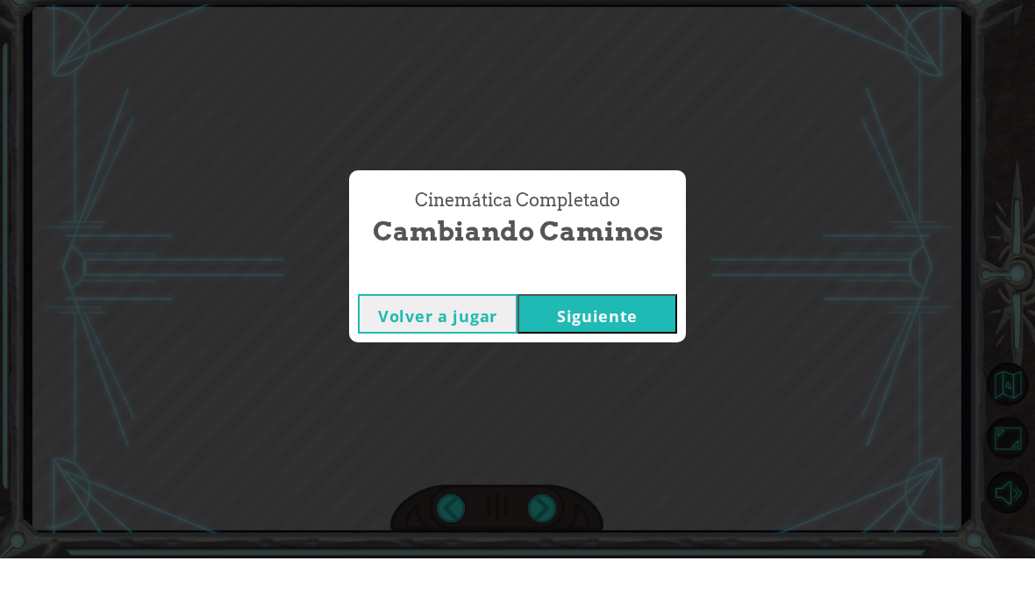
click at [543, 503] on div "Cinemática Completado Cambiando Caminos Volver a jugar [GEOGRAPHIC_DATA]" at bounding box center [517, 302] width 1035 height 604
click at [587, 340] on button "Siguiente" at bounding box center [598, 359] width 160 height 39
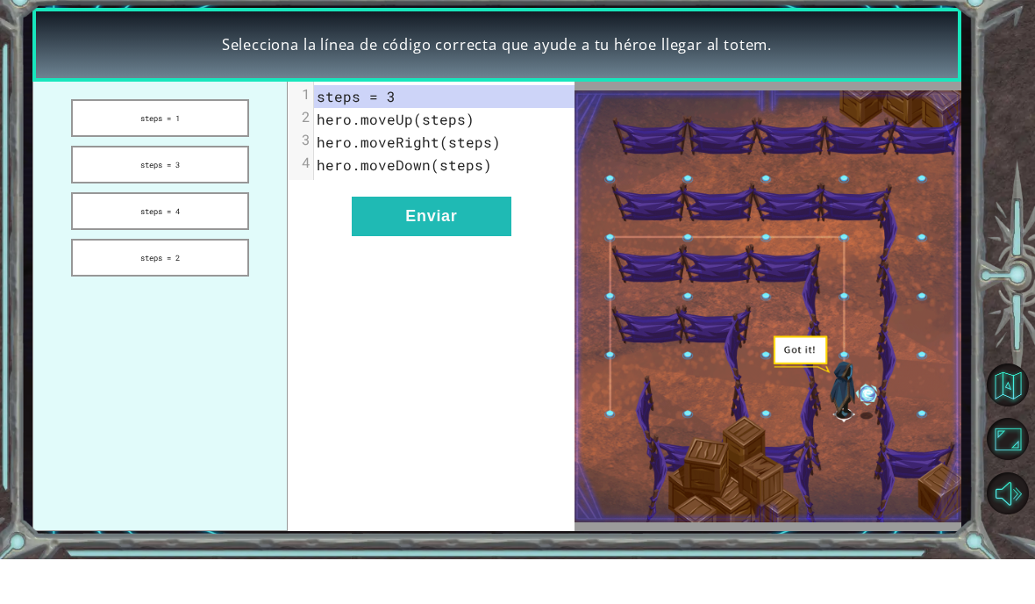
click at [483, 241] on button "Enviar" at bounding box center [432, 260] width 160 height 39
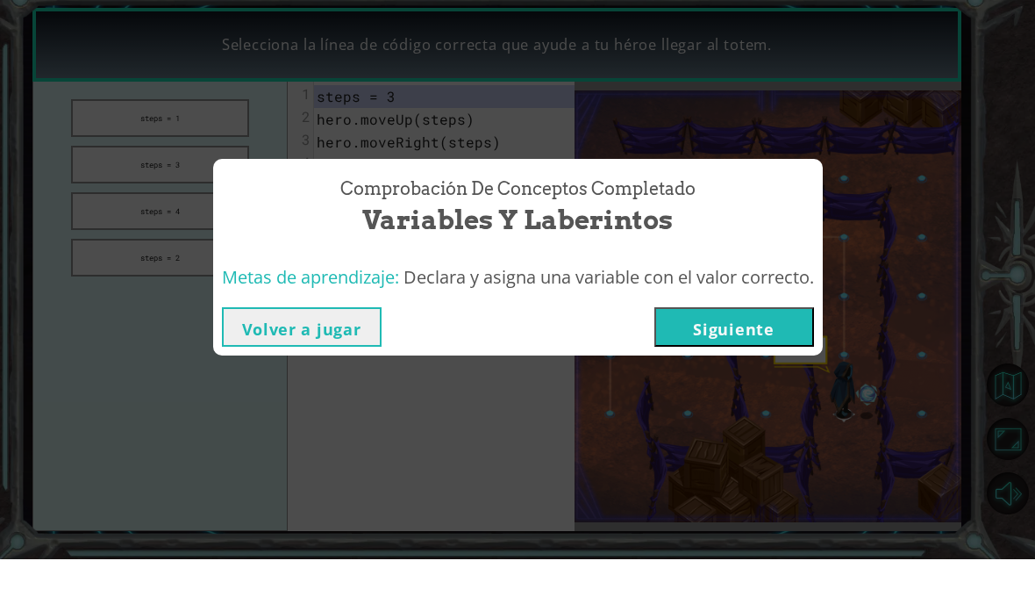
click at [738, 352] on button "Siguiente" at bounding box center [735, 371] width 160 height 39
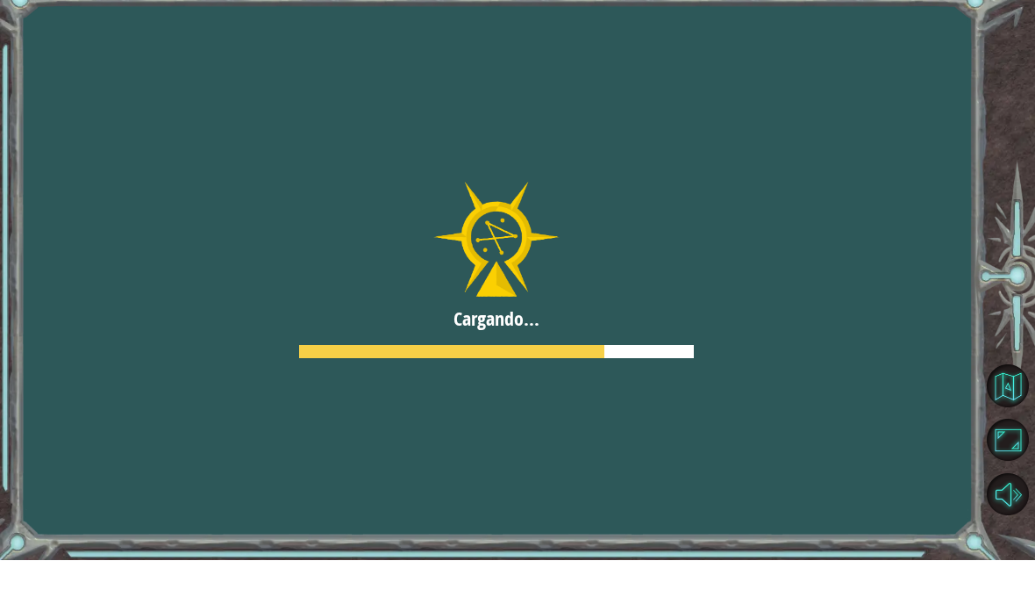
click at [735, 352] on button "Siguiente" at bounding box center [735, 371] width 160 height 39
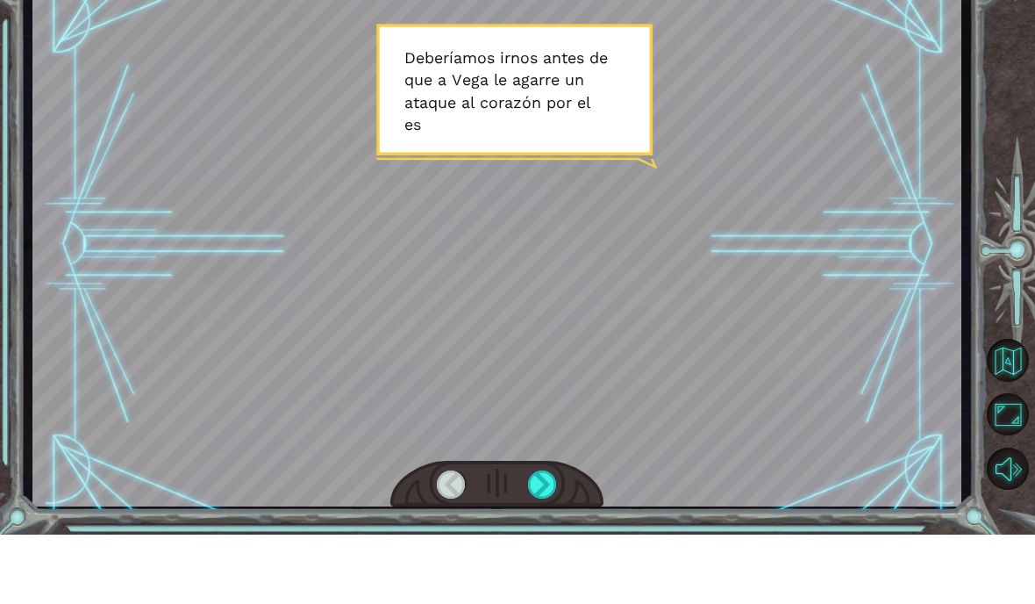
click at [544, 540] on div at bounding box center [542, 554] width 29 height 28
click at [550, 540] on div at bounding box center [542, 554] width 29 height 28
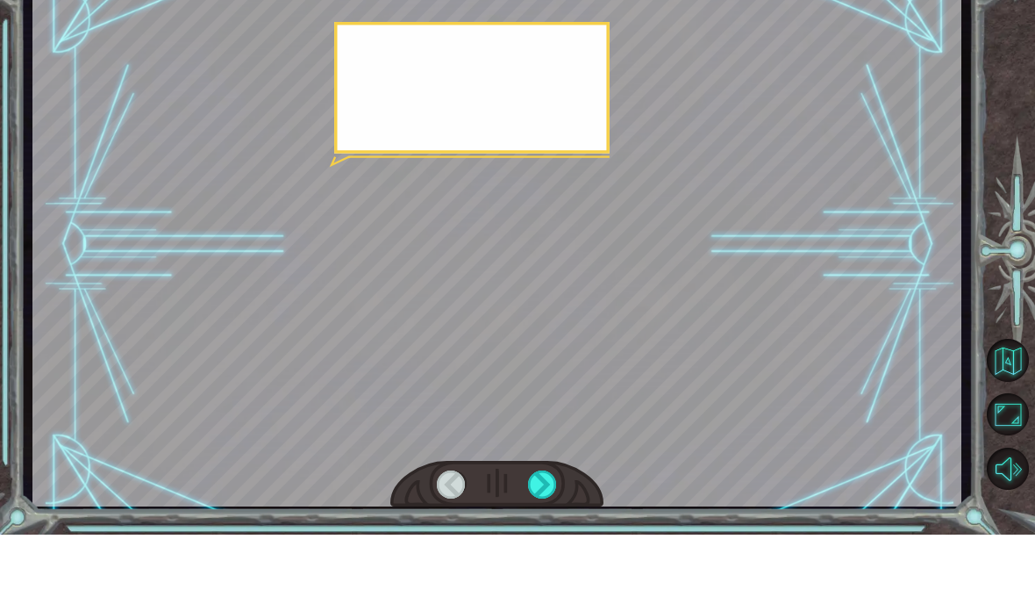
click at [557, 540] on div at bounding box center [542, 554] width 29 height 28
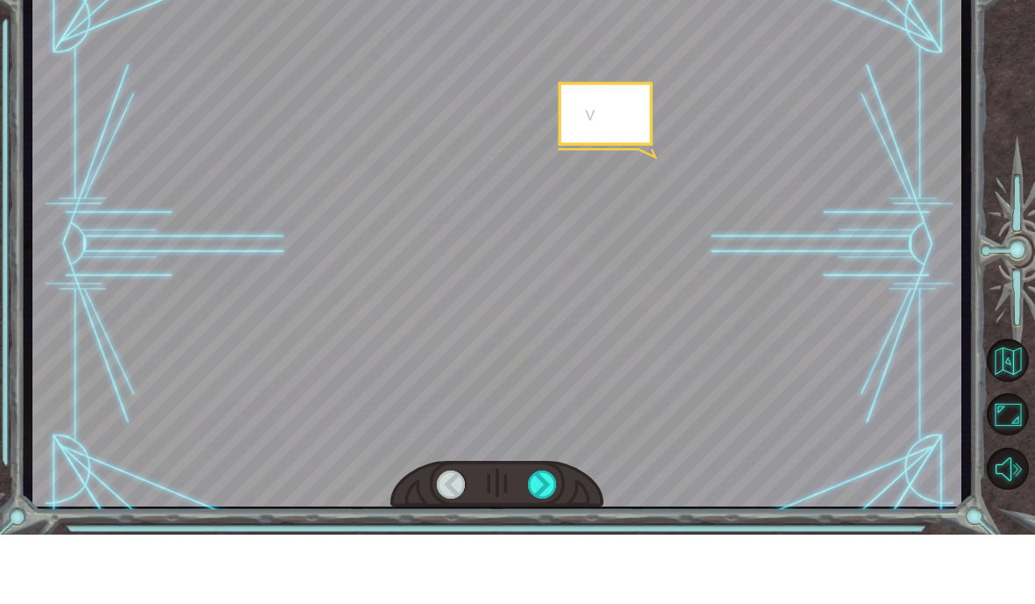
click at [549, 540] on div at bounding box center [542, 554] width 29 height 28
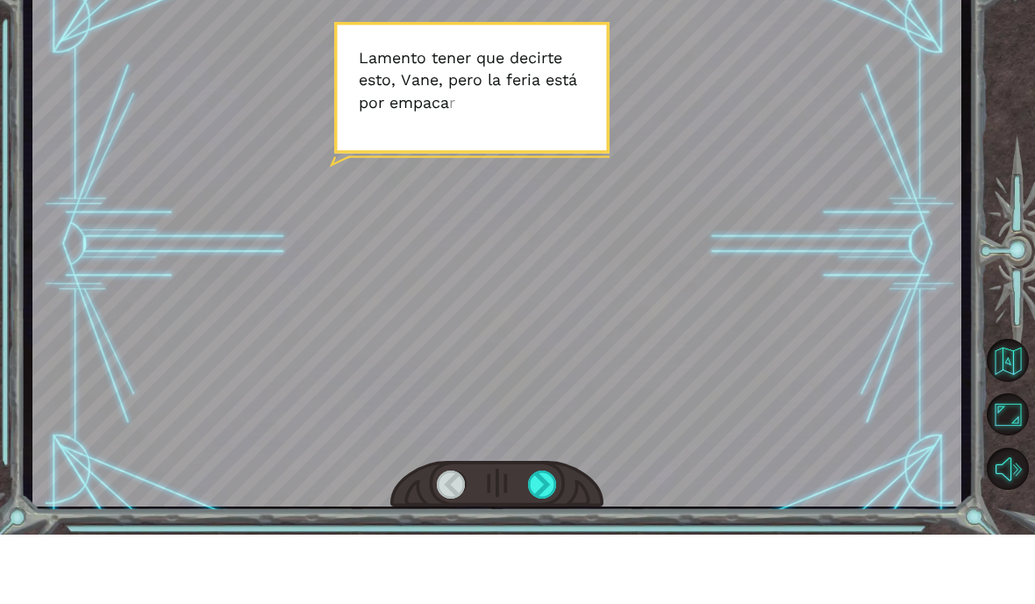
click at [545, 540] on div at bounding box center [542, 554] width 29 height 28
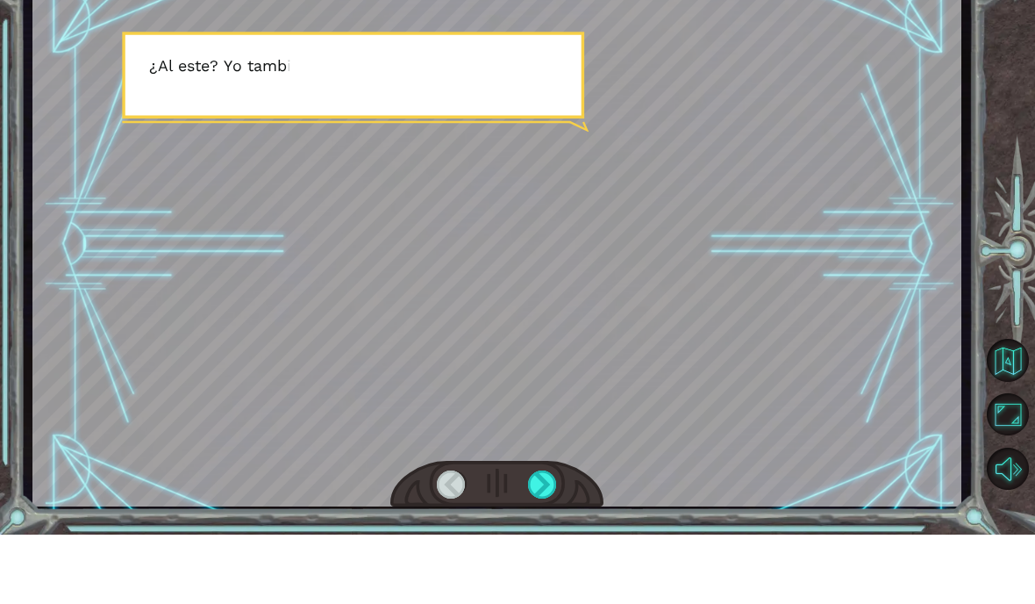
click at [552, 540] on div at bounding box center [542, 554] width 29 height 28
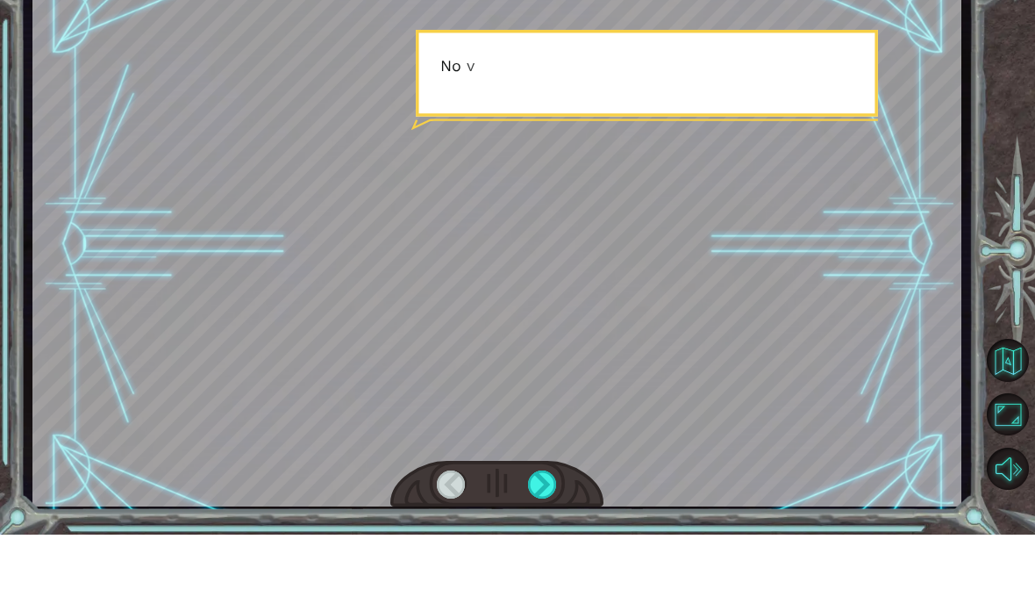
click at [548, 540] on div at bounding box center [542, 554] width 29 height 28
click at [552, 540] on div at bounding box center [542, 554] width 29 height 28
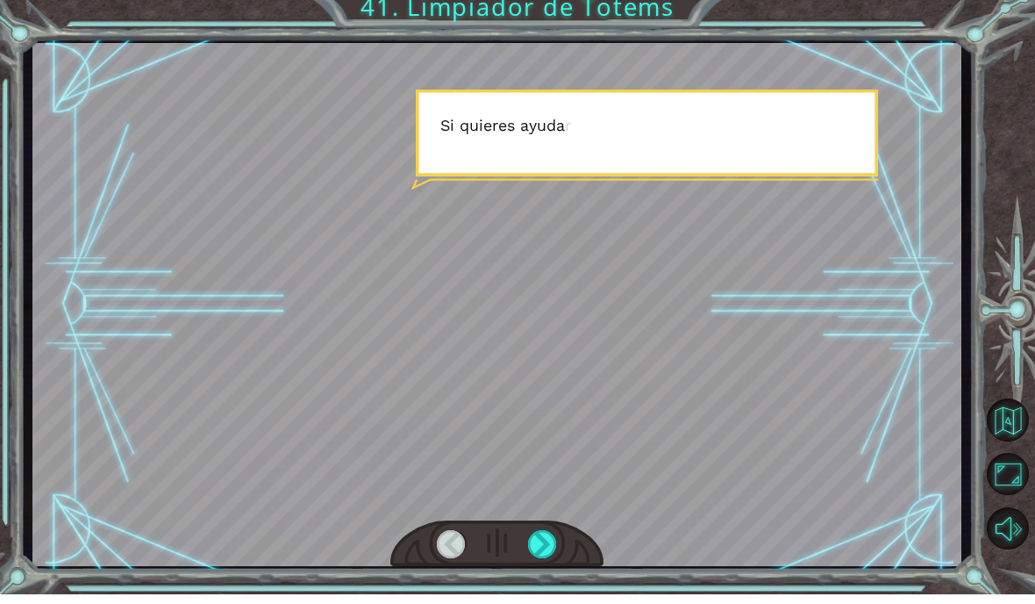
scroll to position [73, 0]
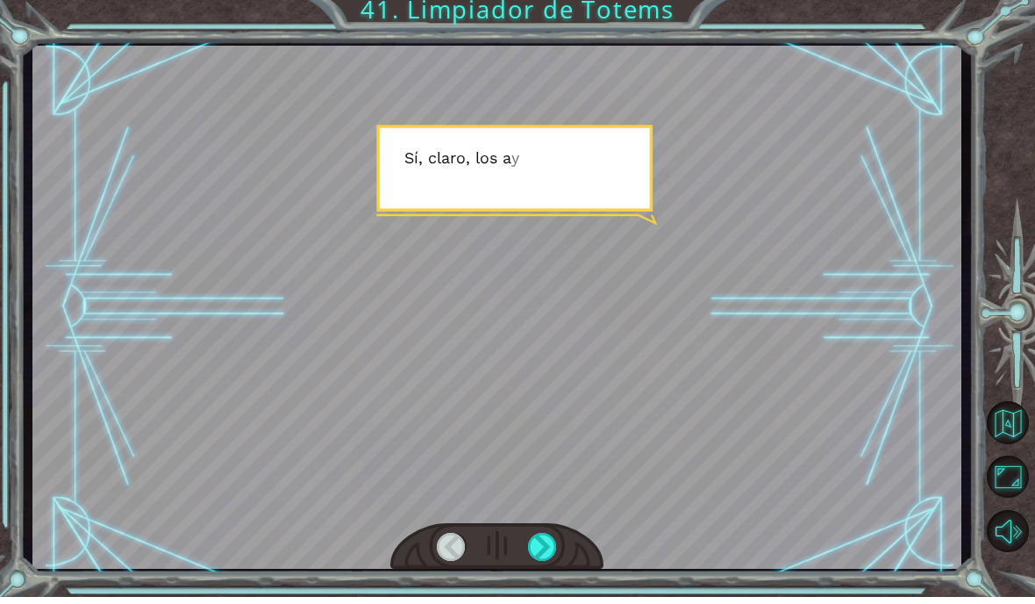
click at [546, 544] on div at bounding box center [542, 554] width 29 height 28
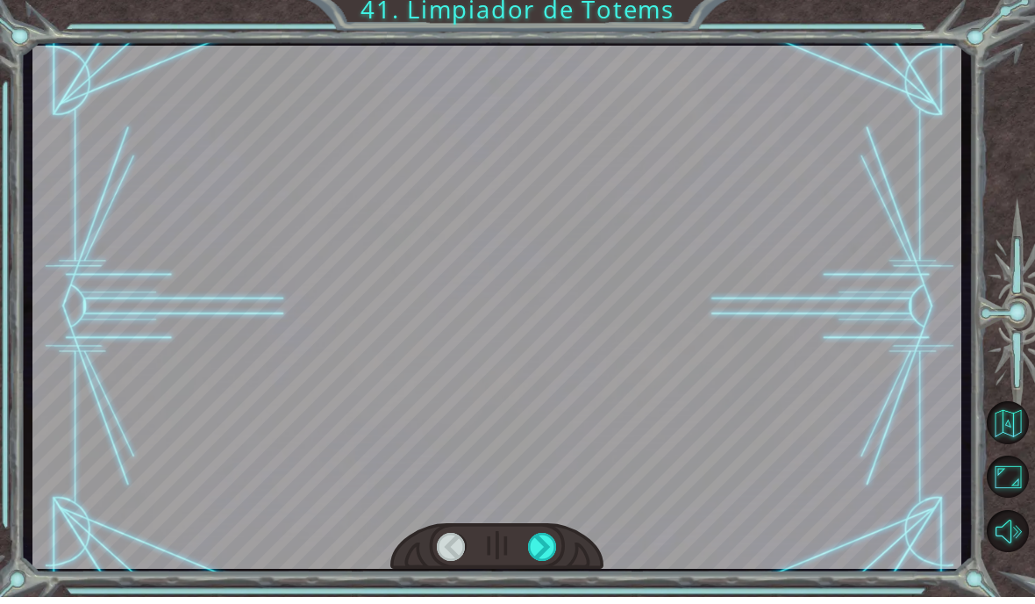
click at [545, 542] on div at bounding box center [542, 554] width 29 height 28
click at [545, 544] on div at bounding box center [542, 554] width 29 height 28
click at [545, 545] on div at bounding box center [542, 554] width 29 height 28
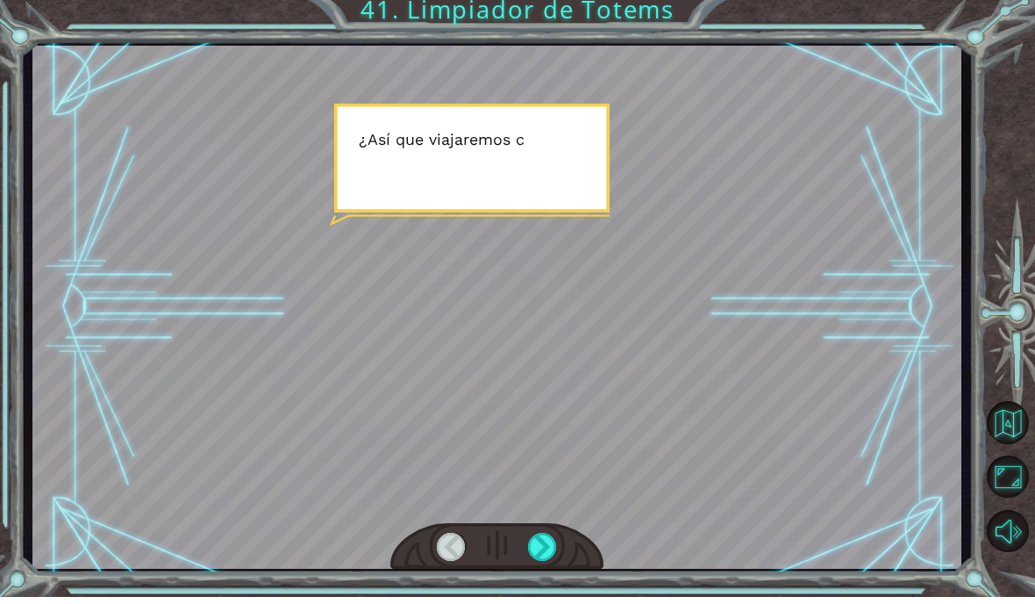
click at [548, 548] on div at bounding box center [542, 554] width 29 height 28
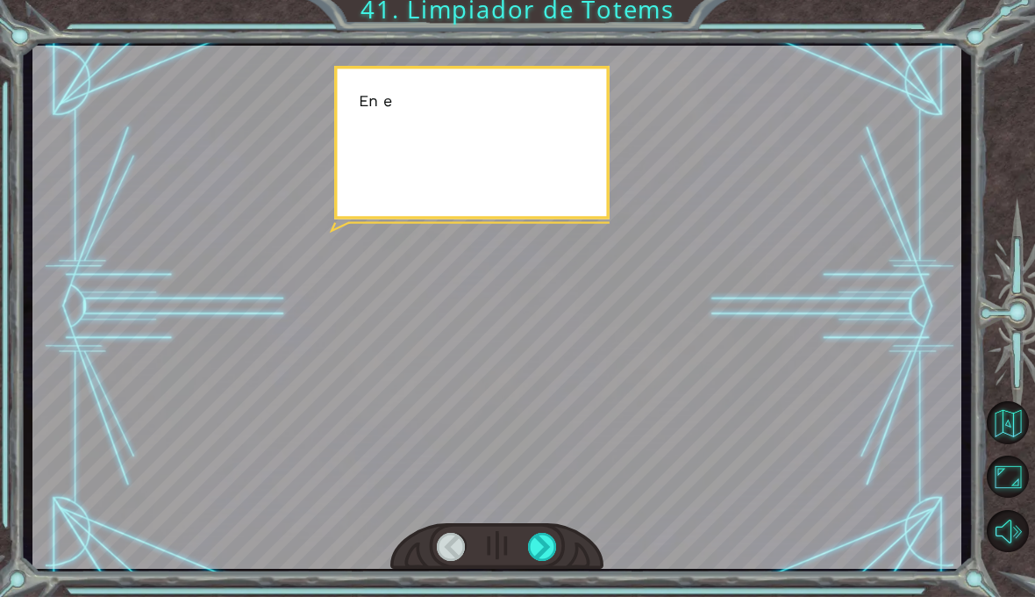
click at [548, 549] on div at bounding box center [542, 554] width 29 height 28
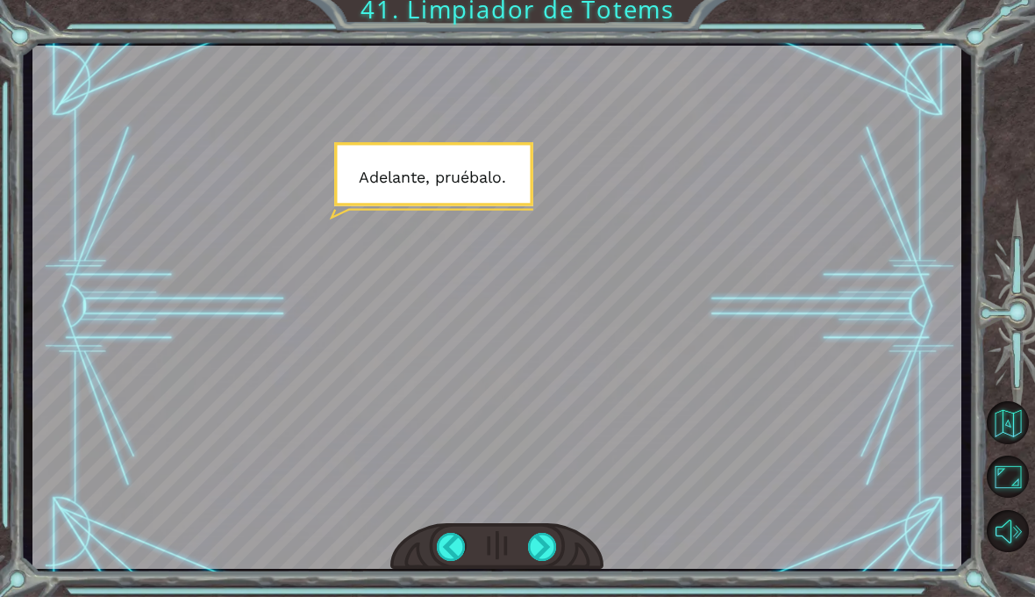
click at [550, 546] on div at bounding box center [542, 554] width 29 height 28
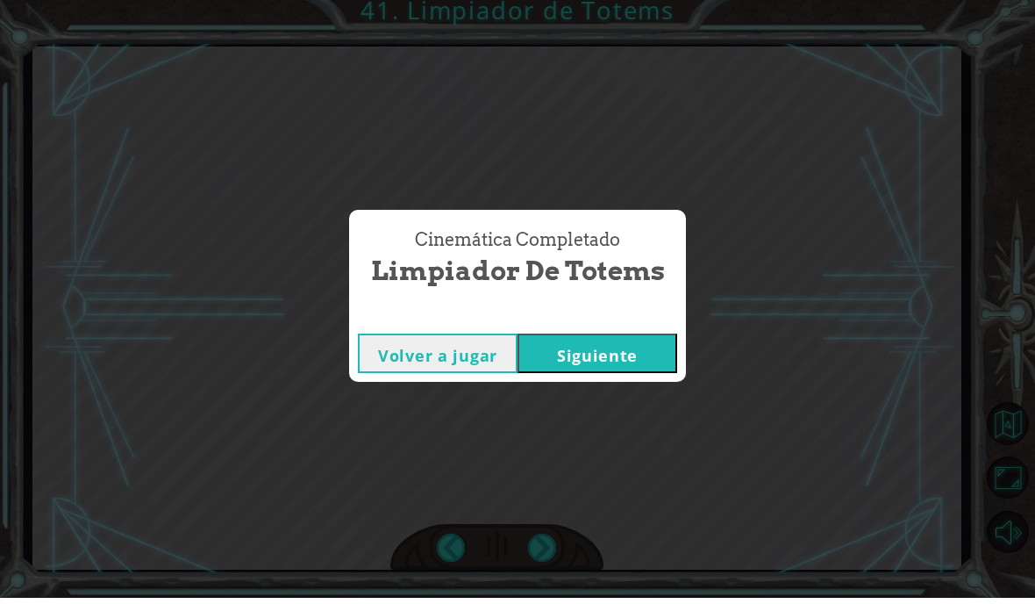
click at [558, 540] on div "Cinemática Completado Limpiador de Totems Volver a jugar [GEOGRAPHIC_DATA]" at bounding box center [517, 302] width 1035 height 604
click at [613, 340] on button "Siguiente" at bounding box center [598, 359] width 160 height 39
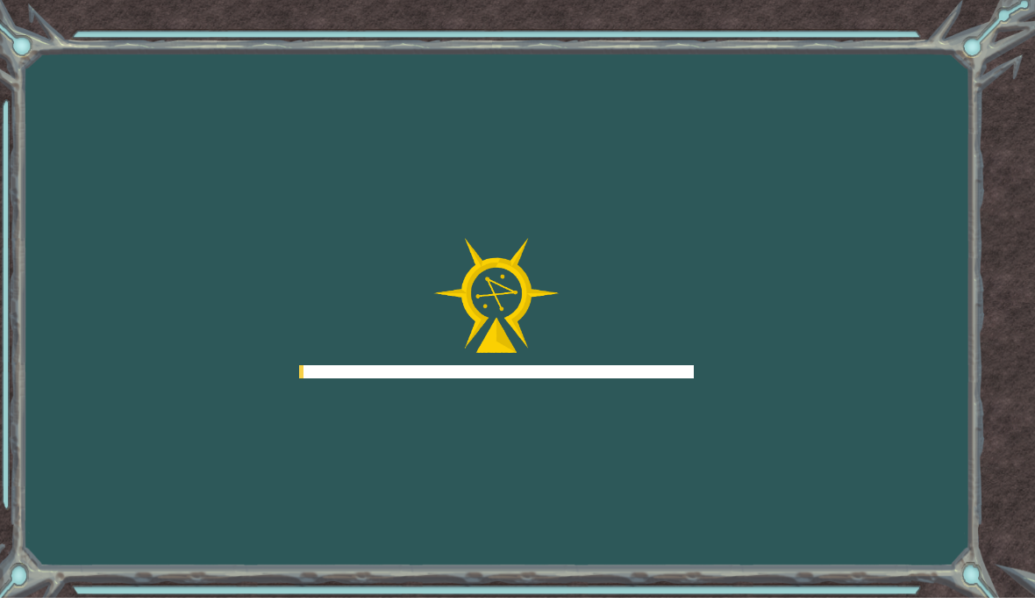
scroll to position [71, 0]
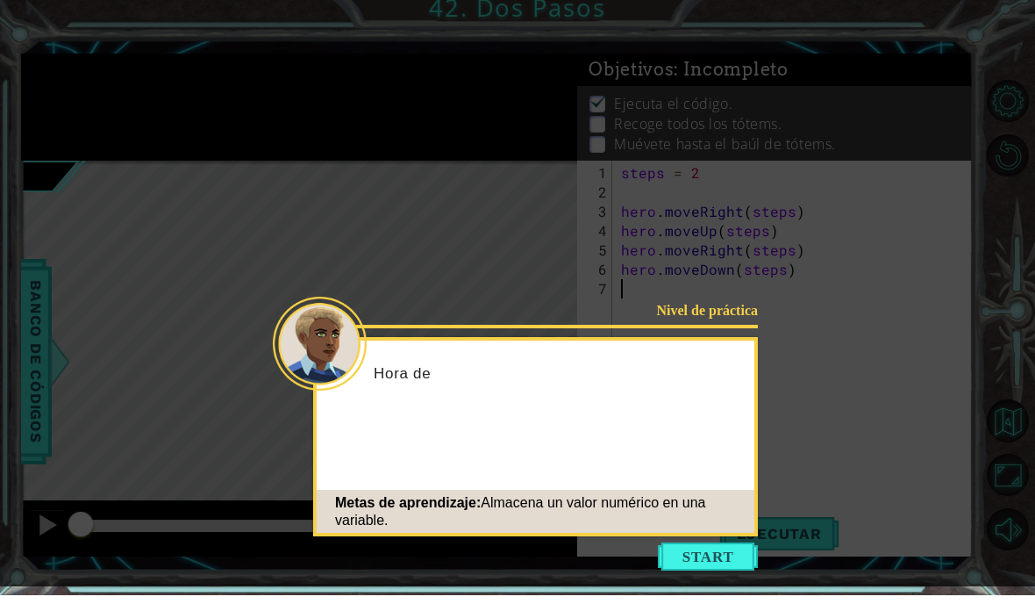
click at [696, 551] on button "Start" at bounding box center [708, 565] width 100 height 28
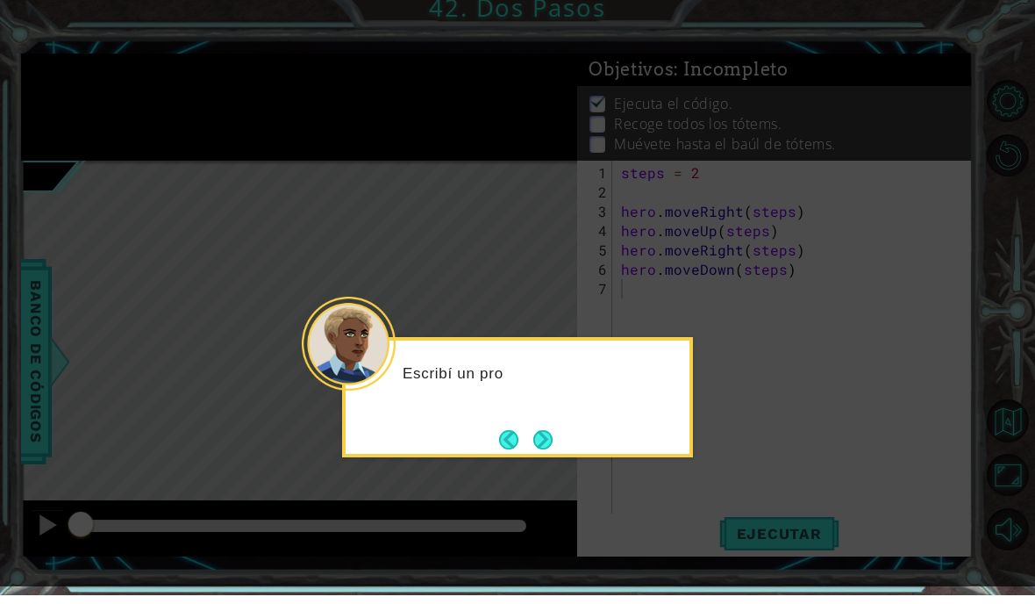
click at [544, 433] on button "Next" at bounding box center [543, 447] width 29 height 29
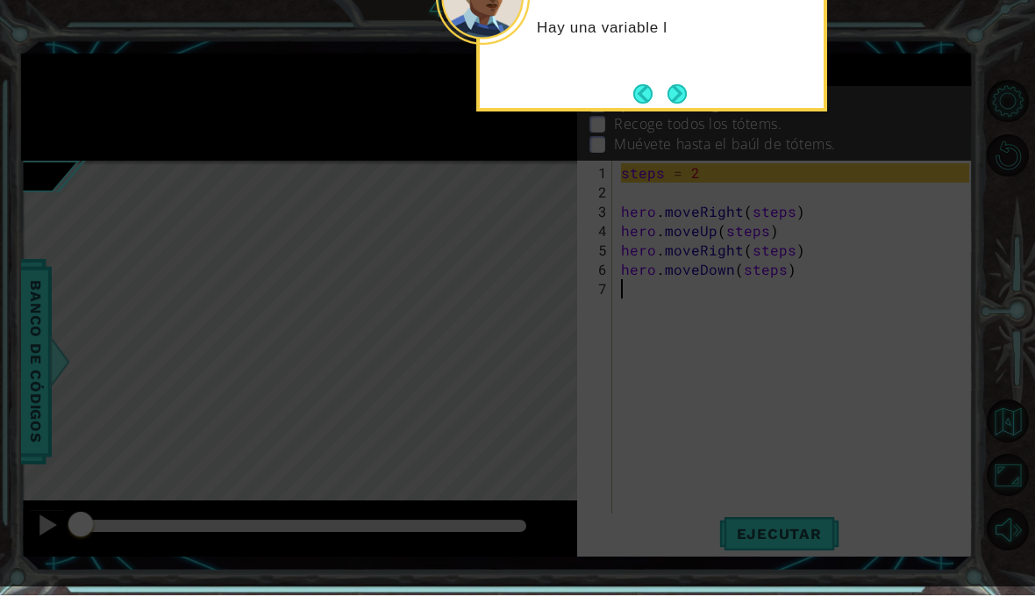
click at [679, 87] on button "Next" at bounding box center [678, 103] width 32 height 32
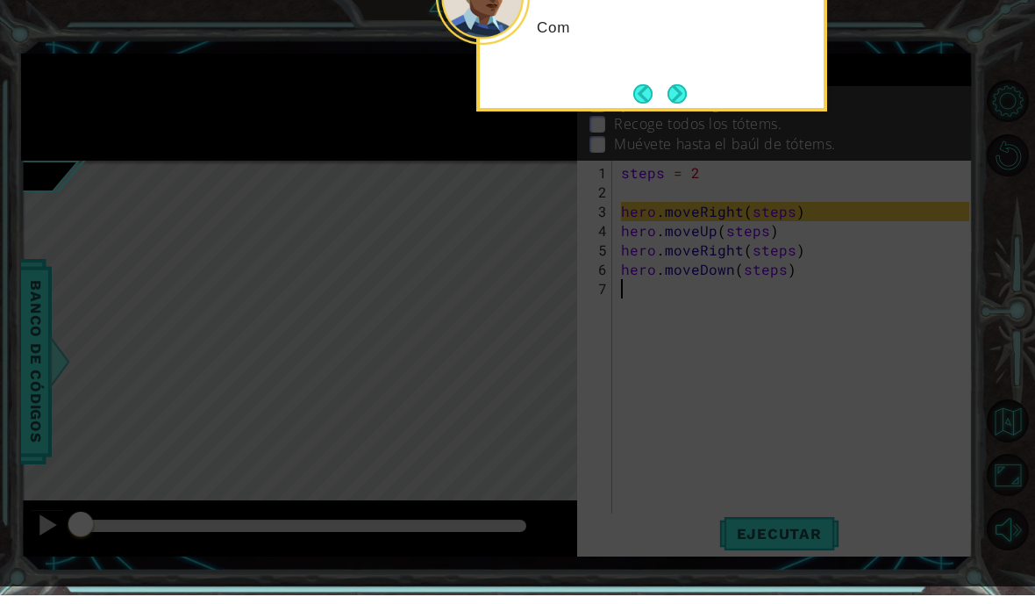
click at [681, 91] on button "Next" at bounding box center [677, 102] width 22 height 22
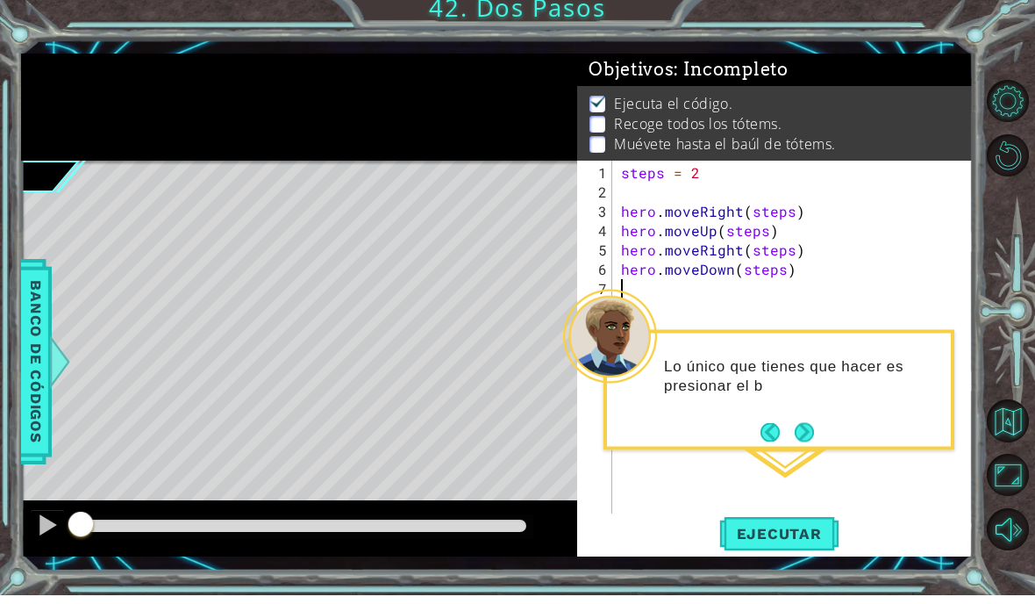
click at [775, 533] on span "Ejecutar" at bounding box center [780, 542] width 120 height 18
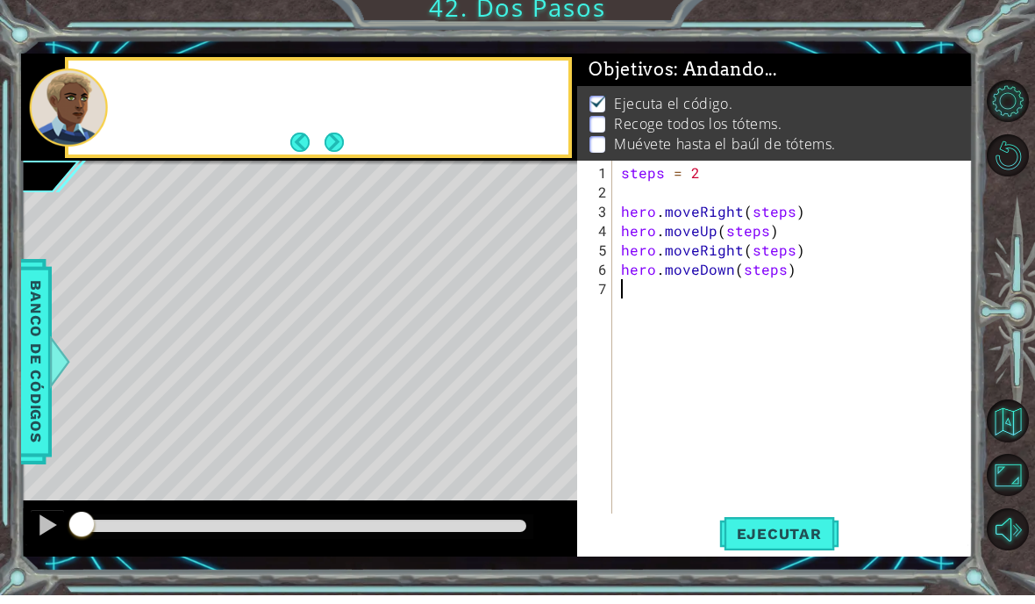
scroll to position [70, 0]
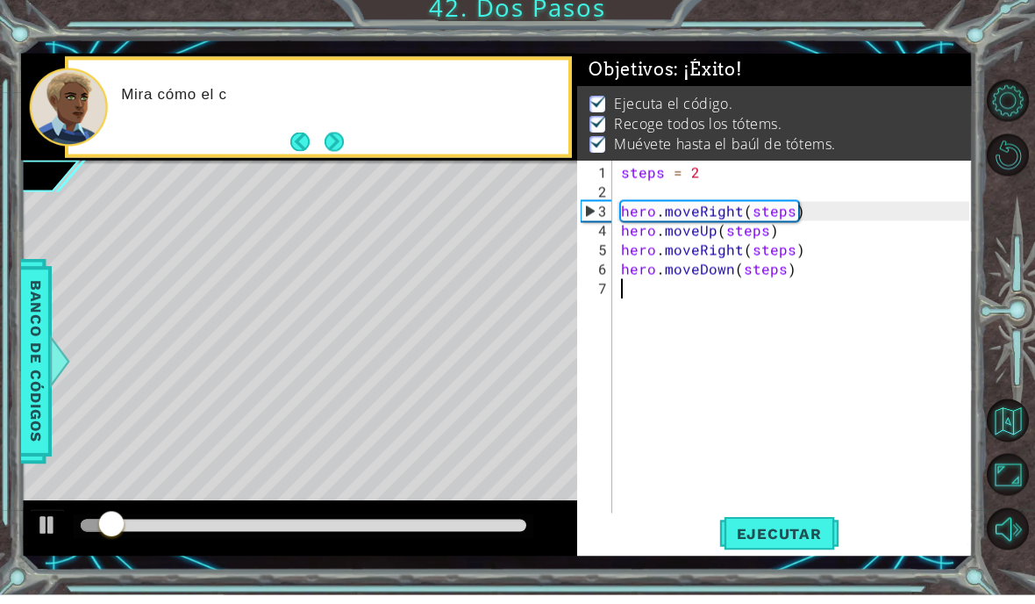
click at [999, 35] on div "1 ההההההההההההההההההההההההההההההההההההההההההההההההההההההההההההההההההההההההההההה…" at bounding box center [517, 302] width 1035 height 604
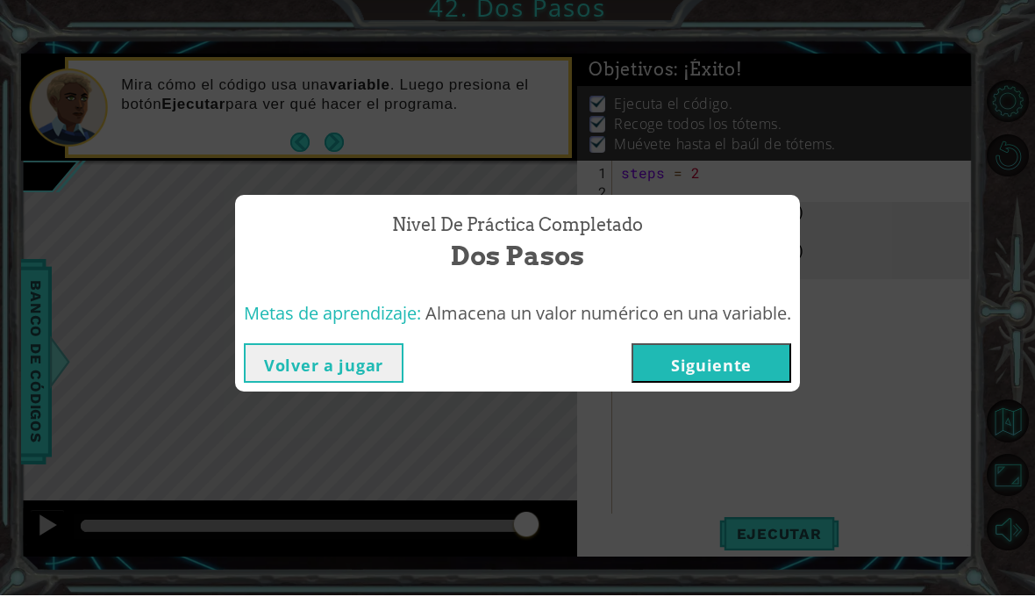
click at [695, 369] on button "Siguiente" at bounding box center [712, 371] width 160 height 39
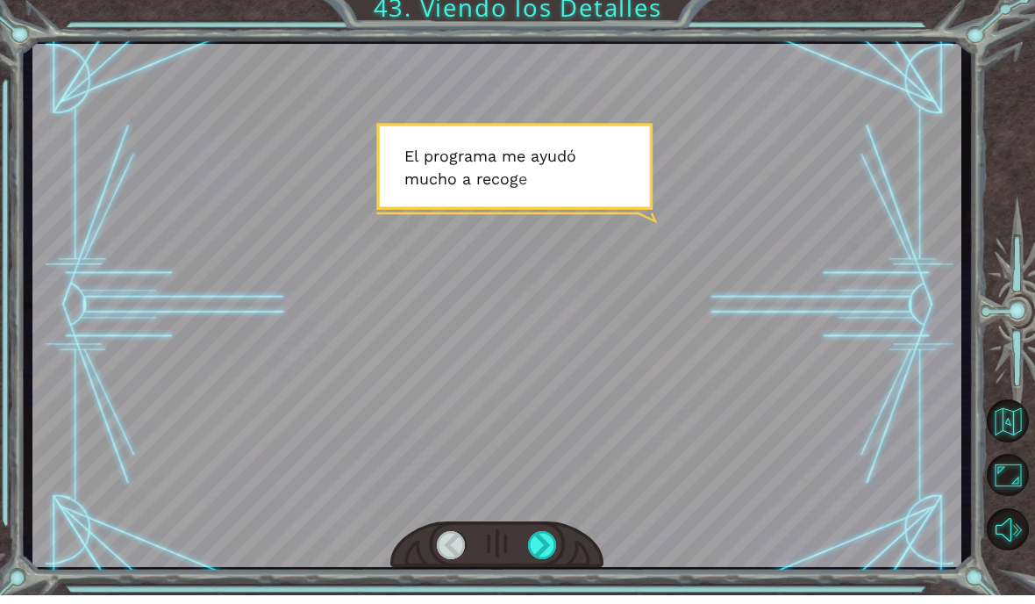
click at [546, 547] on div at bounding box center [542, 554] width 29 height 28
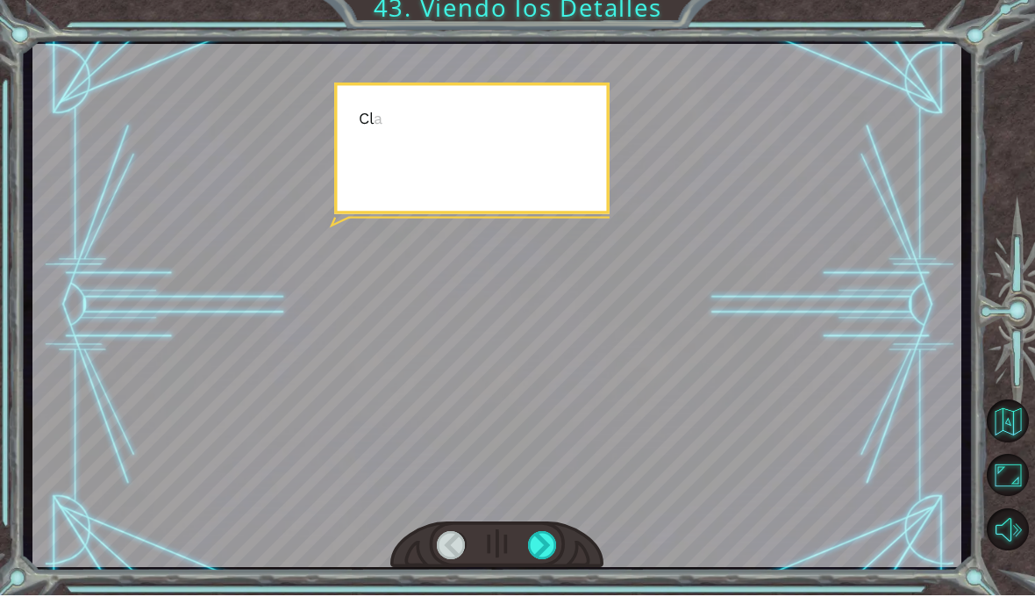
click at [550, 541] on div at bounding box center [542, 554] width 29 height 28
click at [543, 551] on div at bounding box center [542, 554] width 29 height 28
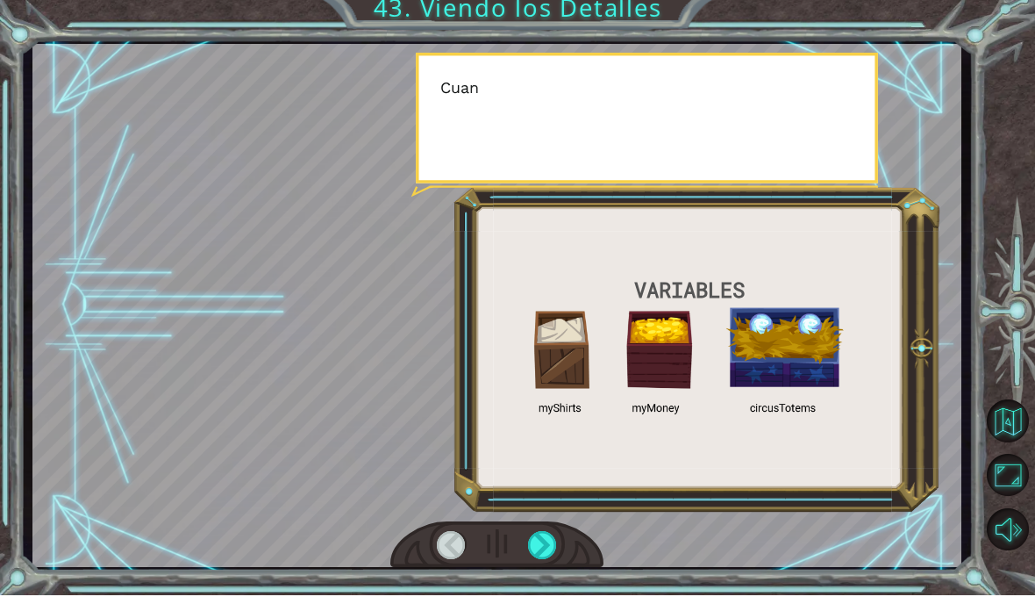
click at [546, 549] on div at bounding box center [542, 554] width 29 height 28
click at [548, 548] on div at bounding box center [542, 554] width 29 height 28
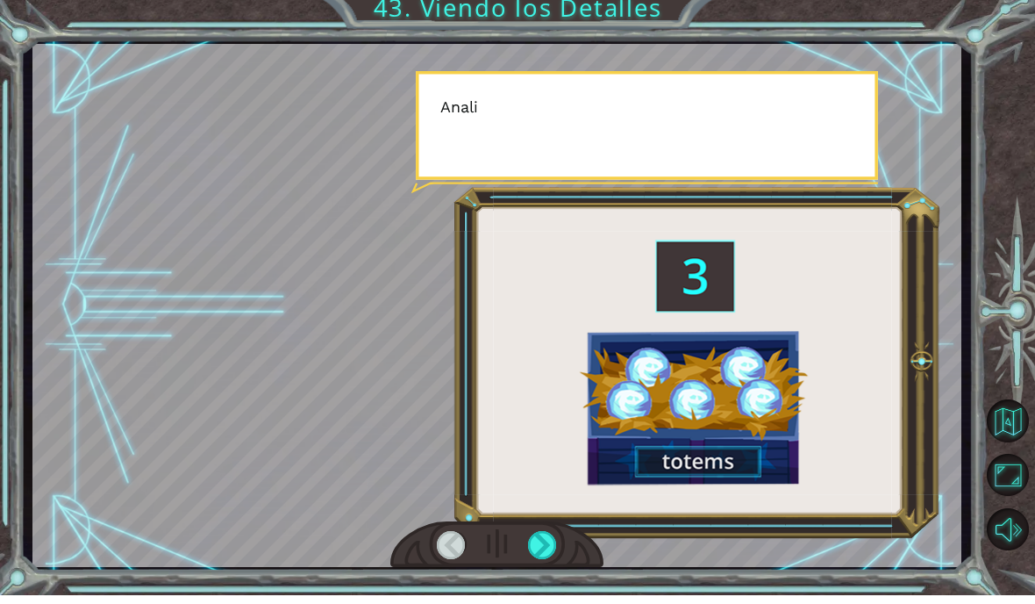
click at [546, 547] on div at bounding box center [542, 554] width 29 height 28
click at [550, 545] on div at bounding box center [542, 554] width 29 height 28
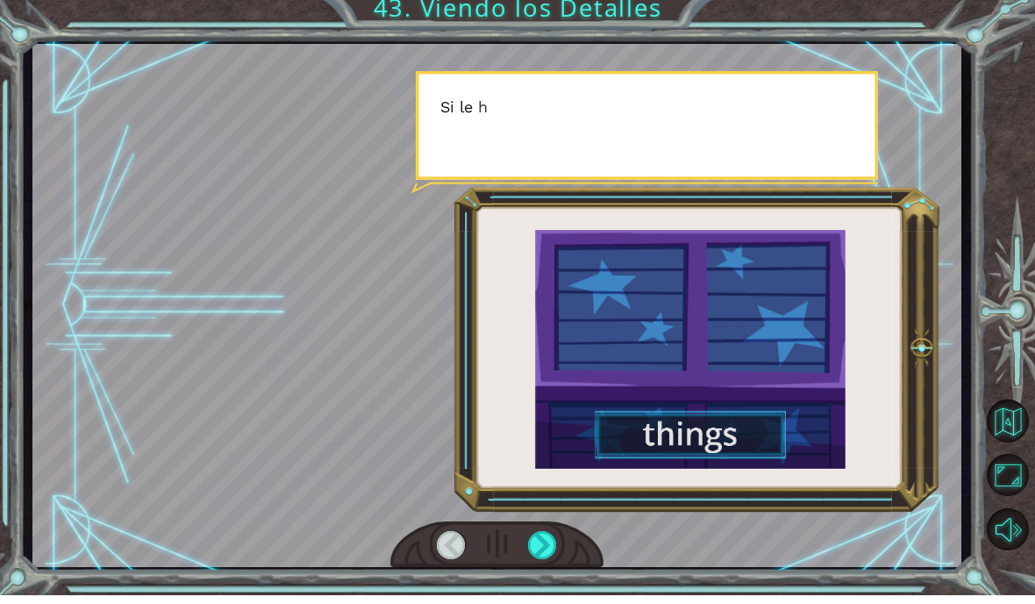
click at [542, 556] on div at bounding box center [542, 554] width 29 height 28
click at [549, 548] on div at bounding box center [542, 554] width 29 height 28
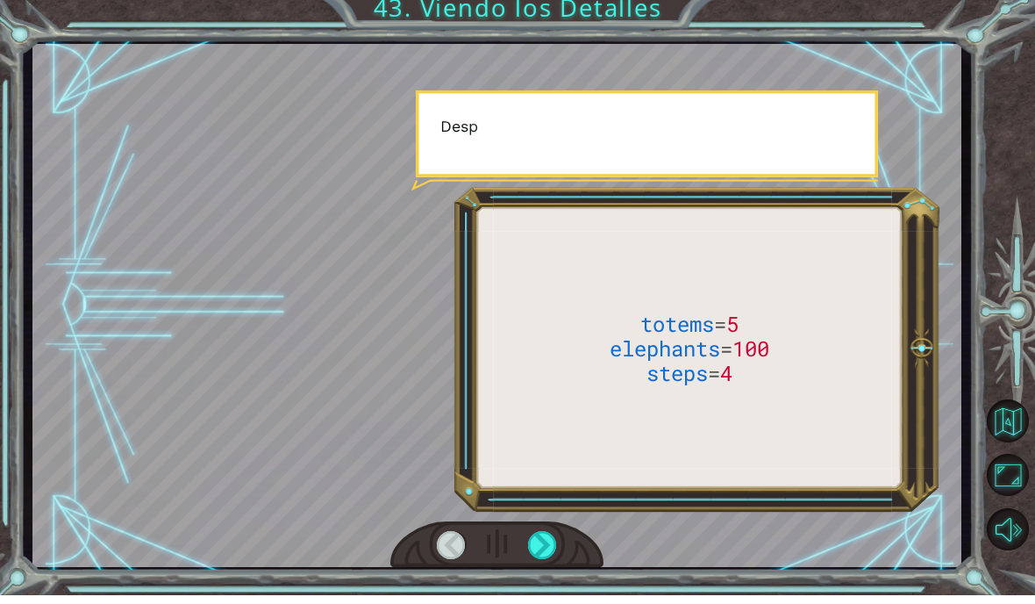
click at [551, 547] on div at bounding box center [542, 554] width 29 height 28
click at [549, 548] on div at bounding box center [542, 554] width 29 height 28
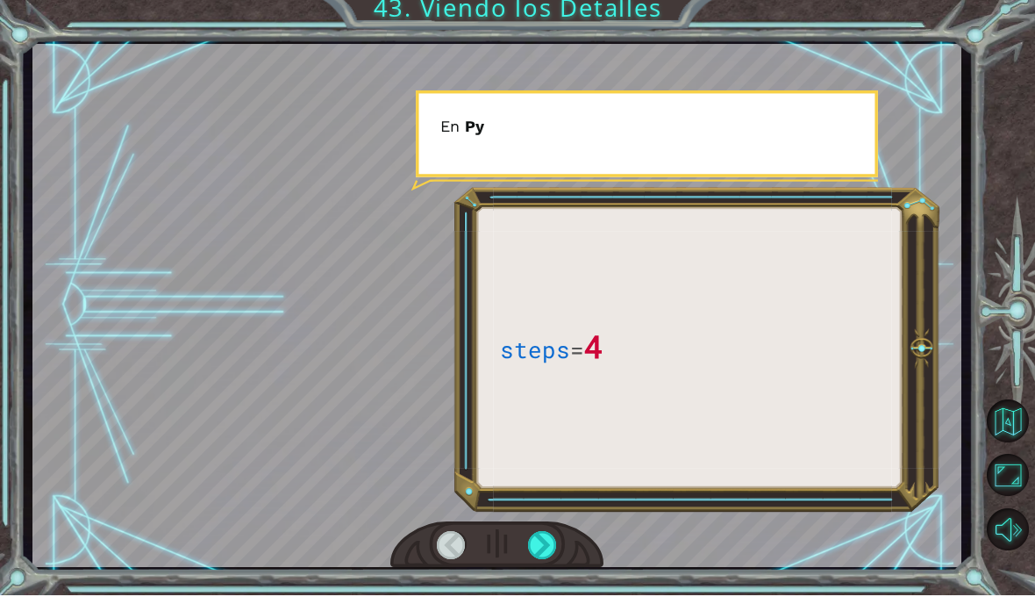
click at [548, 541] on div at bounding box center [542, 554] width 29 height 28
click at [548, 540] on div at bounding box center [542, 554] width 29 height 28
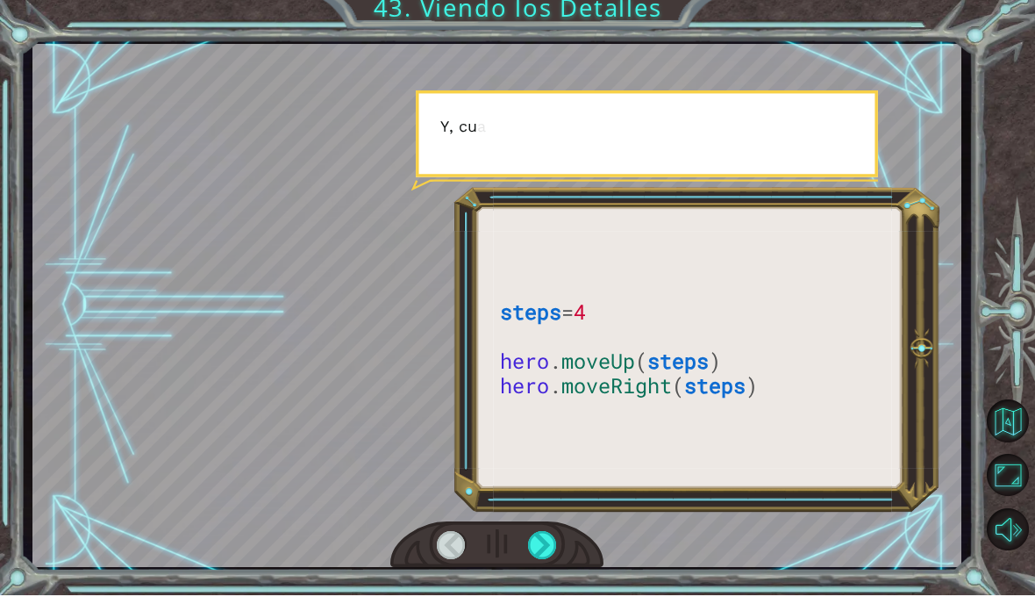
click at [545, 541] on div at bounding box center [542, 554] width 29 height 28
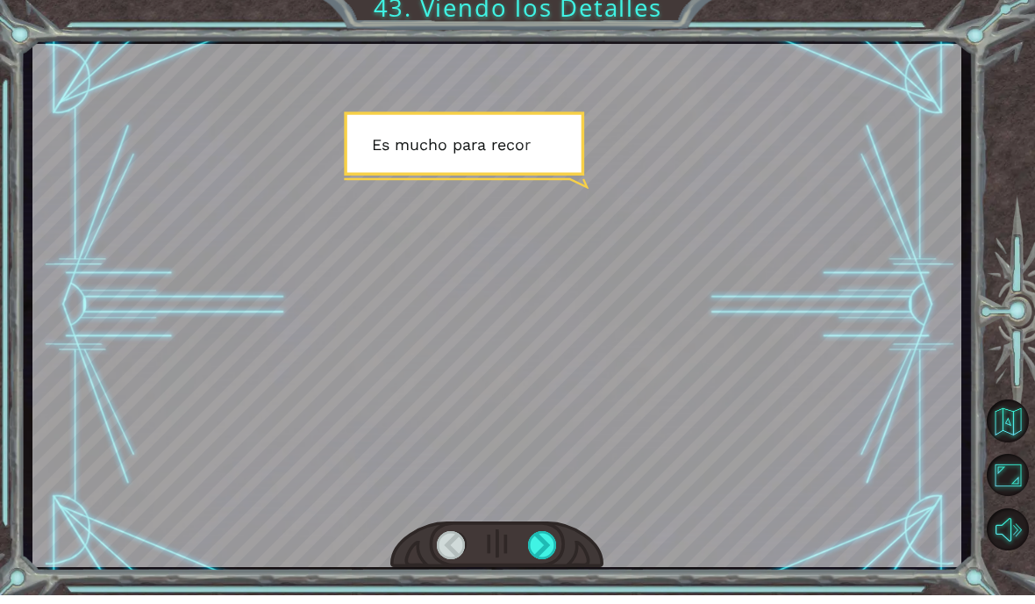
click at [556, 545] on div at bounding box center [542, 554] width 29 height 28
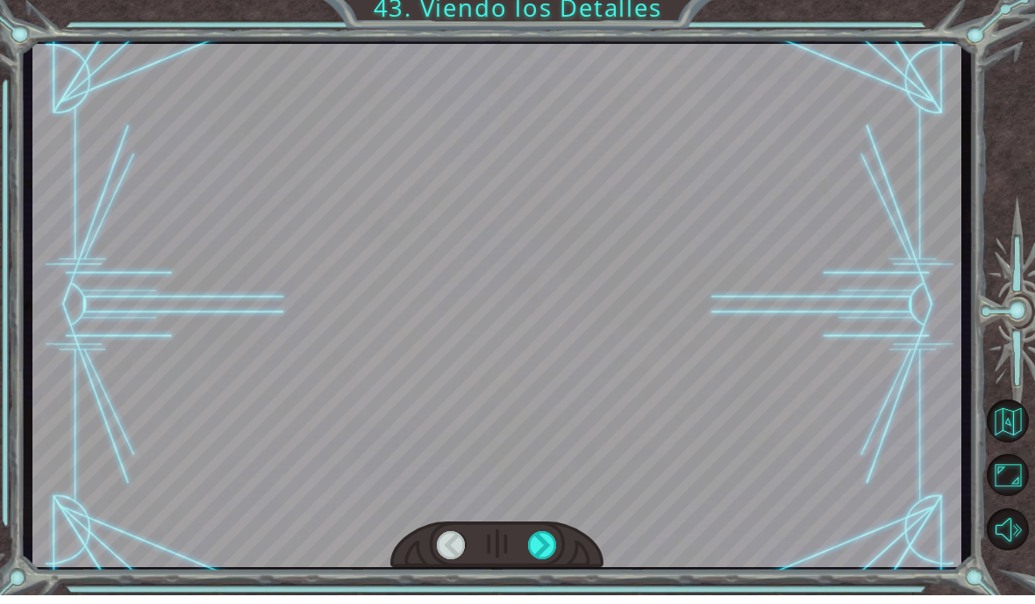
click at [548, 555] on div at bounding box center [542, 554] width 29 height 28
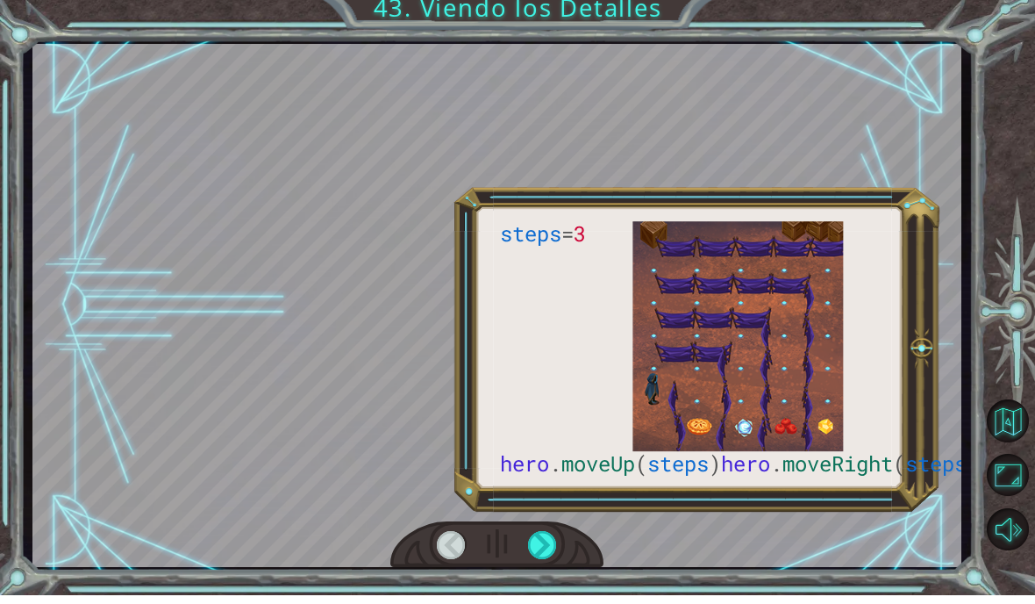
click at [555, 540] on div at bounding box center [542, 554] width 29 height 28
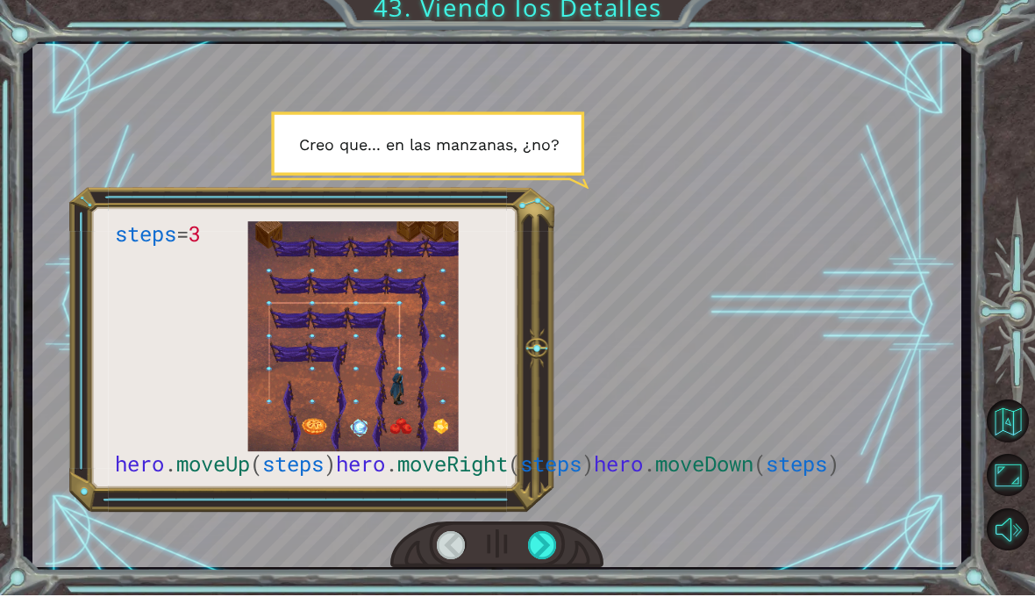
click at [543, 540] on div at bounding box center [542, 554] width 29 height 28
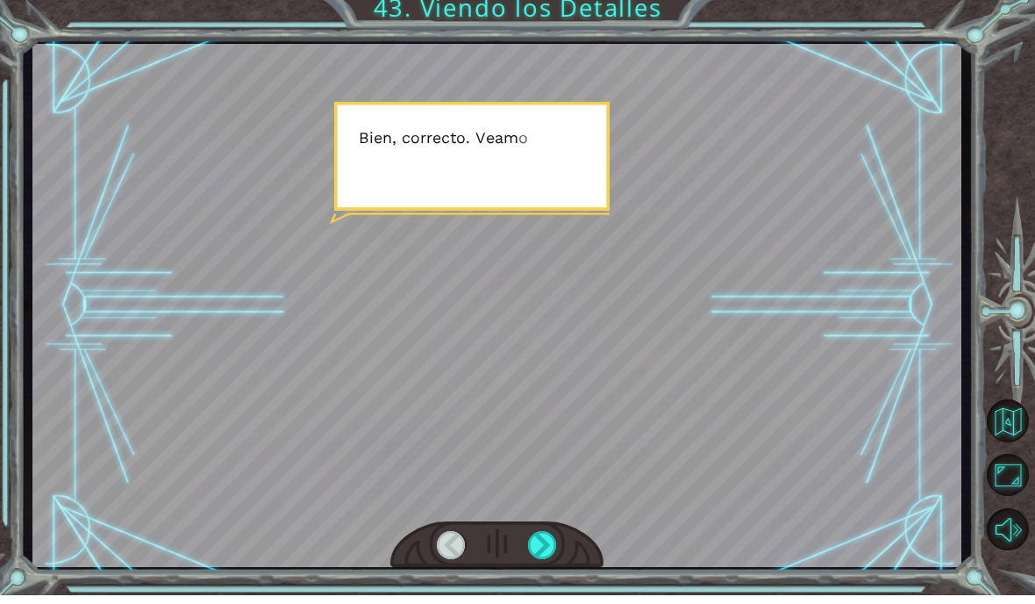
click at [548, 545] on div at bounding box center [542, 554] width 29 height 28
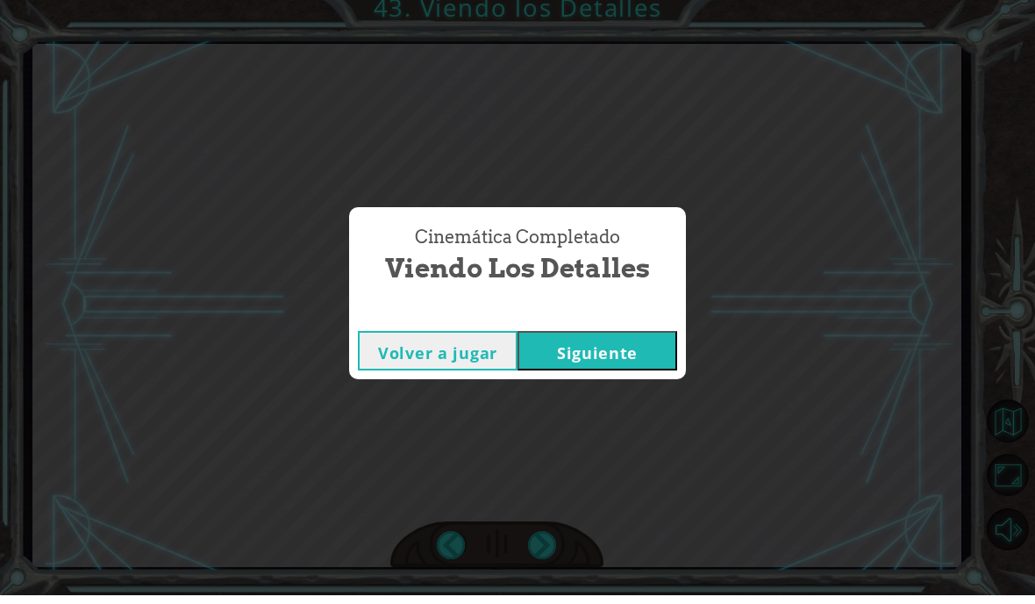
click at [548, 541] on div "Cinemática Completado Viendo los Detalles Volver a jugar [GEOGRAPHIC_DATA]" at bounding box center [517, 302] width 1035 height 604
click at [600, 340] on button "Siguiente" at bounding box center [598, 359] width 160 height 39
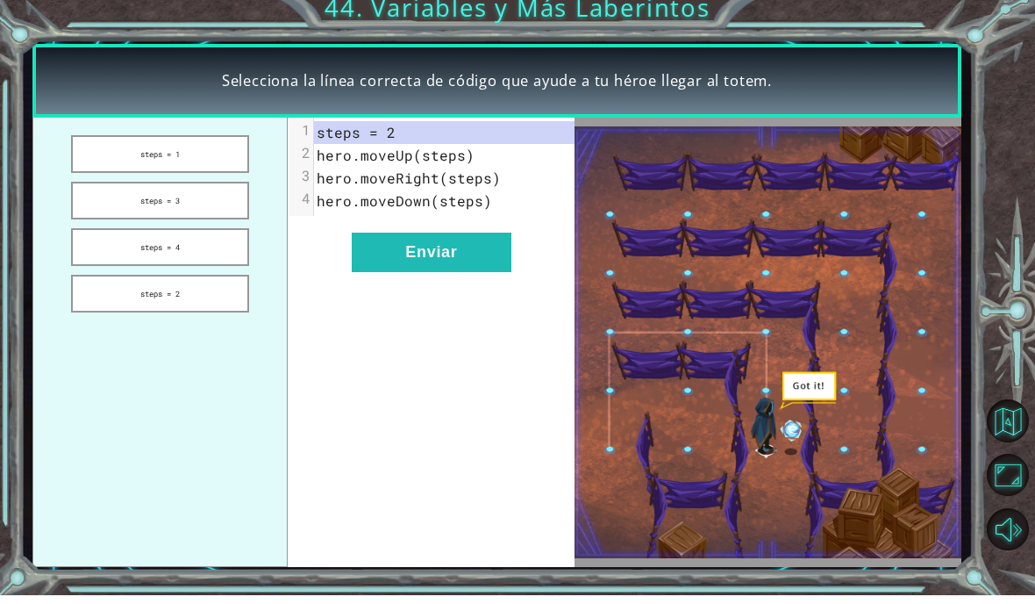
click at [604, 354] on button "Siguiente" at bounding box center [598, 359] width 160 height 39
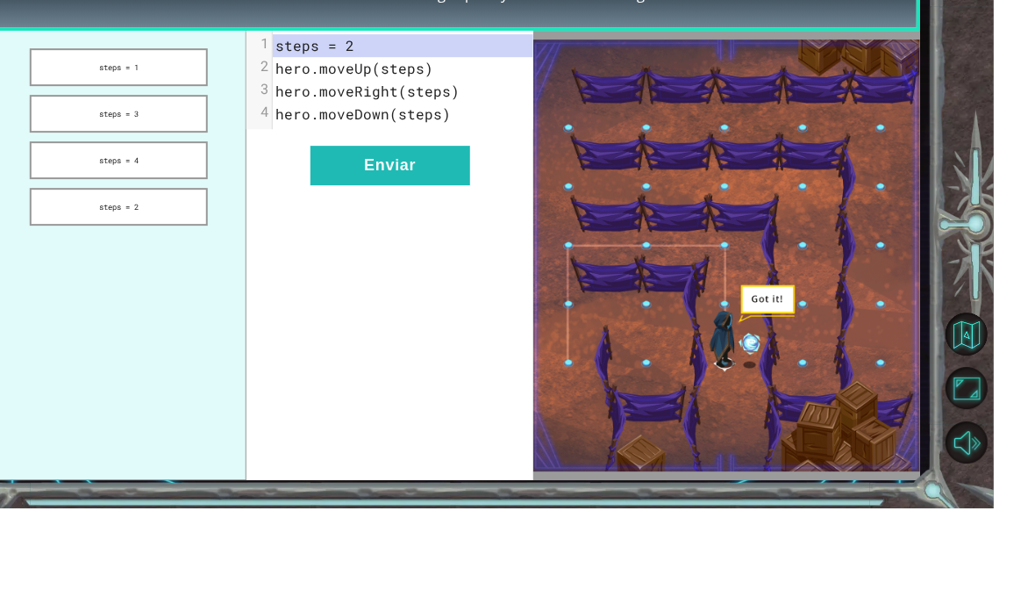
scroll to position [44, 0]
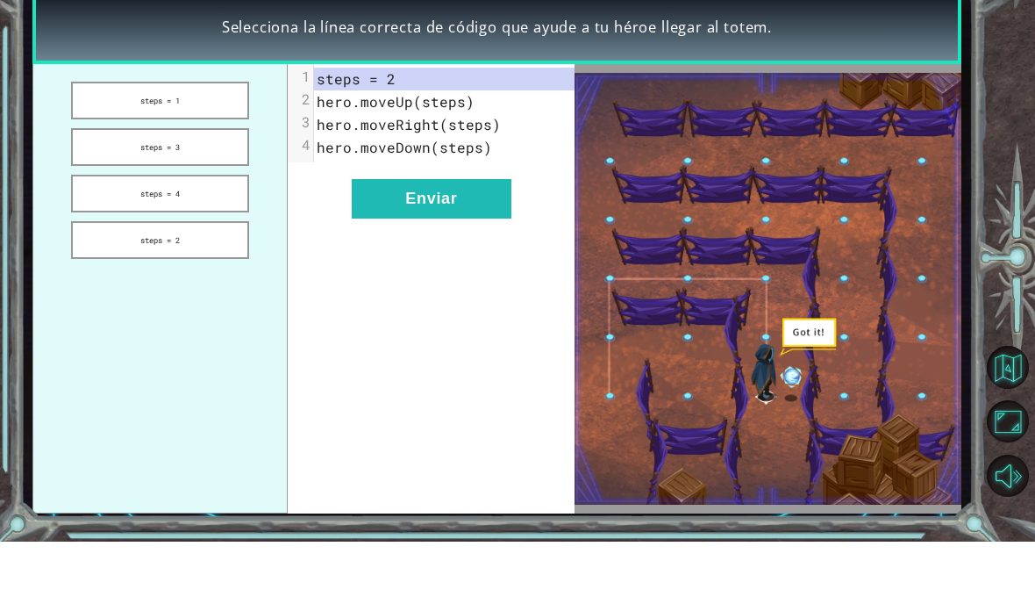
click at [447, 241] on button "Enviar" at bounding box center [432, 260] width 160 height 39
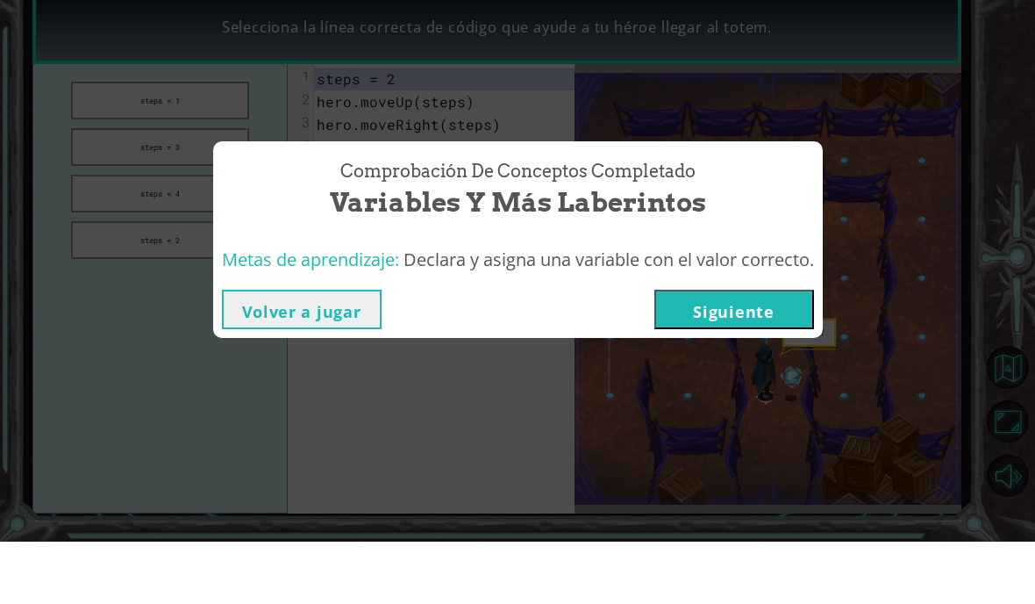
click at [703, 352] on button "Siguiente" at bounding box center [735, 371] width 160 height 39
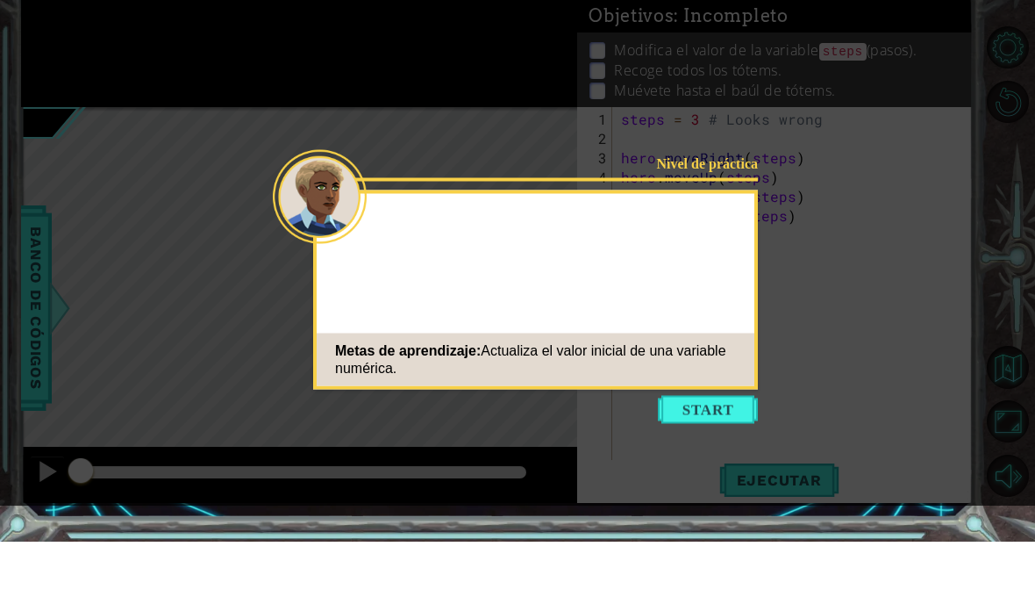
click at [709, 468] on button "Start" at bounding box center [708, 472] width 100 height 28
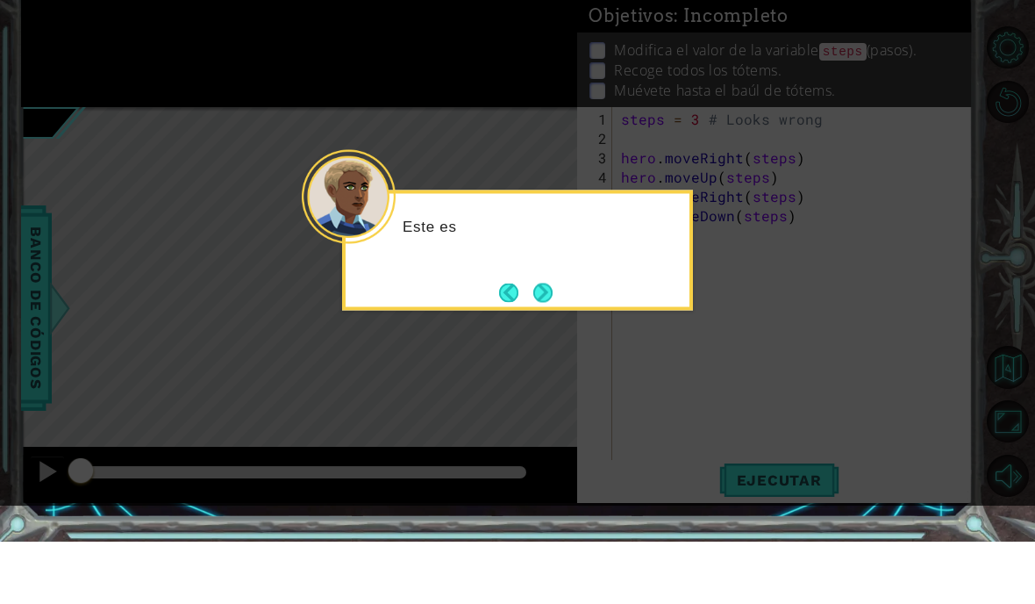
click at [544, 357] on button "Next" at bounding box center [543, 355] width 20 height 20
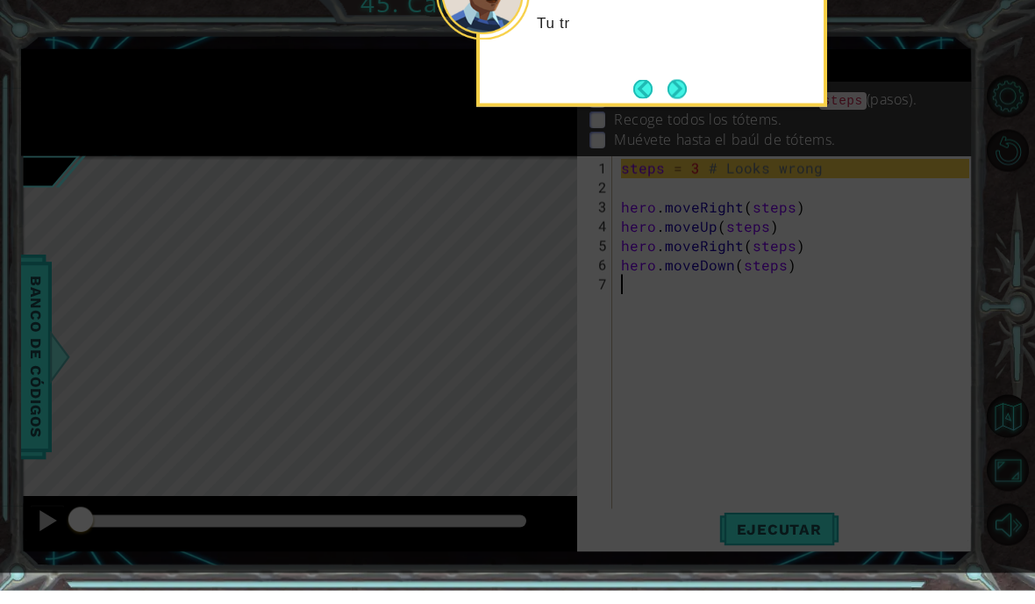
scroll to position [12, 0]
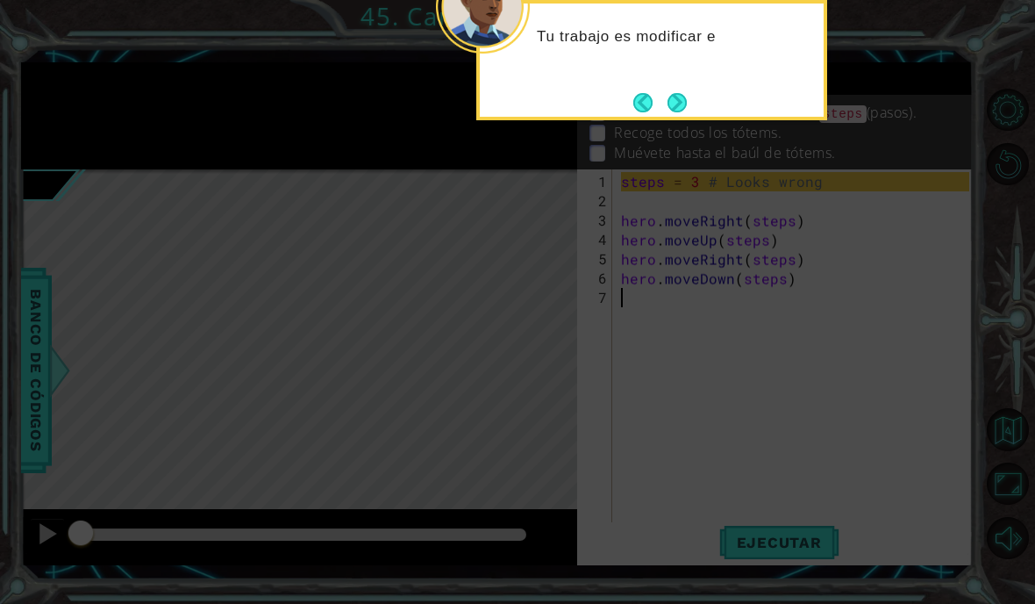
click at [681, 97] on button "Next" at bounding box center [677, 101] width 25 height 25
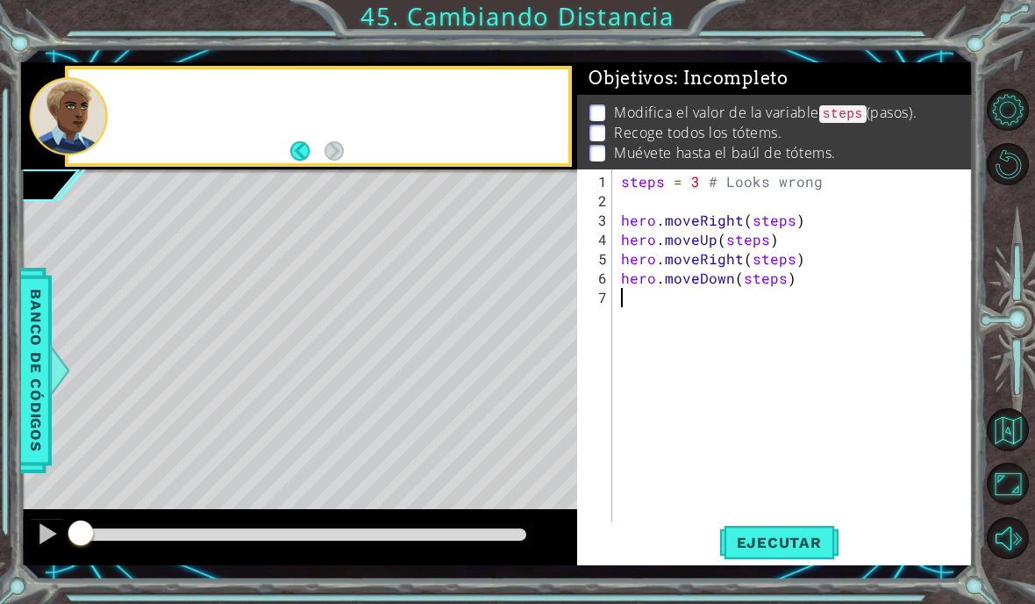
click at [672, 103] on p "Modifica el valor de la variable steps (pasos)." at bounding box center [765, 113] width 303 height 21
click at [675, 101] on div "Modifica el valor de la variable steps (pasos). Recoge todos los tótems. Muévet…" at bounding box center [775, 133] width 396 height 77
click at [777, 546] on span "Ejecutar" at bounding box center [780, 542] width 120 height 18
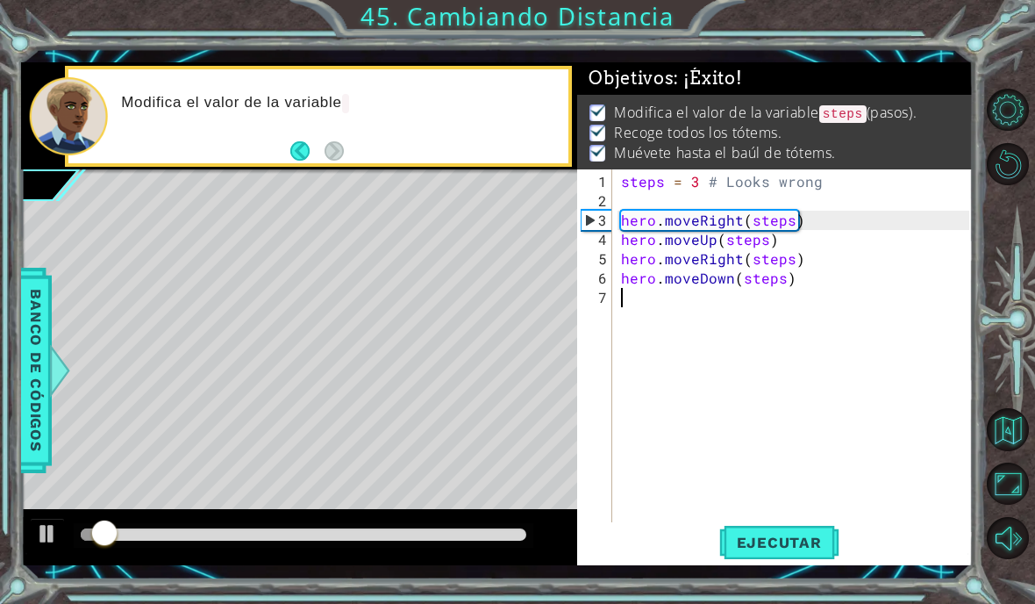
click at [1012, 51] on div "1 ההההההההההההההההההההההההההההההההההההההההההההההההההההההההההההההההההההההההההההה…" at bounding box center [517, 302] width 1035 height 604
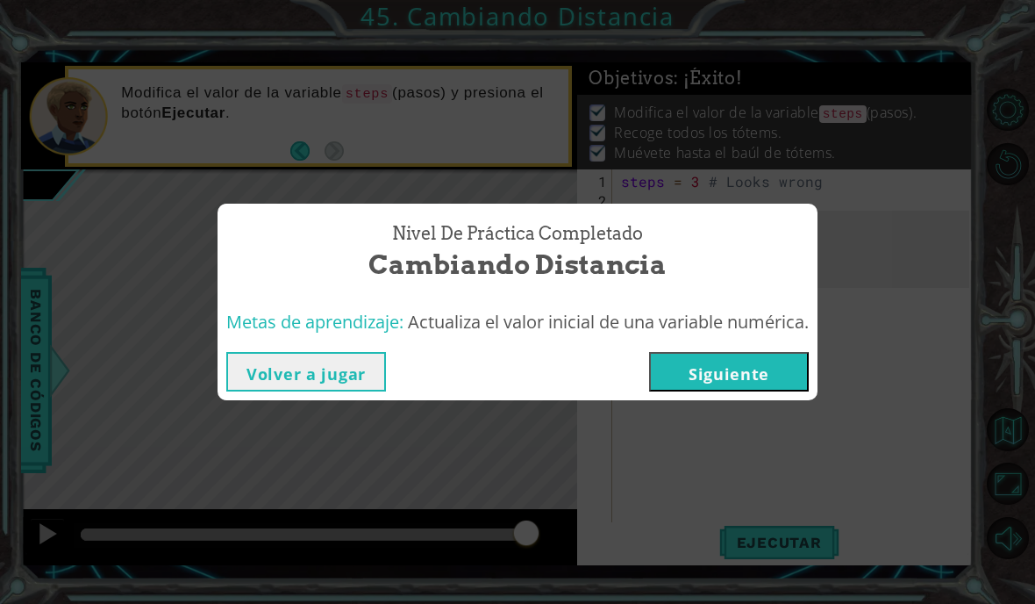
click at [694, 365] on button "Siguiente" at bounding box center [729, 371] width 160 height 39
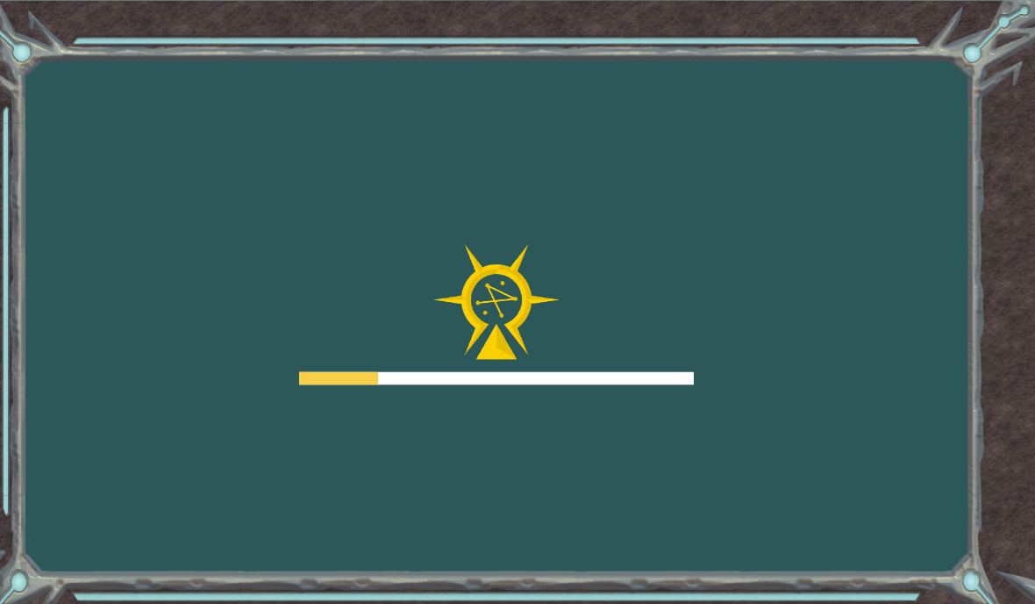
scroll to position [12, 0]
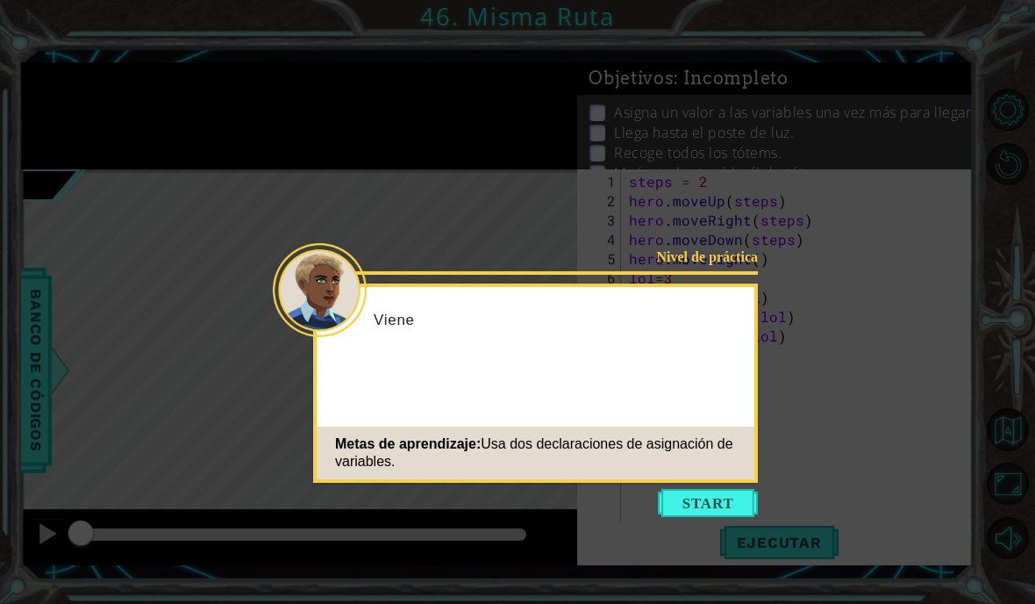
click at [686, 489] on button "Start" at bounding box center [708, 503] width 100 height 28
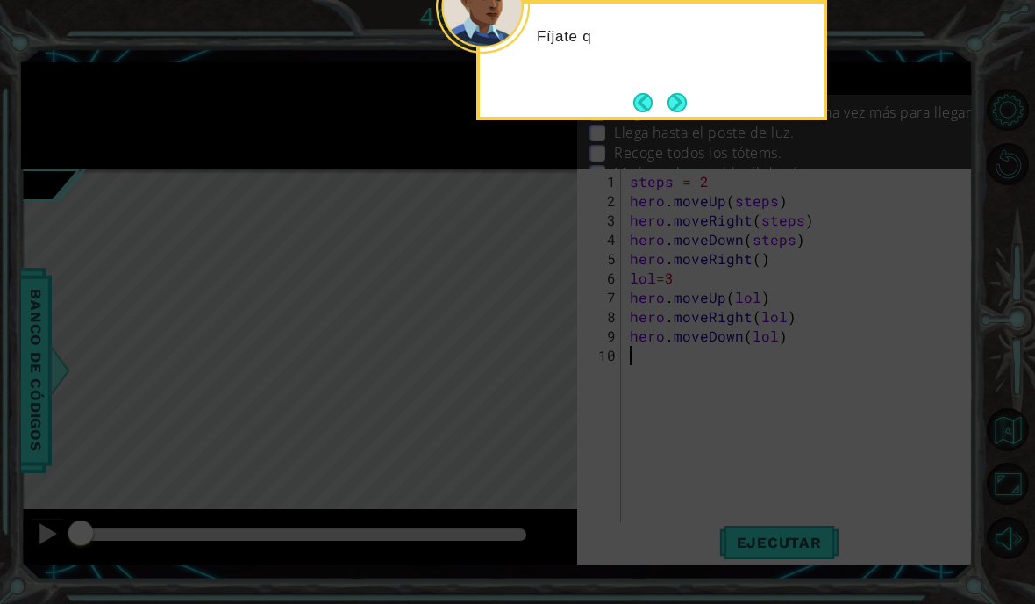
click at [669, 104] on button "Next" at bounding box center [677, 102] width 20 height 20
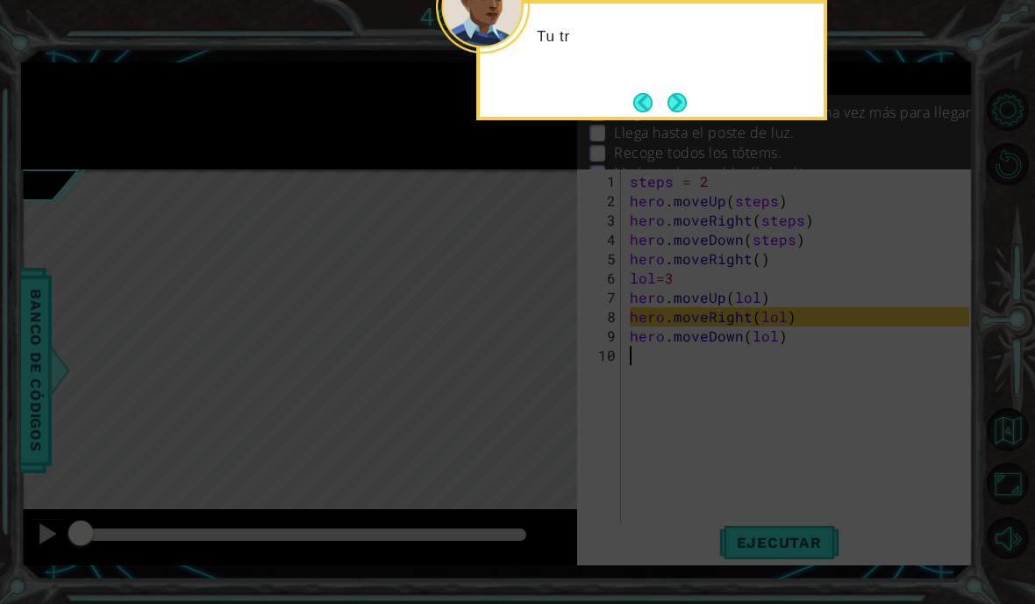
click at [681, 95] on button "Next" at bounding box center [677, 102] width 23 height 23
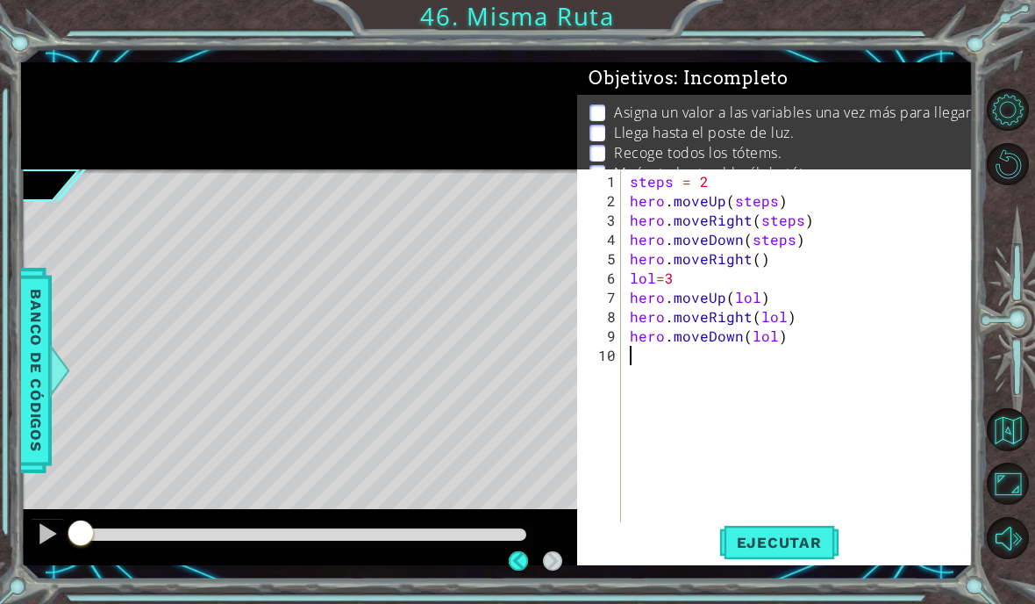
scroll to position [0, 0]
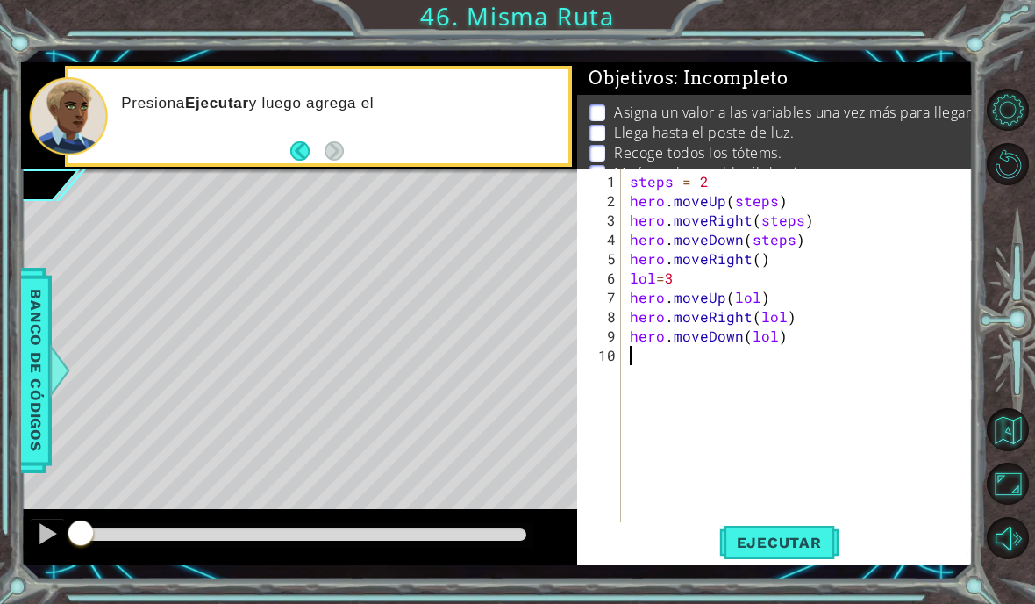
click at [762, 562] on button "Ejecutar" at bounding box center [780, 541] width 120 height 39
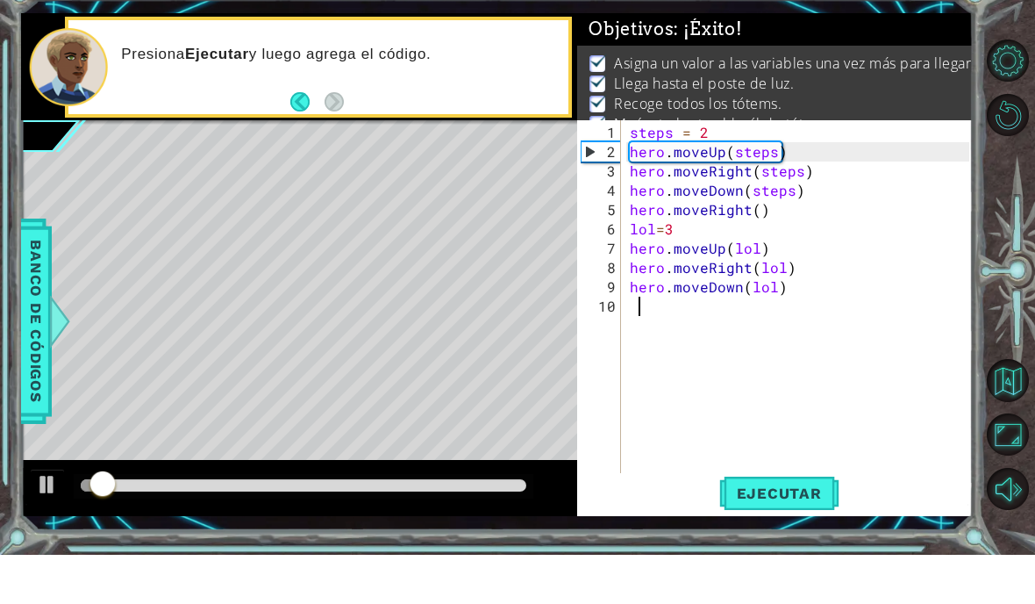
click at [1007, 32] on div "1 ההההההההההההההההההההההההההההההההההההההההההההההההההההההההההההההההההההההההההההה…" at bounding box center [517, 302] width 1035 height 604
click at [779, 533] on span "Ejecutar" at bounding box center [780, 542] width 120 height 18
click at [1013, 20] on div "1 ההההההההההההההההההההההההההההההההההההההההההההההההההההההההההההההההההההההההההההה…" at bounding box center [517, 302] width 1035 height 604
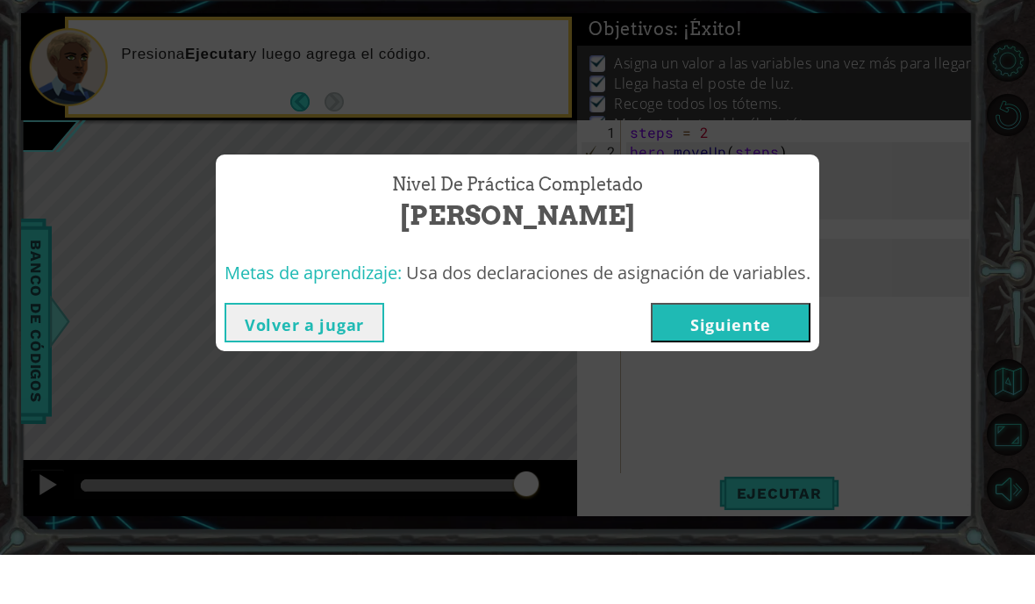
click at [769, 352] on button "Siguiente" at bounding box center [731, 371] width 160 height 39
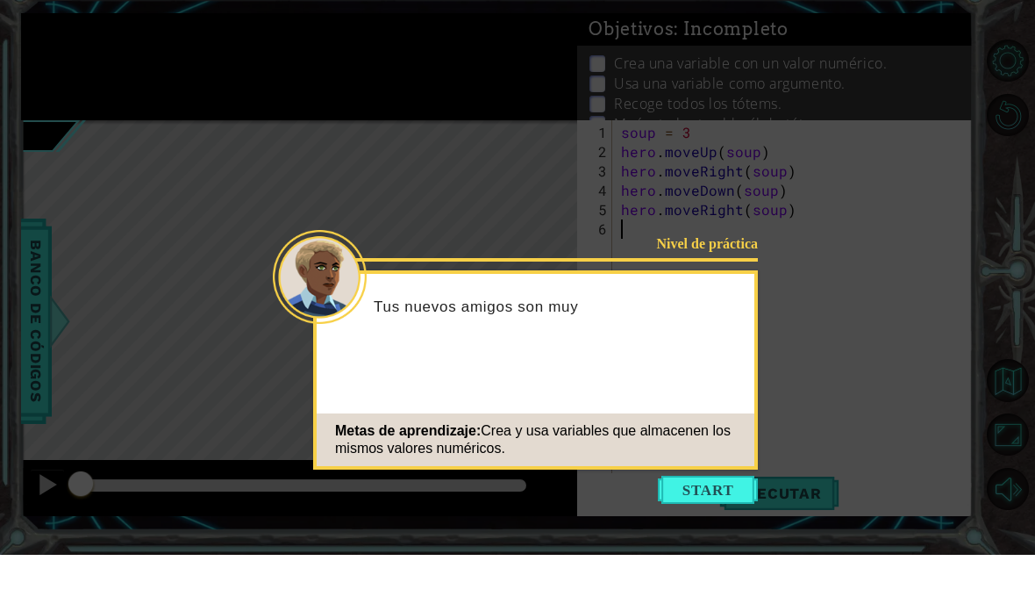
click at [715, 525] on button "Start" at bounding box center [708, 539] width 100 height 28
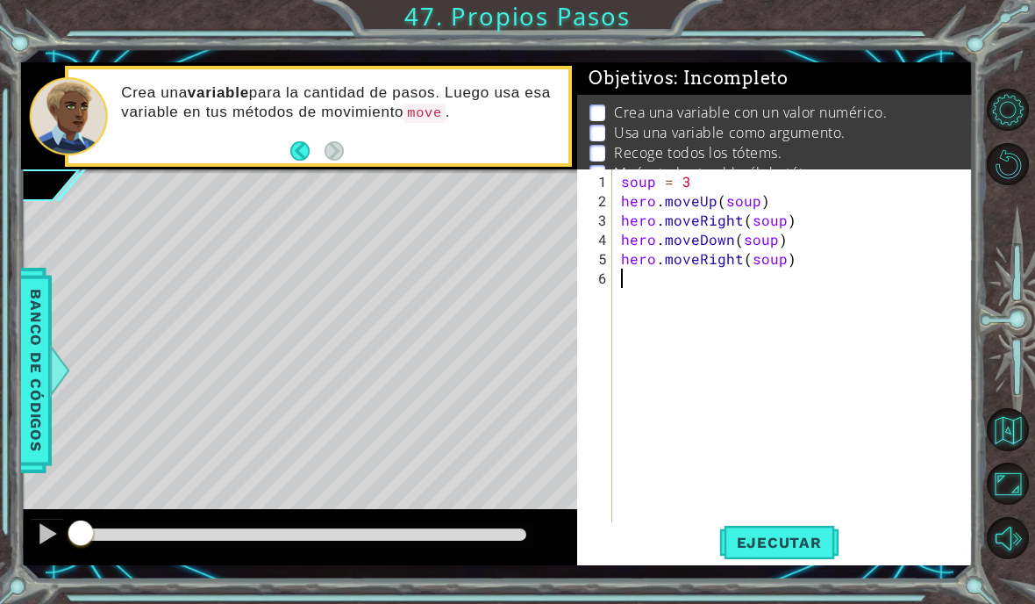
click at [819, 541] on span "Ejecutar" at bounding box center [780, 542] width 120 height 18
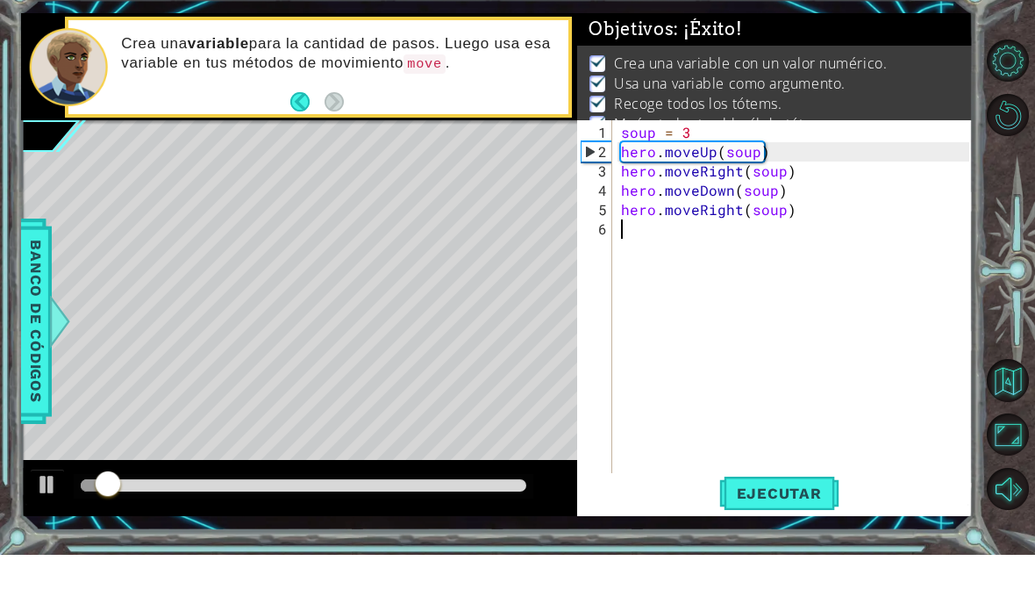
click at [1009, 21] on div "1 ההההההההההההההההההההההההההההההההההההההההההההההההההההההההההההההההההההההההההההה…" at bounding box center [517, 302] width 1035 height 604
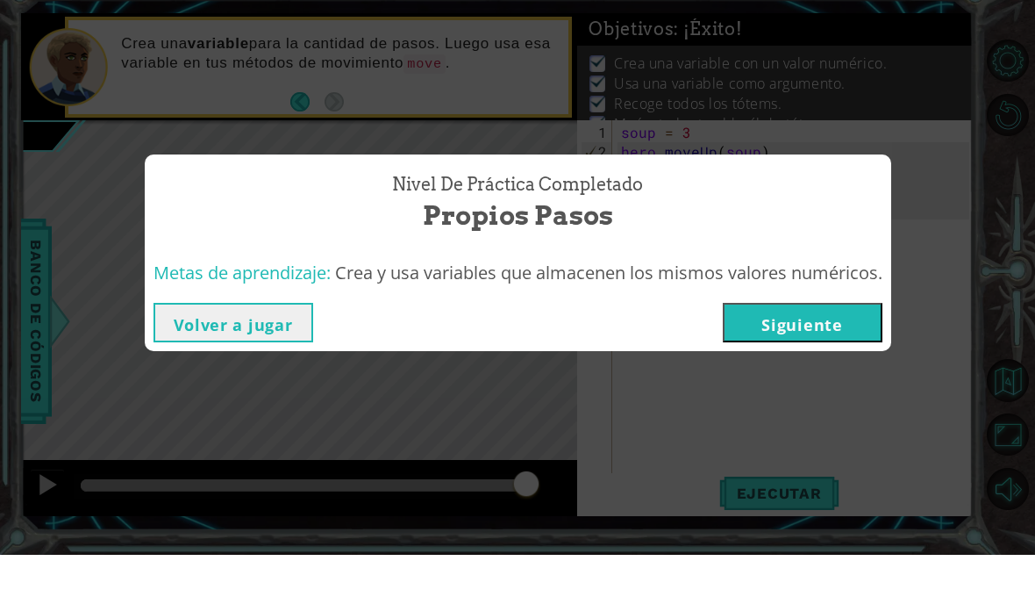
click at [751, 352] on button "Siguiente" at bounding box center [803, 371] width 160 height 39
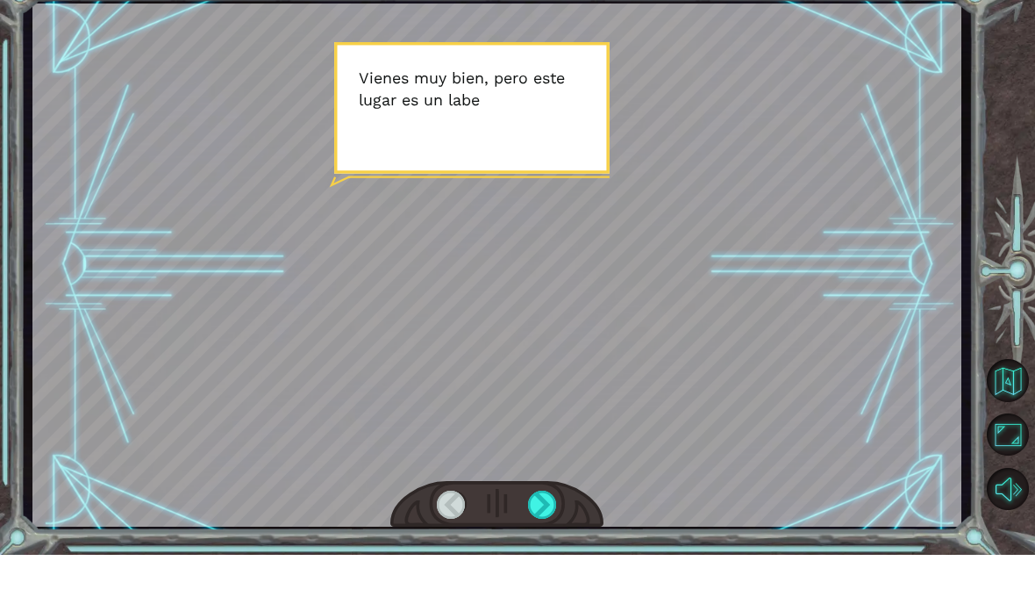
click at [541, 540] on div at bounding box center [542, 554] width 29 height 28
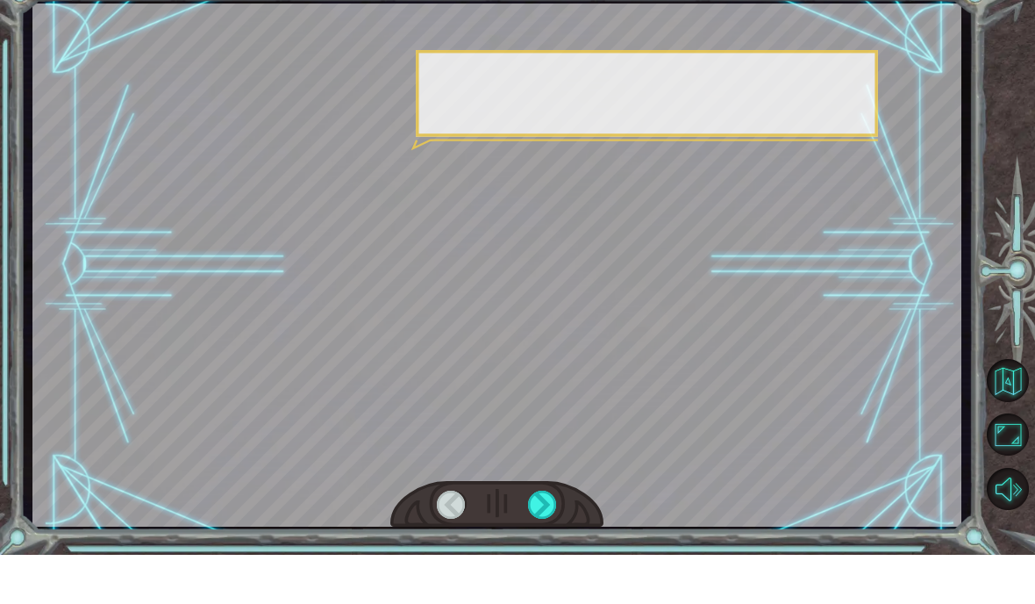
click at [546, 540] on div at bounding box center [542, 554] width 29 height 28
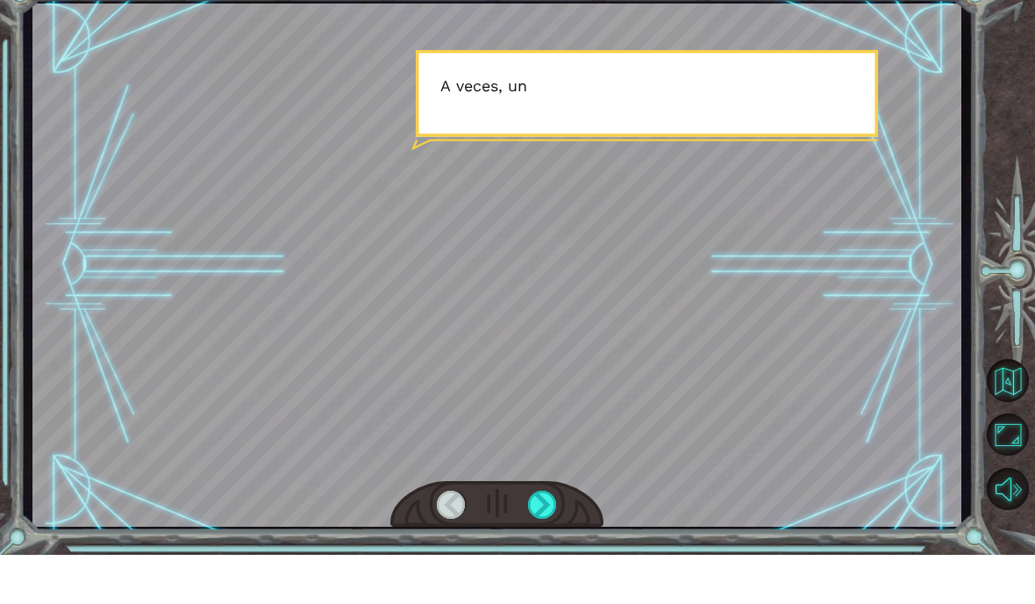
click at [554, 540] on div at bounding box center [542, 554] width 29 height 28
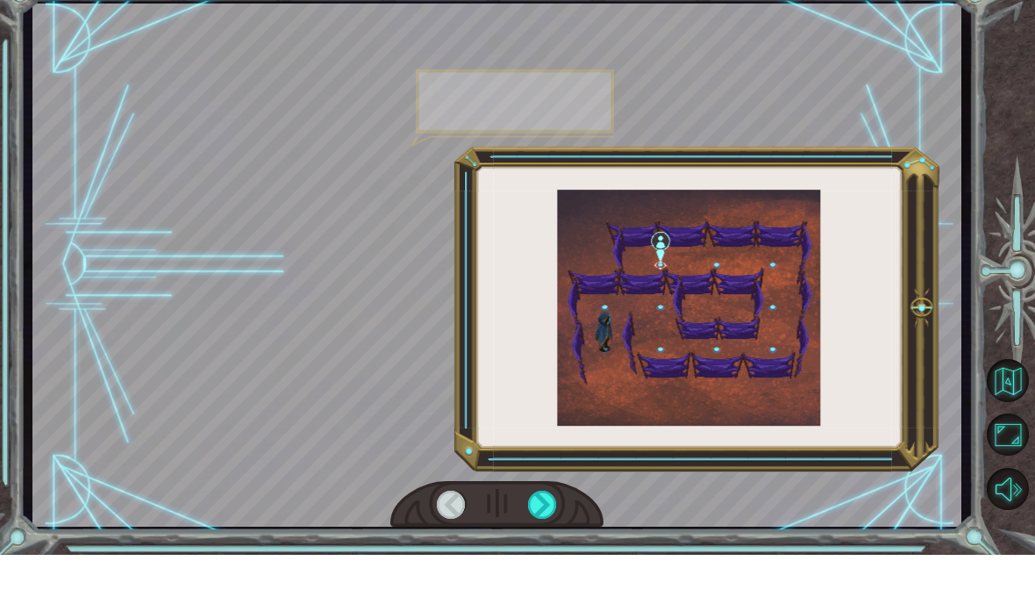
click at [551, 540] on div at bounding box center [542, 554] width 29 height 28
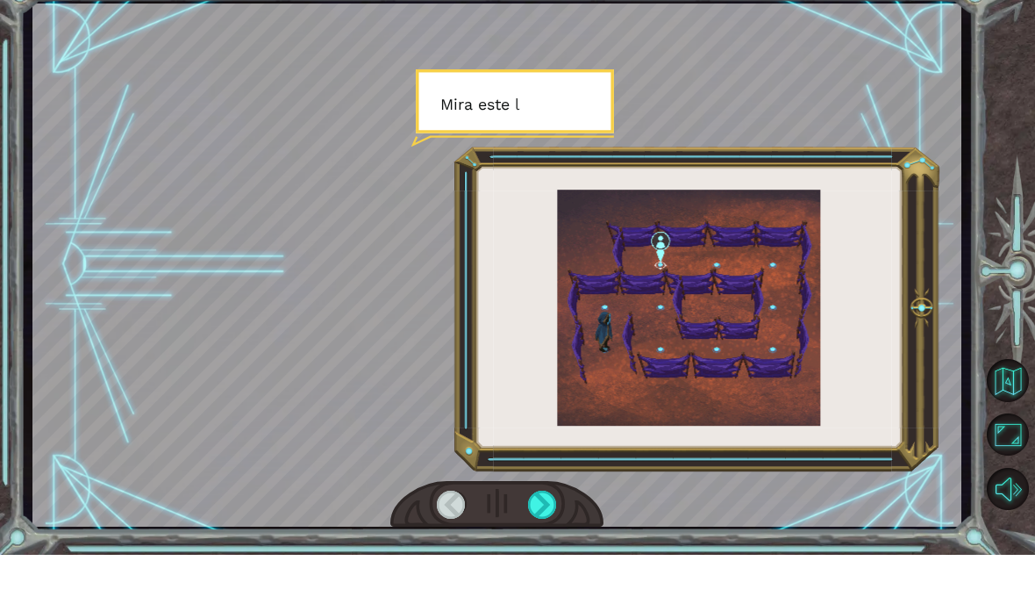
click at [542, 540] on div at bounding box center [542, 554] width 29 height 28
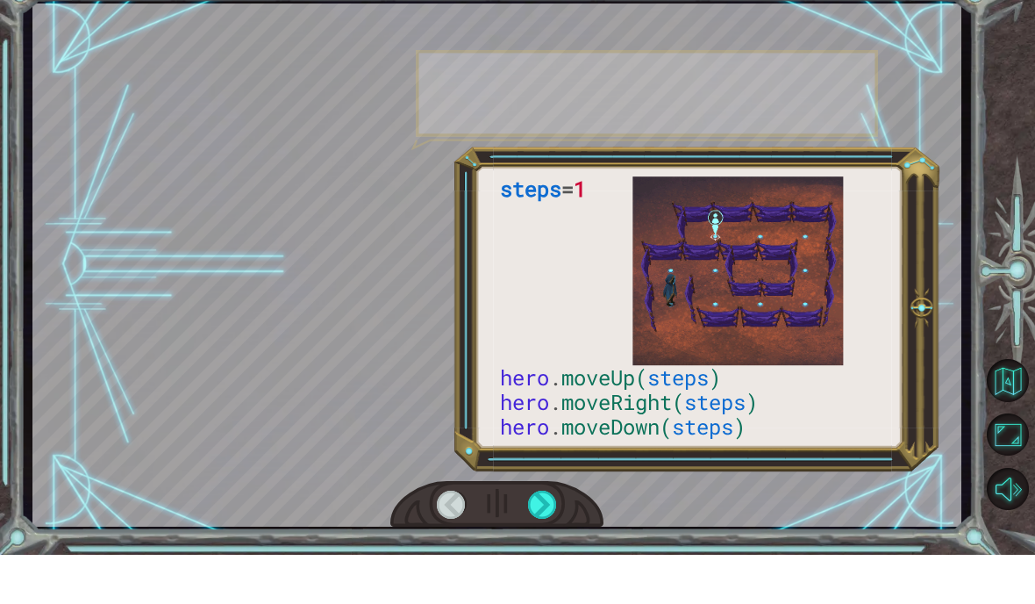
click at [549, 540] on div at bounding box center [542, 554] width 29 height 28
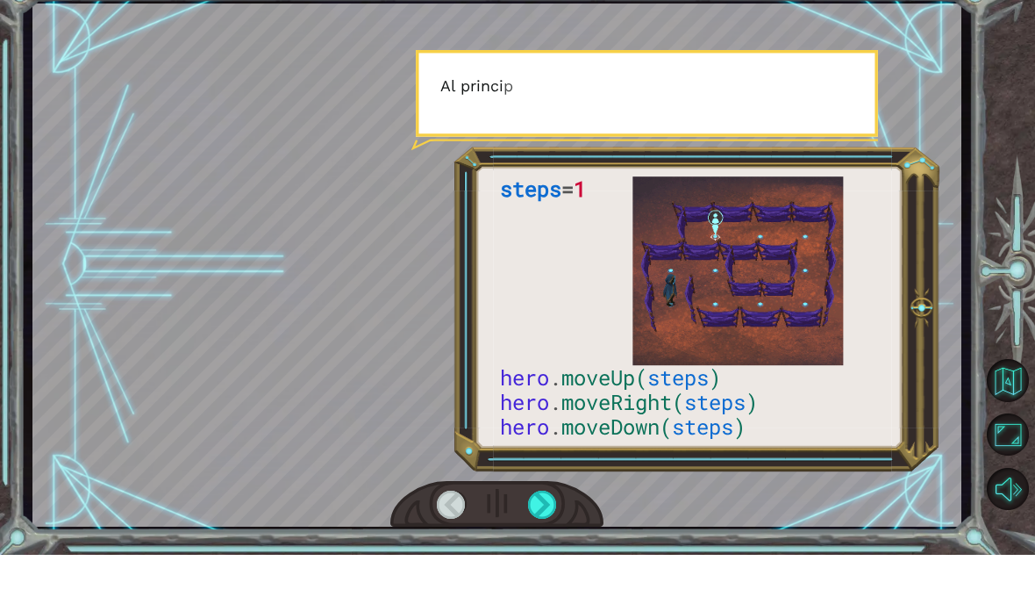
click at [555, 540] on div at bounding box center [542, 554] width 29 height 28
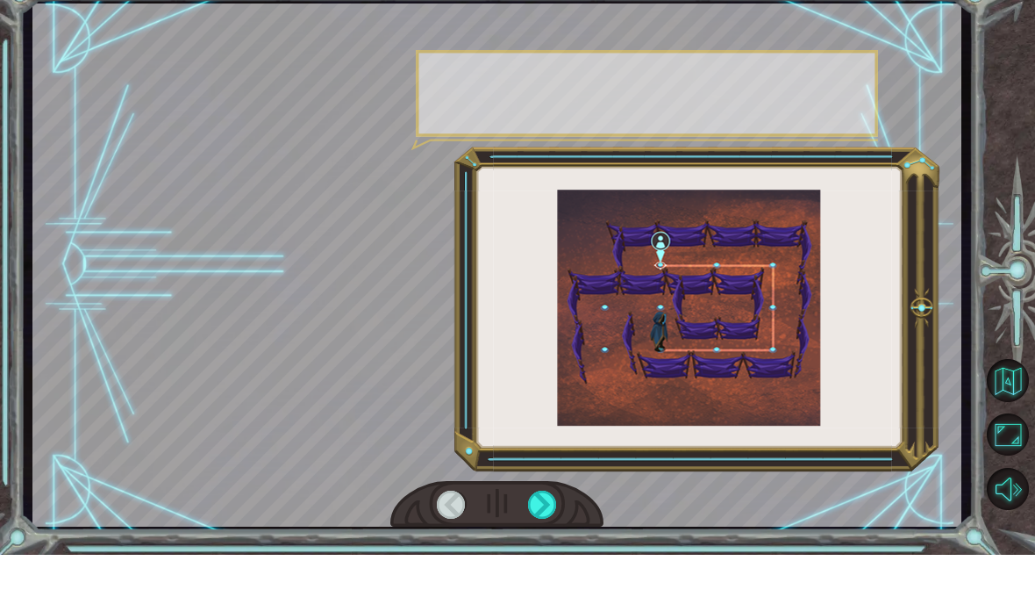
click at [555, 540] on div at bounding box center [542, 554] width 29 height 28
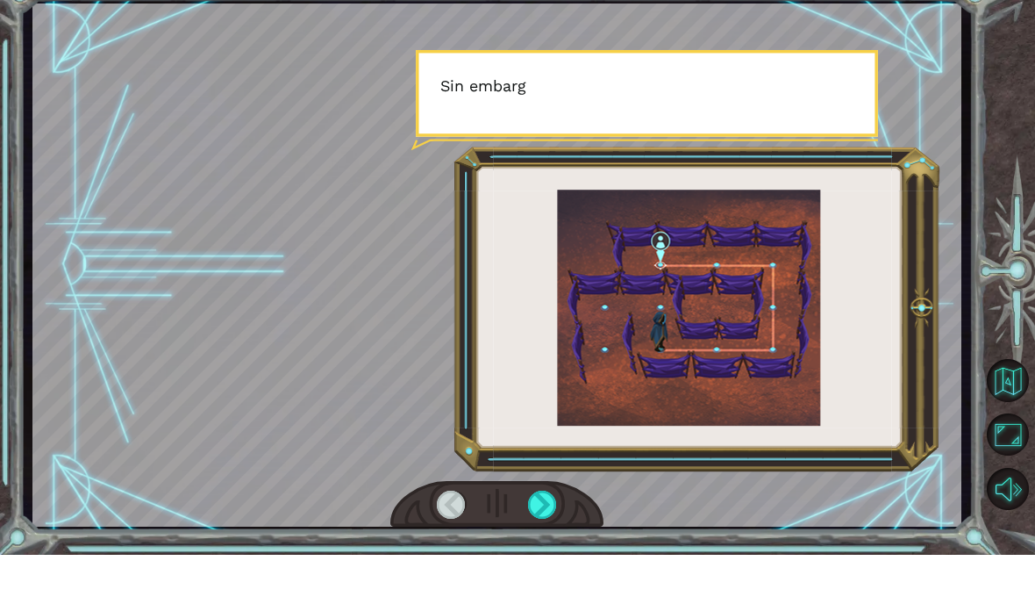
click at [551, 540] on div at bounding box center [542, 554] width 29 height 28
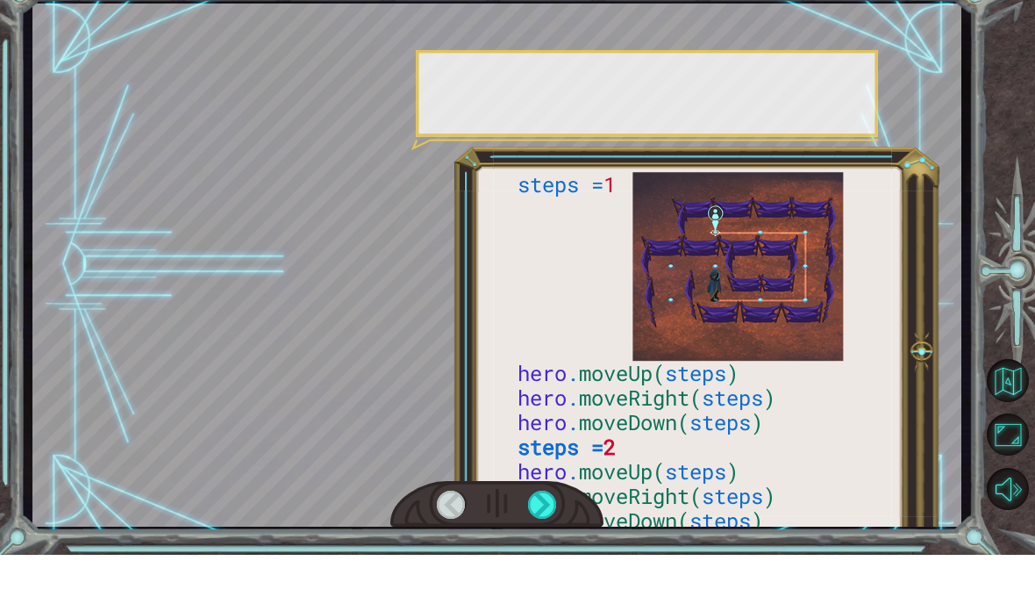
click at [555, 540] on div at bounding box center [542, 554] width 29 height 28
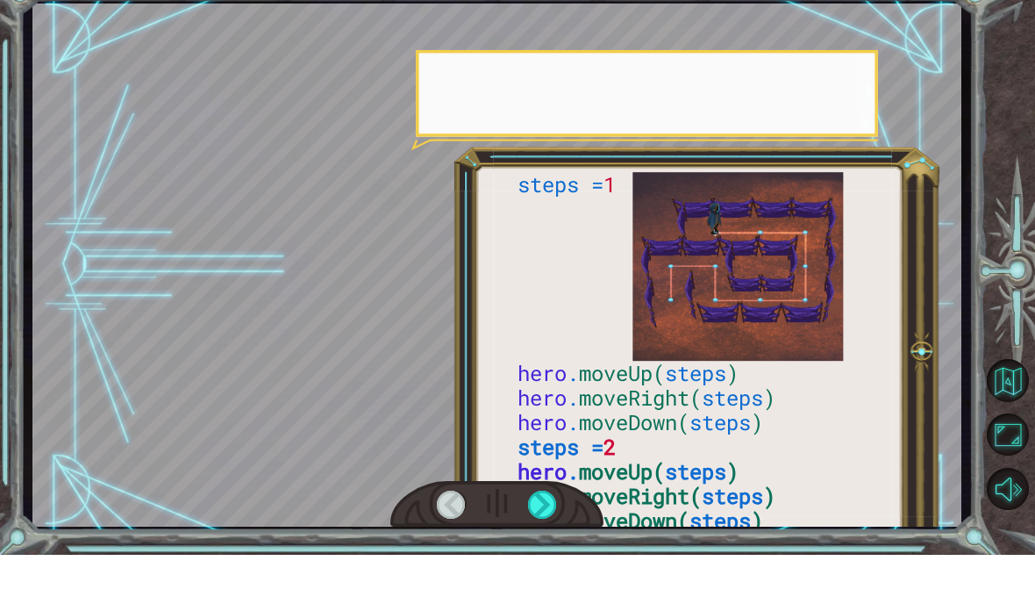
click at [554, 540] on div at bounding box center [542, 554] width 29 height 28
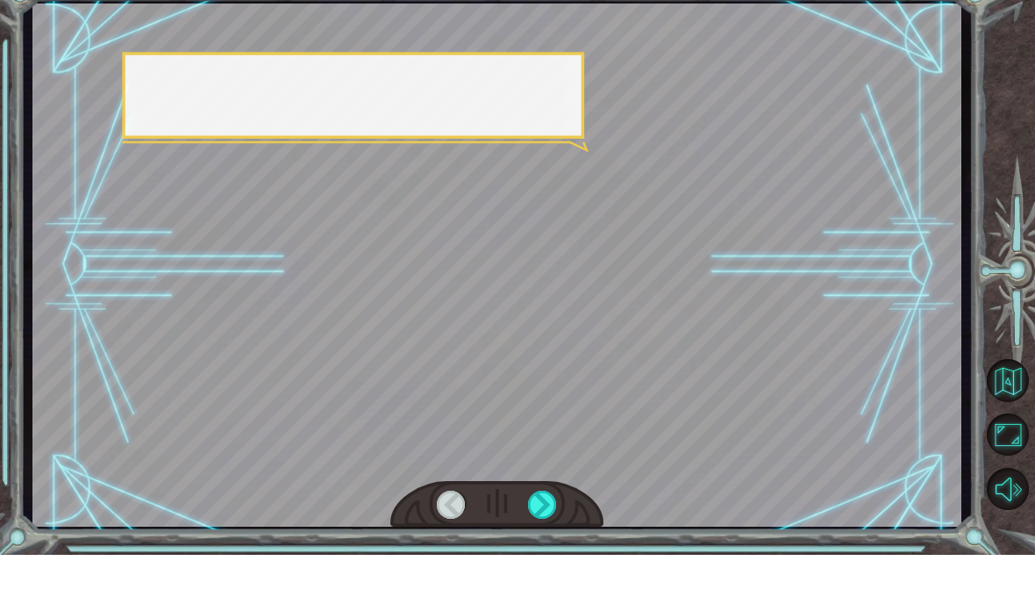
click at [549, 540] on div at bounding box center [542, 554] width 29 height 28
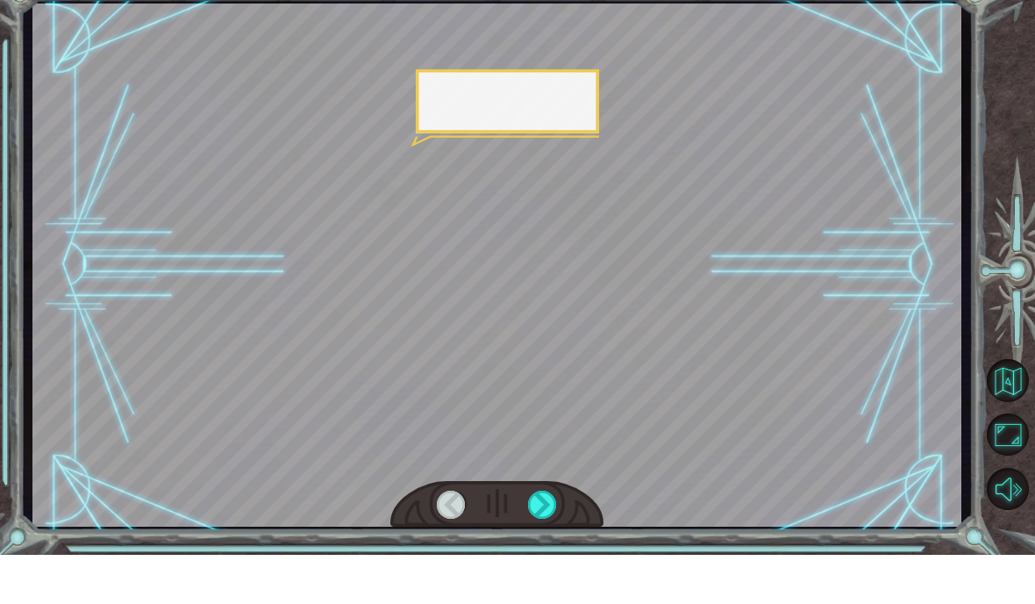
click at [547, 540] on div at bounding box center [542, 554] width 29 height 28
click at [548, 540] on div at bounding box center [542, 554] width 29 height 28
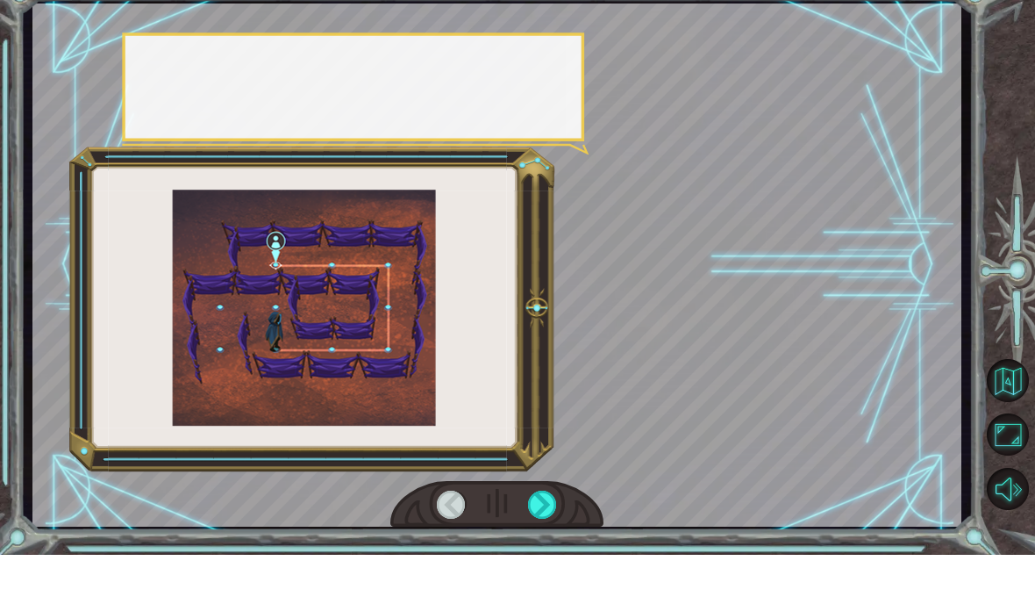
click at [545, 540] on div at bounding box center [542, 554] width 29 height 28
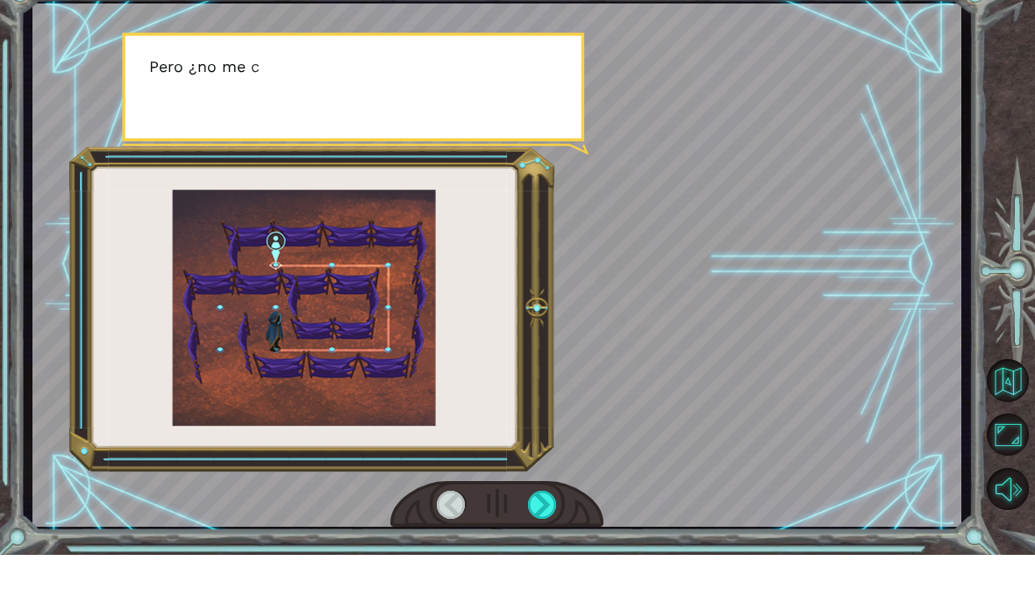
click at [550, 540] on div at bounding box center [542, 554] width 29 height 28
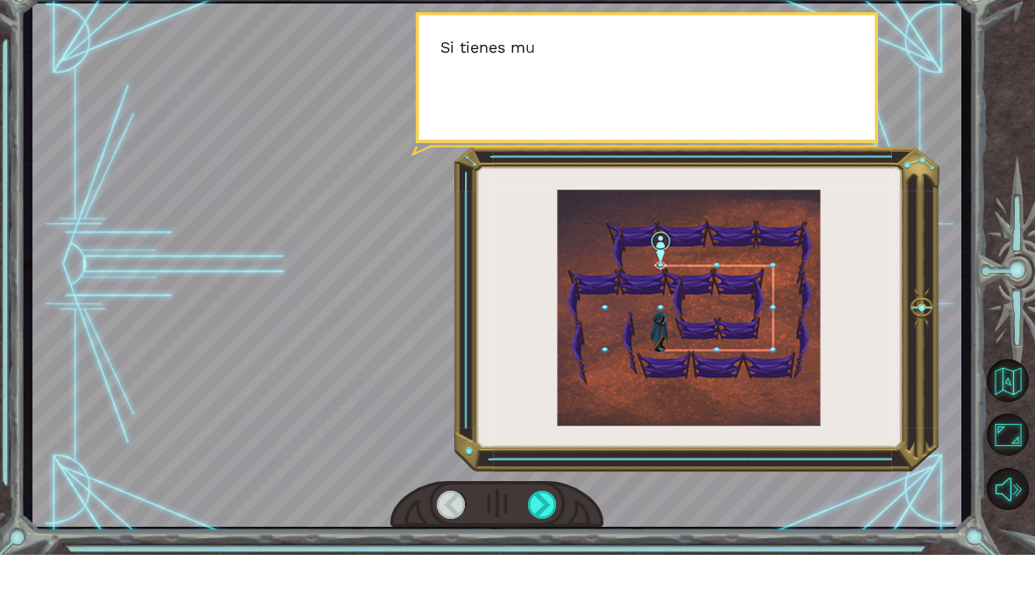
click at [545, 540] on div at bounding box center [542, 554] width 29 height 28
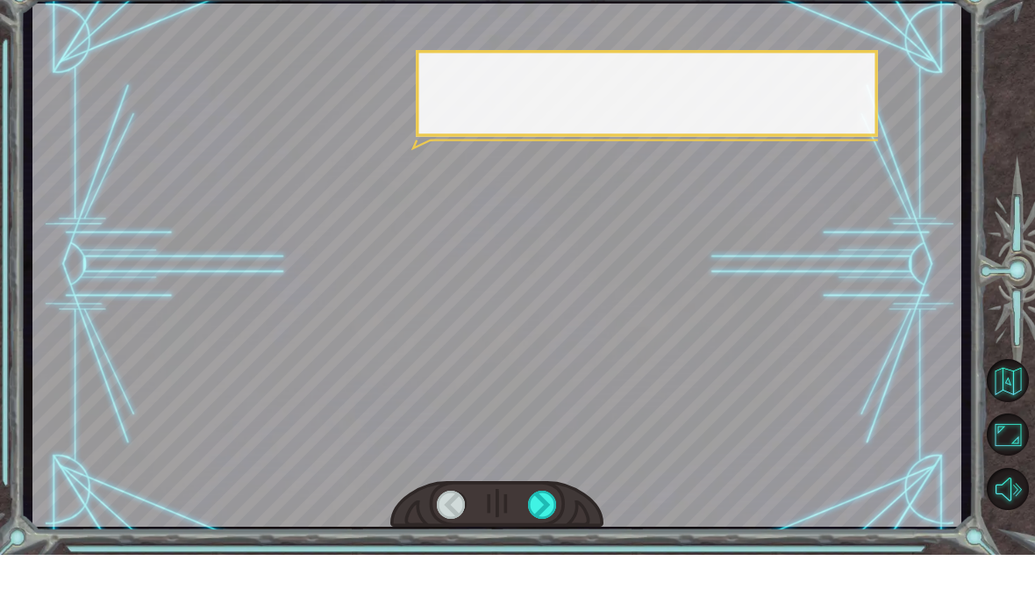
click at [547, 540] on div at bounding box center [542, 554] width 29 height 28
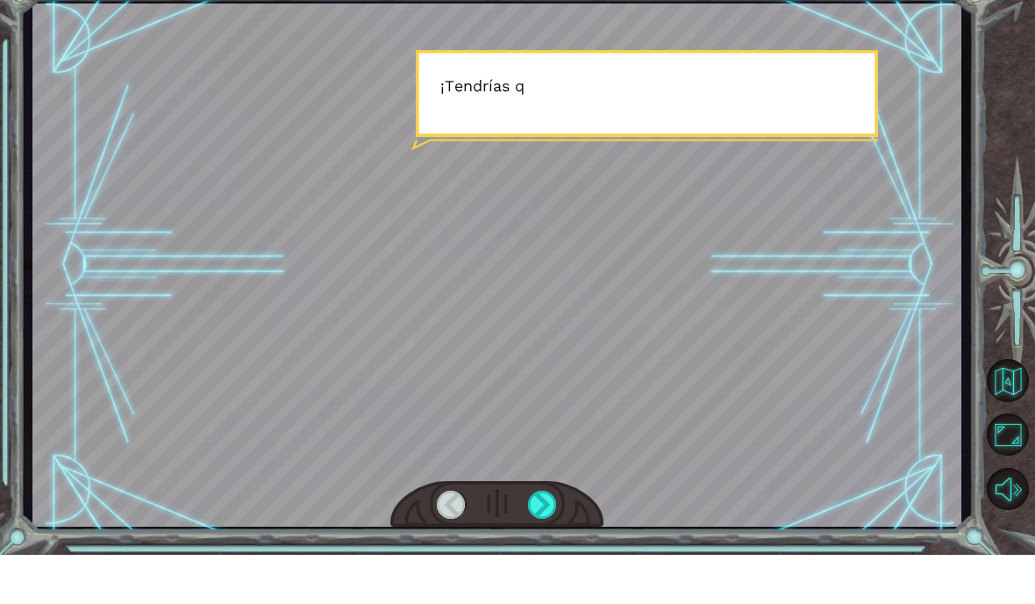
click at [548, 540] on div at bounding box center [542, 554] width 29 height 28
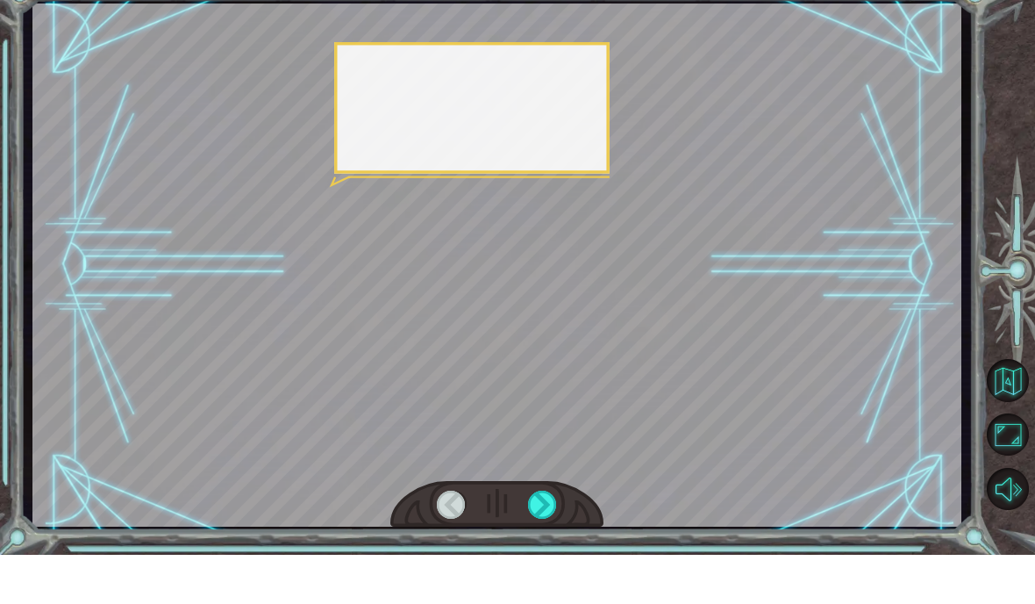
click at [548, 540] on div at bounding box center [542, 554] width 29 height 28
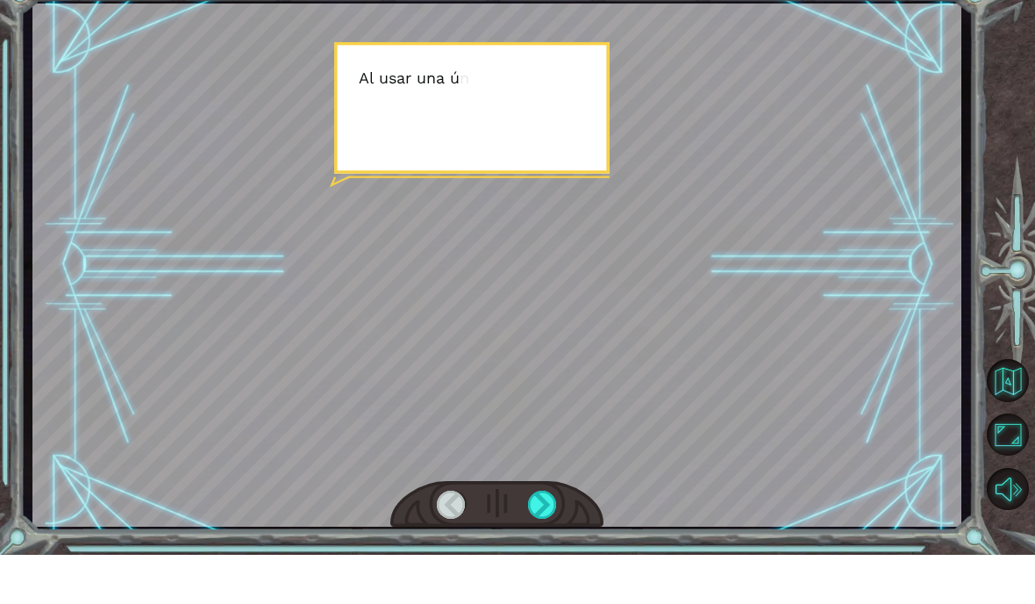
click at [554, 540] on div at bounding box center [542, 554] width 29 height 28
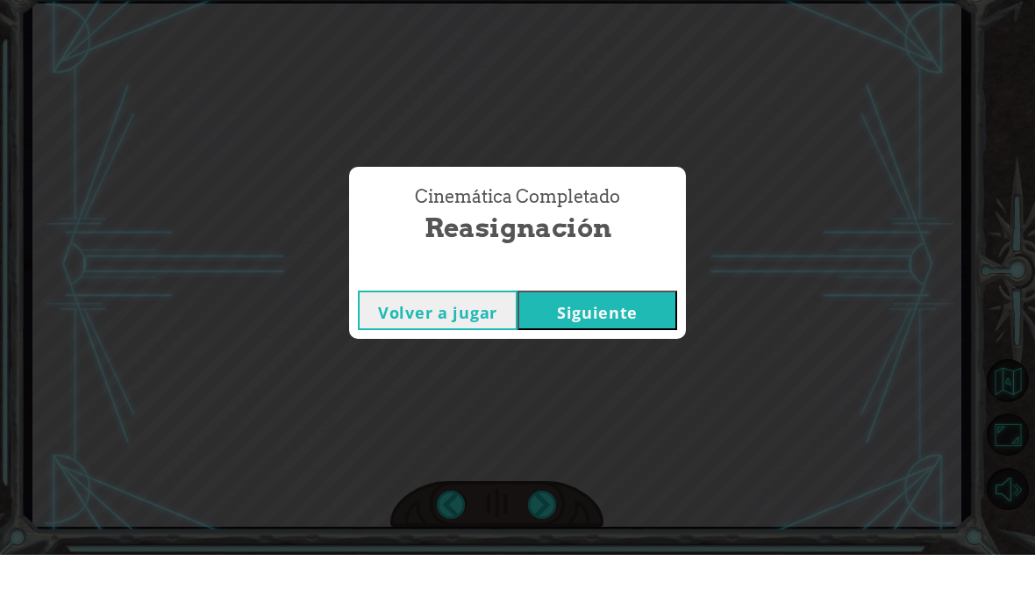
click at [551, 502] on div "Cinemática Completado Reasignación Volver a jugar [GEOGRAPHIC_DATA]" at bounding box center [517, 302] width 1035 height 604
click at [616, 340] on button "Siguiente" at bounding box center [598, 359] width 160 height 39
